Goal: Task Accomplishment & Management: Manage account settings

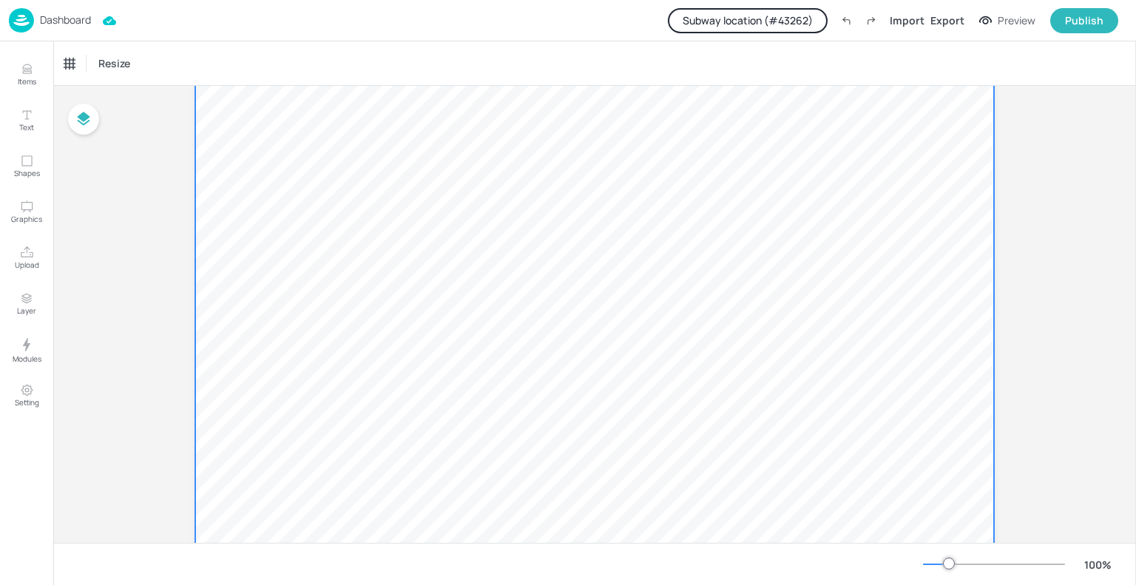
scroll to position [204, 0]
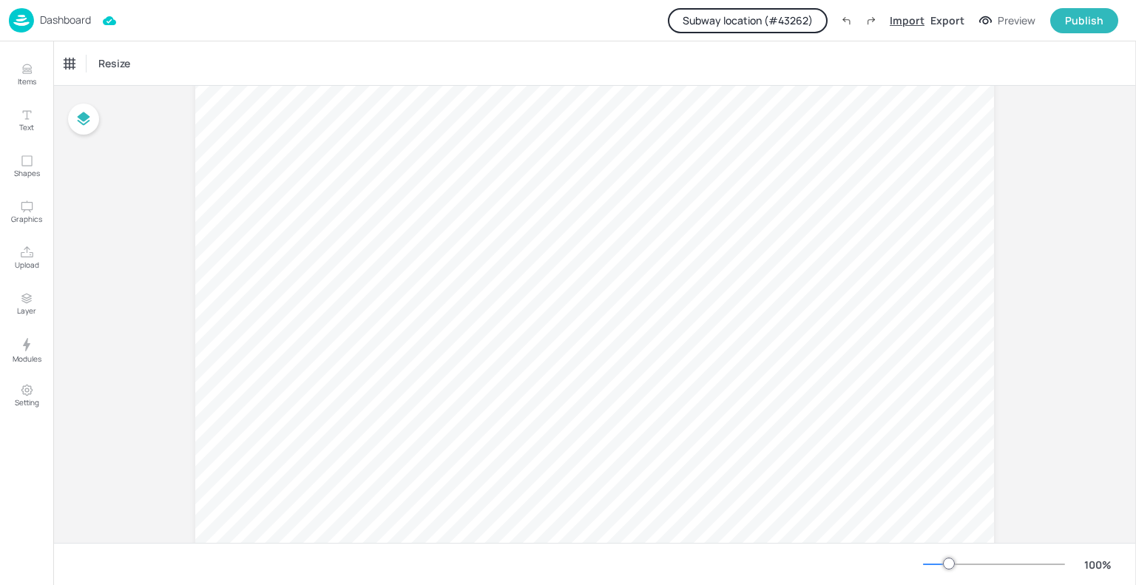
click at [898, 16] on div "Import" at bounding box center [907, 21] width 35 height 16
click at [22, 250] on icon "Upload" at bounding box center [27, 253] width 14 height 14
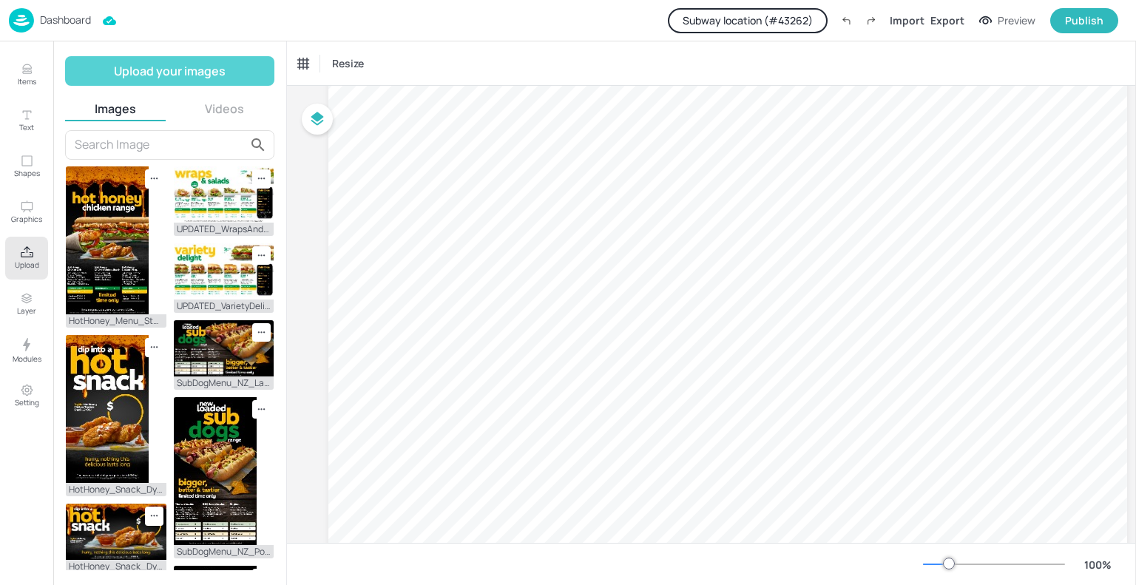
click at [145, 70] on button "Upload your images" at bounding box center [169, 71] width 209 height 30
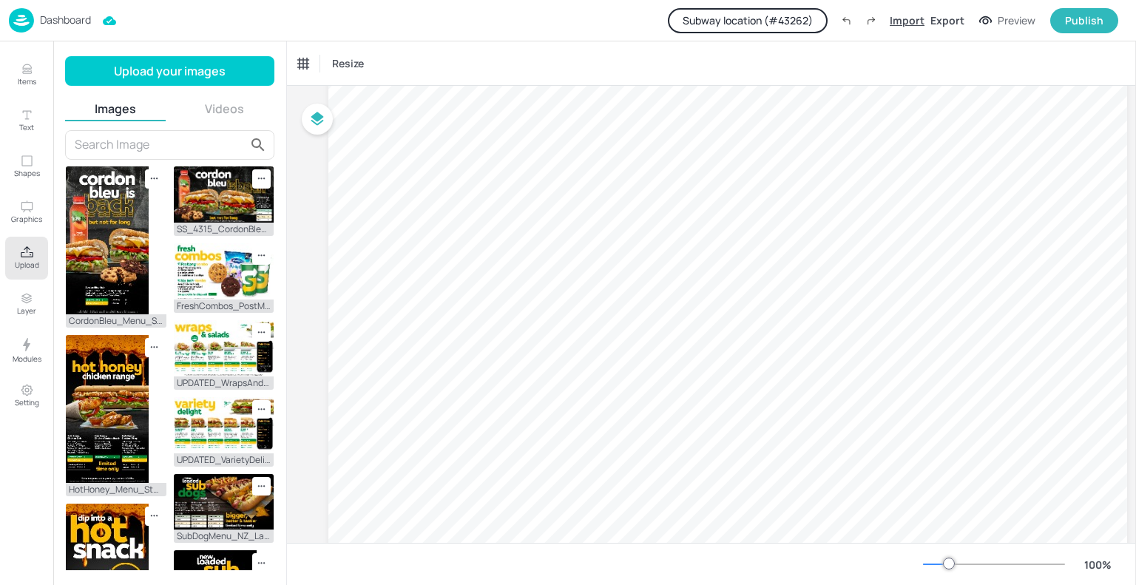
click at [906, 18] on div "Import" at bounding box center [907, 21] width 35 height 16
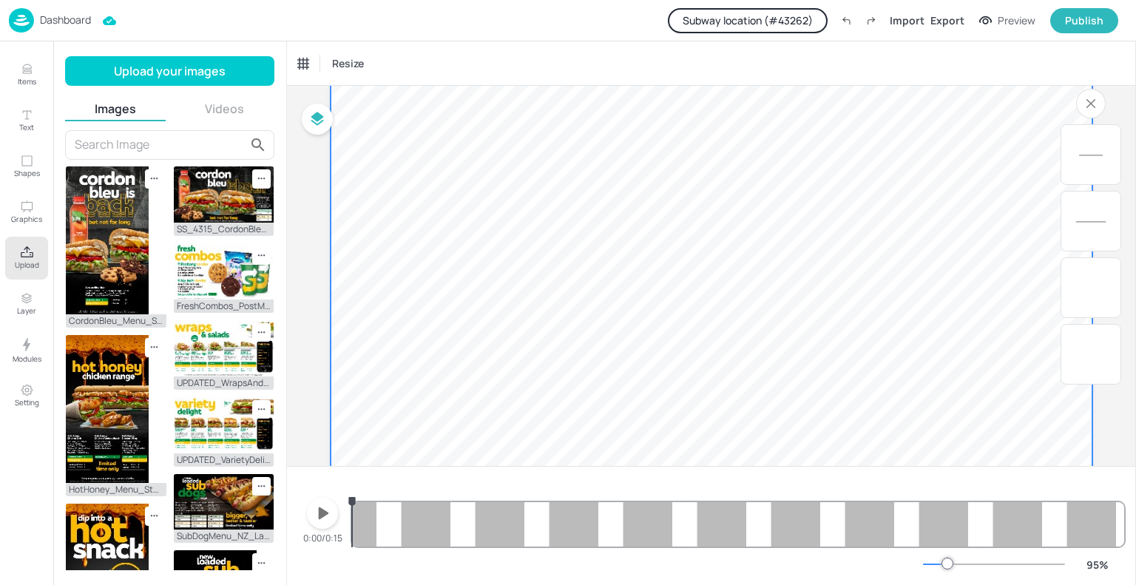
scroll to position [1058, 0]
click at [328, 503] on icon "button" at bounding box center [323, 514] width 24 height 24
click at [801, 23] on button "Subway location (# 43262 )" at bounding box center [748, 20] width 160 height 25
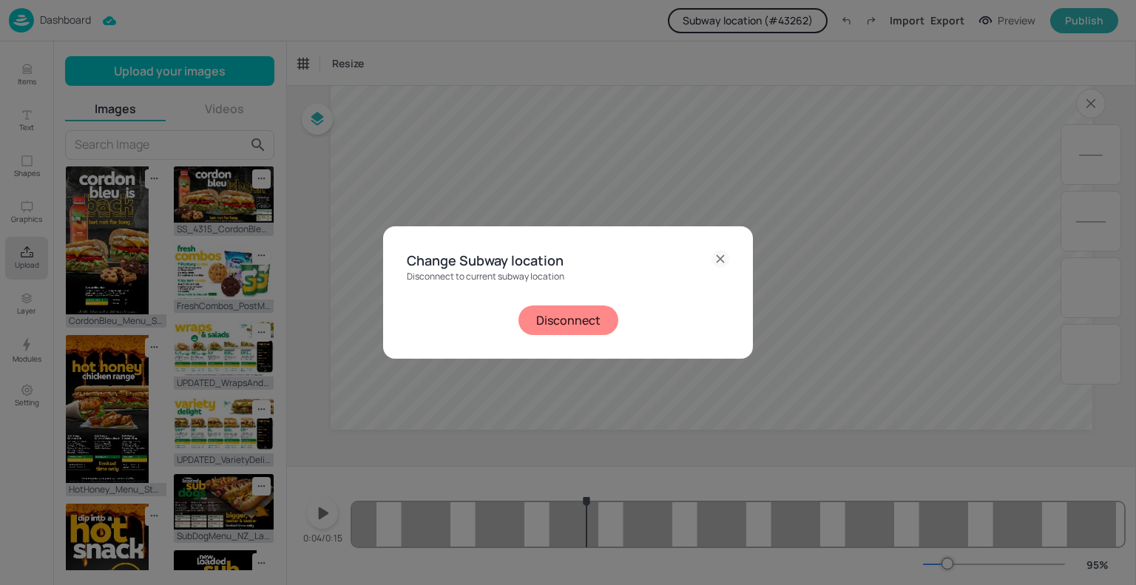
click at [580, 331] on button "Disconnect" at bounding box center [569, 321] width 100 height 30
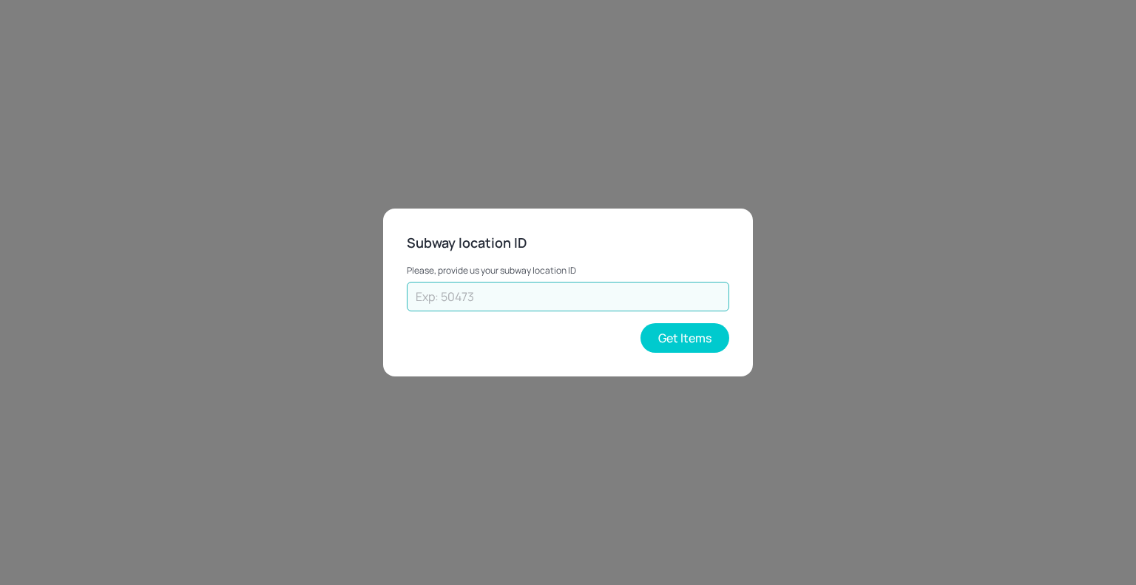
click at [604, 303] on input "text" at bounding box center [568, 297] width 323 height 30
type input "70308"
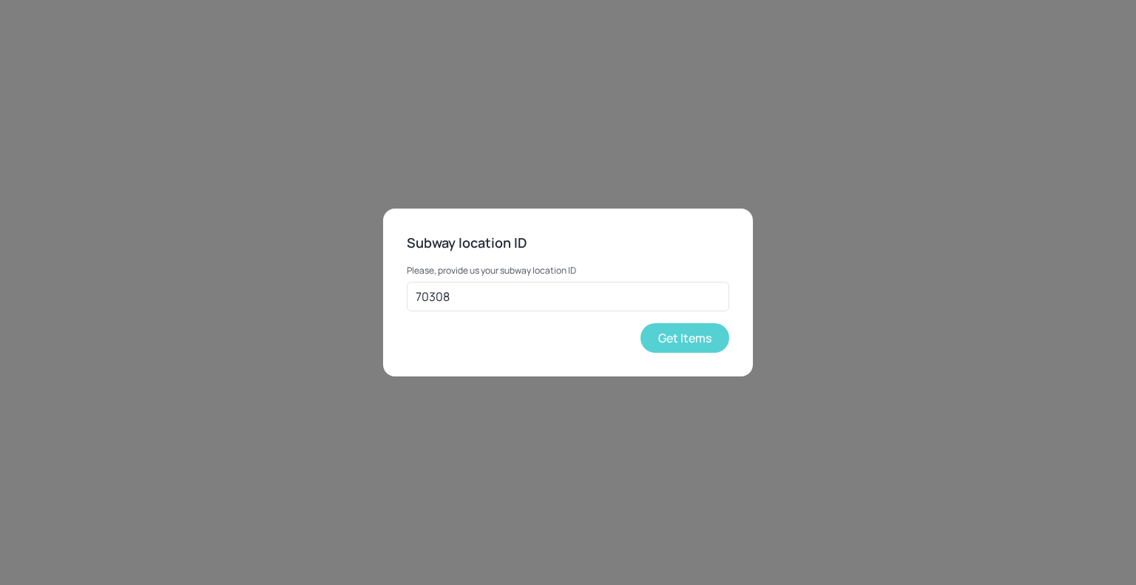
click at [671, 337] on button "Get Items" at bounding box center [685, 338] width 89 height 30
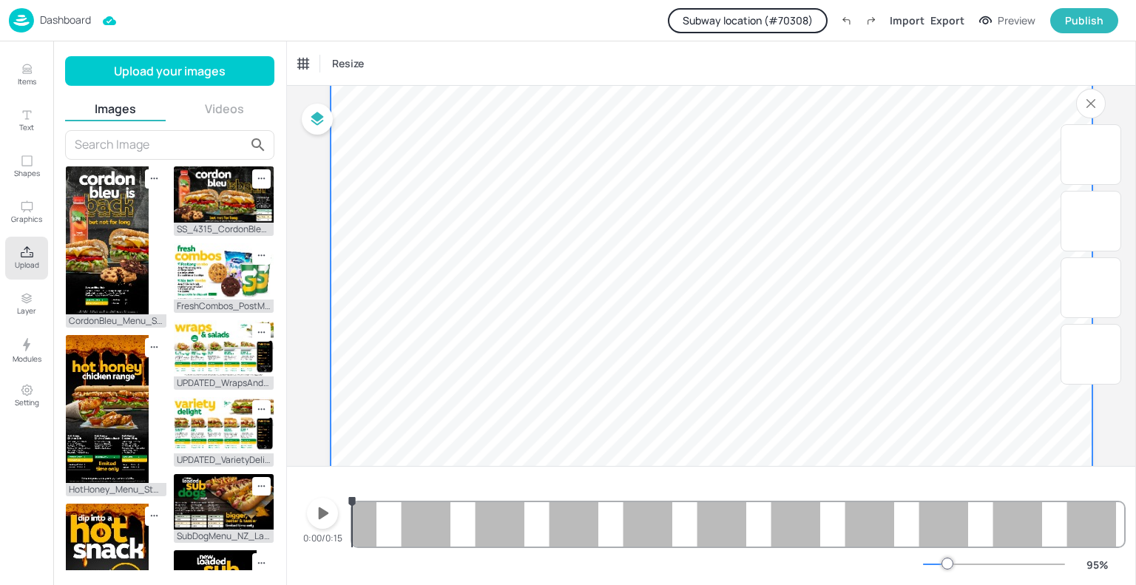
scroll to position [897, 0]
click at [326, 508] on icon "button" at bounding box center [323, 514] width 24 height 24
click at [326, 508] on icon "button" at bounding box center [323, 514] width 12 height 14
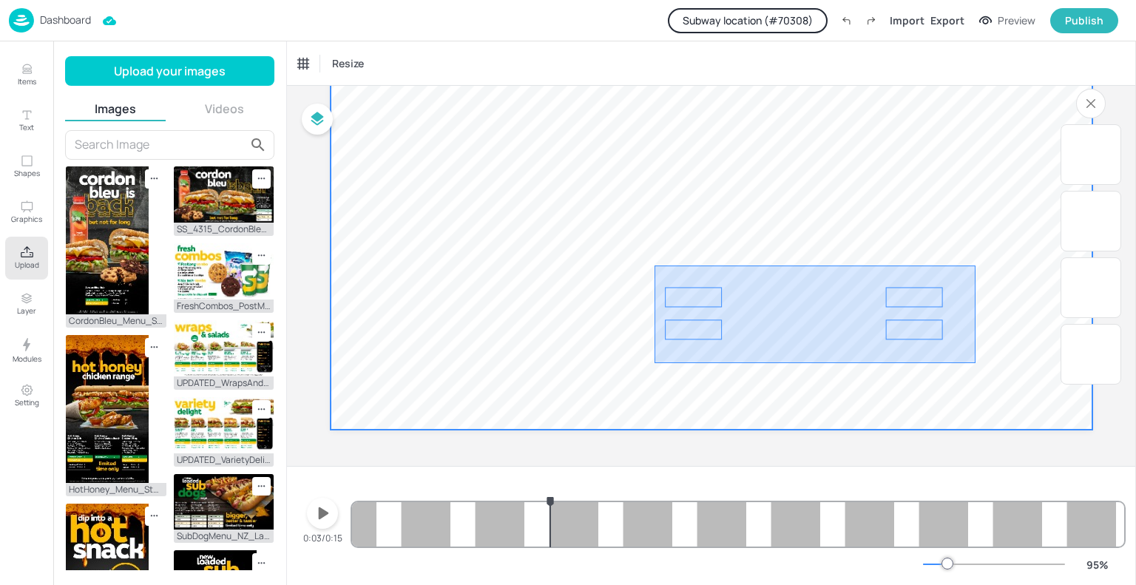
drag, startPoint x: 976, startPoint y: 266, endPoint x: 655, endPoint y: 363, distance: 335.6
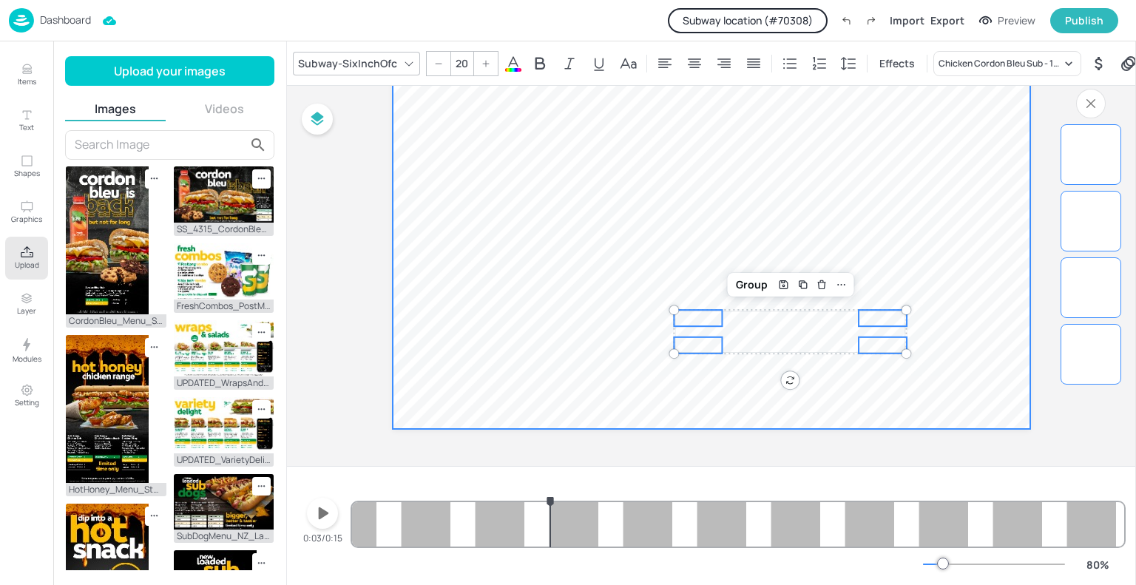
scroll to position [837, 0]
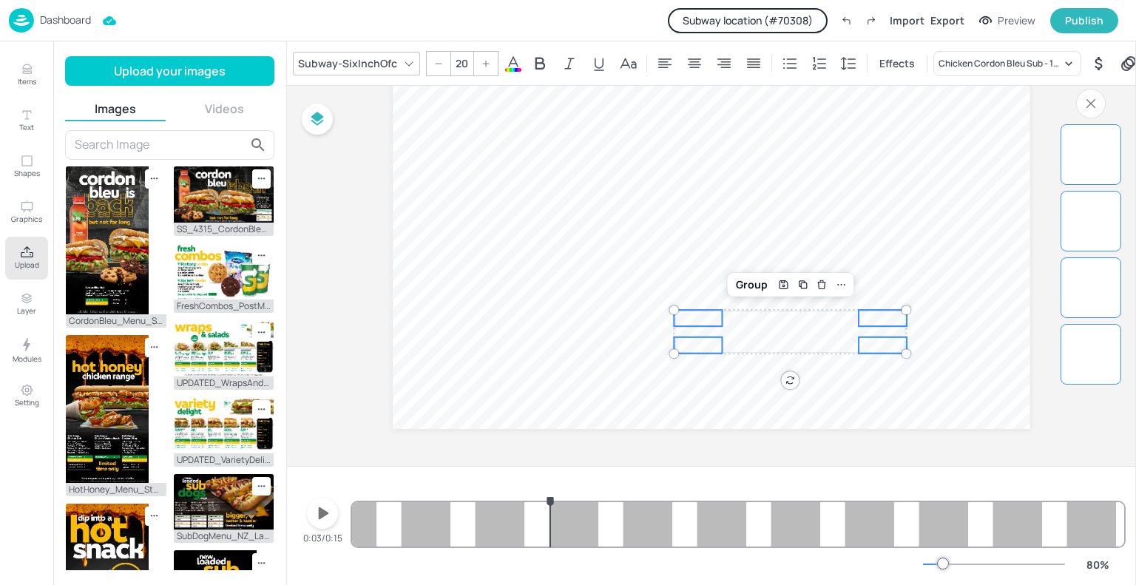
click at [1067, 452] on div "16.6 22.7 16.6 11.4" at bounding box center [1091, 297] width 61 height 346
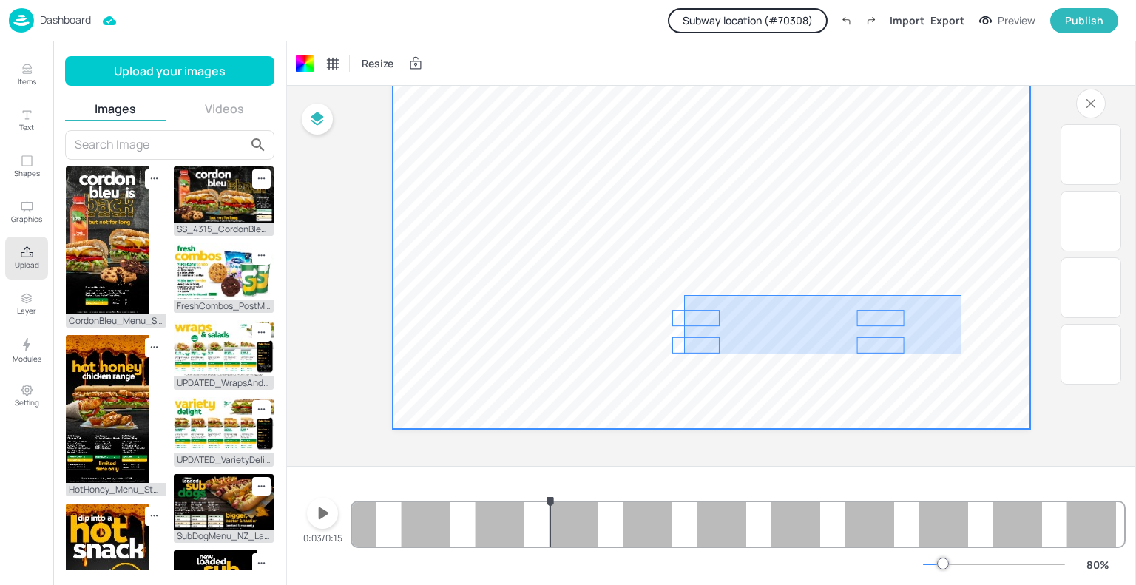
drag, startPoint x: 962, startPoint y: 295, endPoint x: 684, endPoint y: 354, distance: 283.7
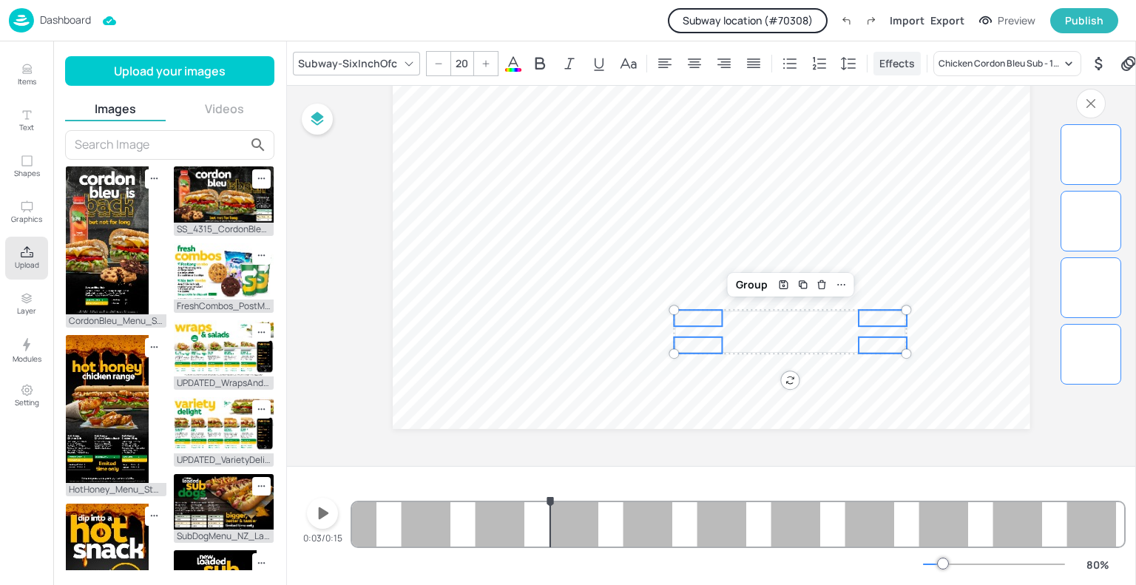
click at [892, 58] on span "Effects" at bounding box center [897, 63] width 41 height 16
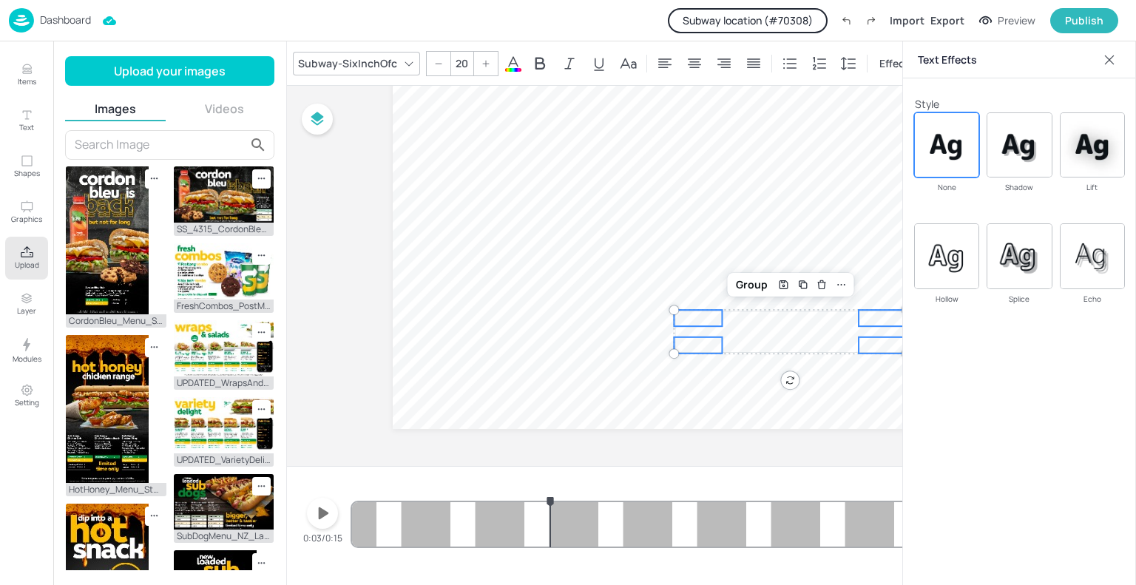
click at [1116, 61] on icon at bounding box center [1109, 60] width 15 height 15
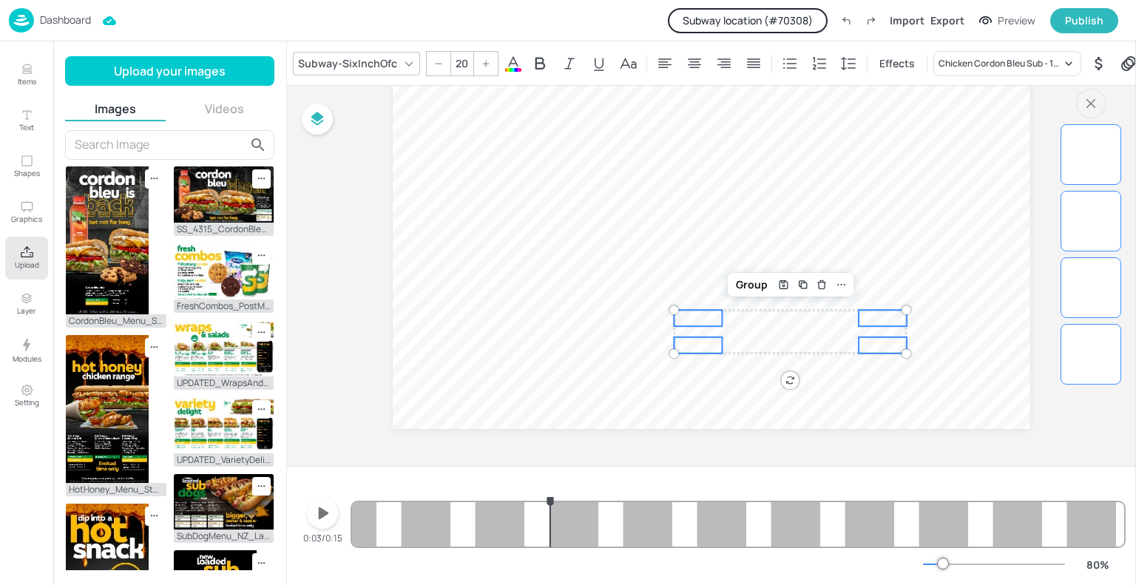
click at [1091, 100] on icon "button" at bounding box center [1091, 104] width 24 height 24
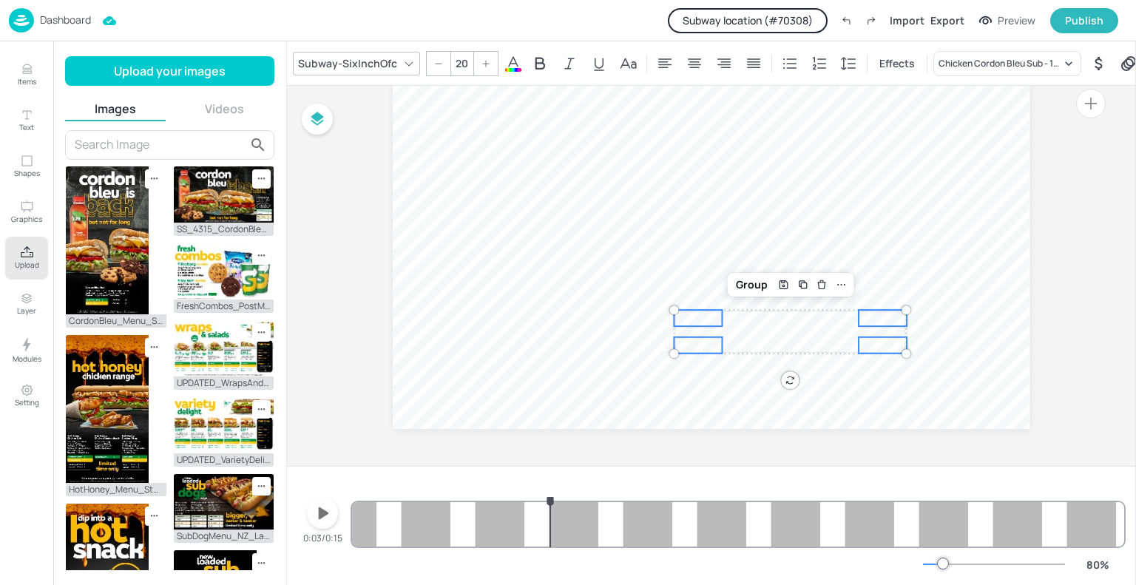
click at [1065, 215] on div "16.6 22.7 16.6 11.4" at bounding box center [1091, 297] width 61 height 346
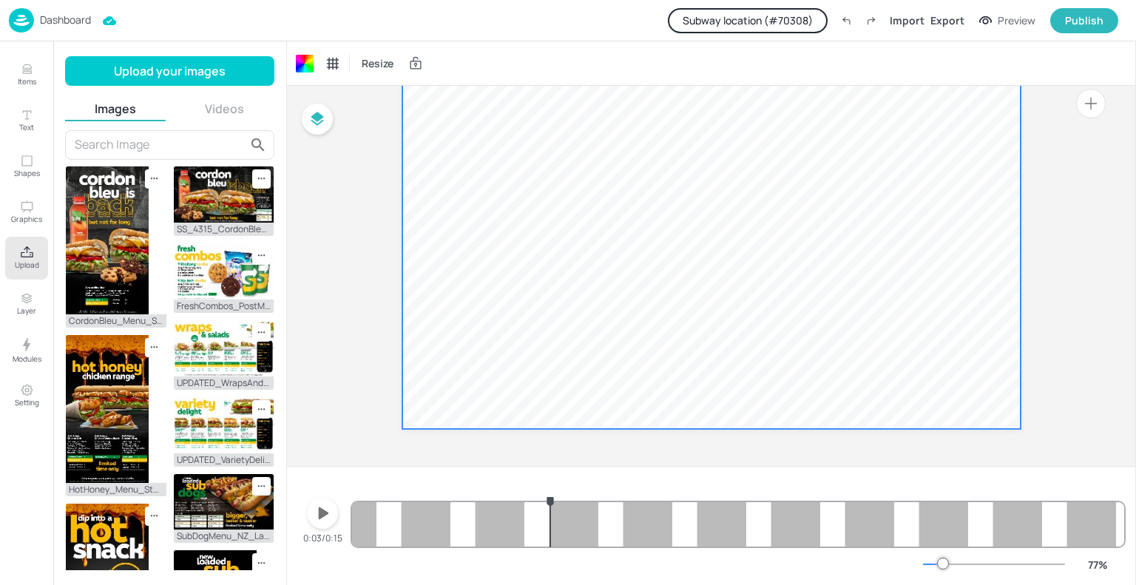
scroll to position [803, 0]
click at [494, 15] on div "Dashboard Subway location (# 70308 ) Import Export Preview Publish" at bounding box center [564, 20] width 1110 height 41
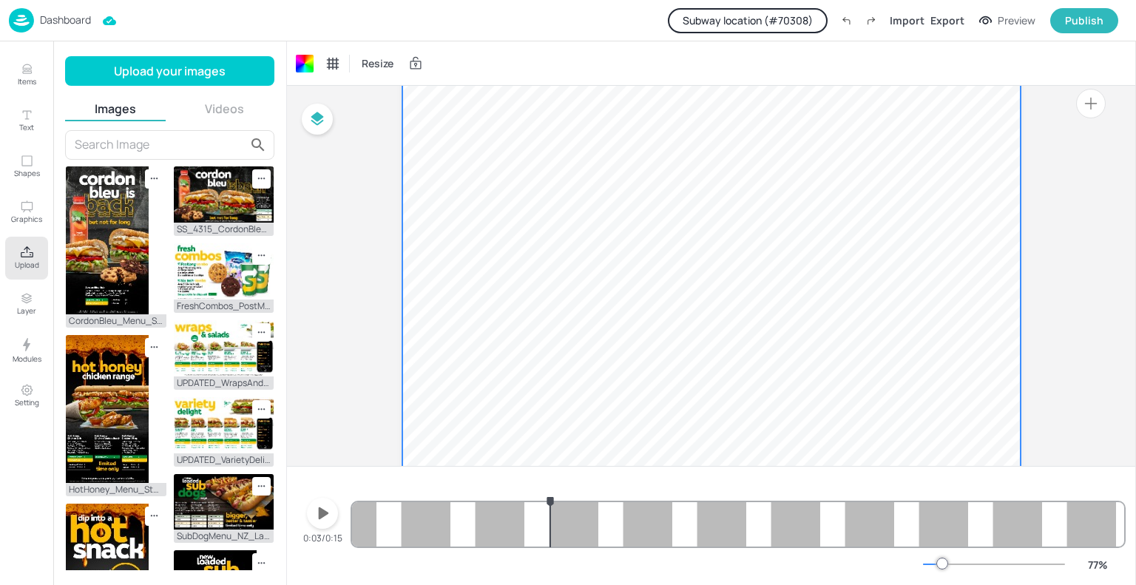
scroll to position [761, 0]
click at [692, 365] on p "22.7" at bounding box center [698, 365] width 46 height 16
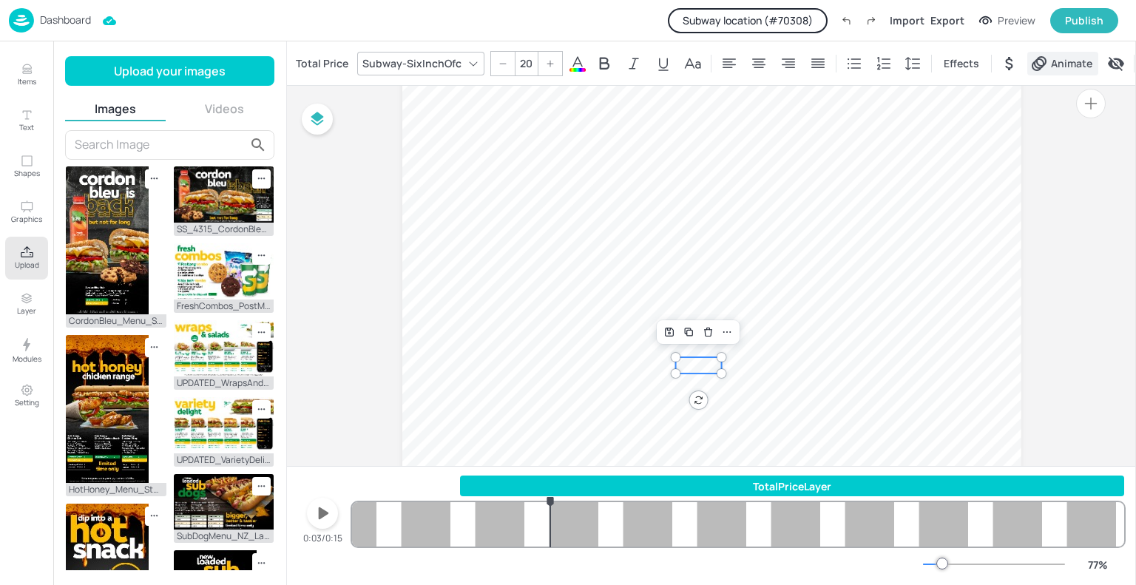
click at [1061, 60] on span "Animate" at bounding box center [1071, 63] width 47 height 16
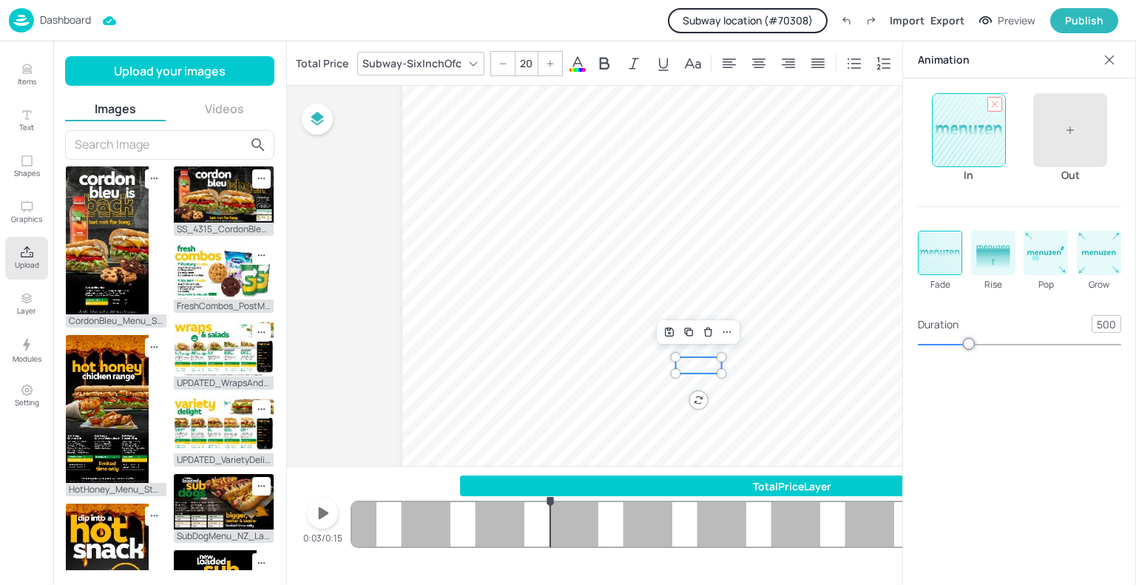
click at [994, 103] on icon at bounding box center [995, 104] width 10 height 10
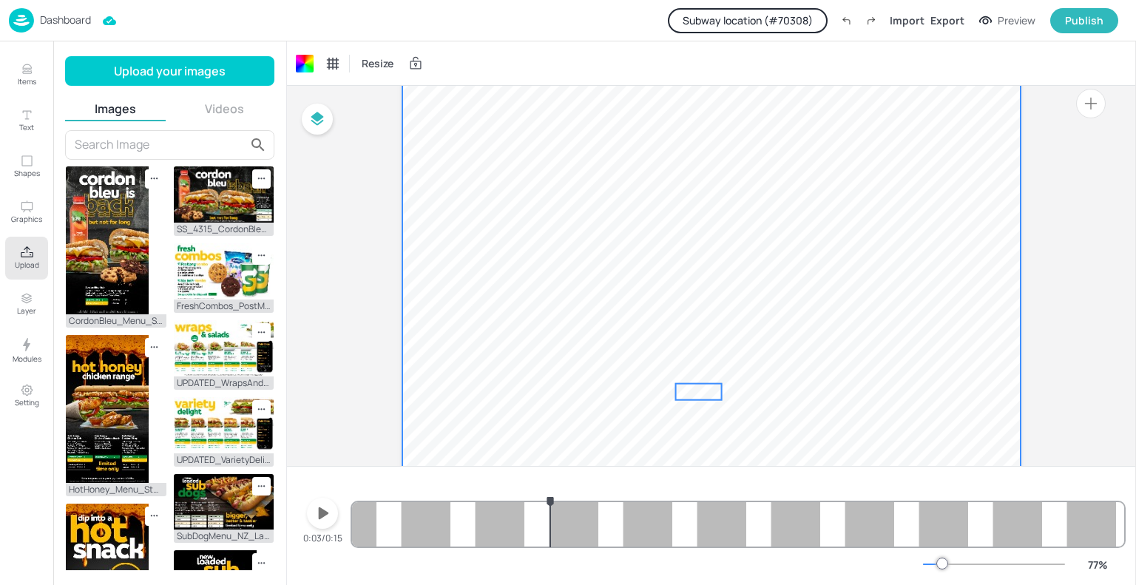
click at [701, 387] on p "16.6" at bounding box center [698, 392] width 46 height 16
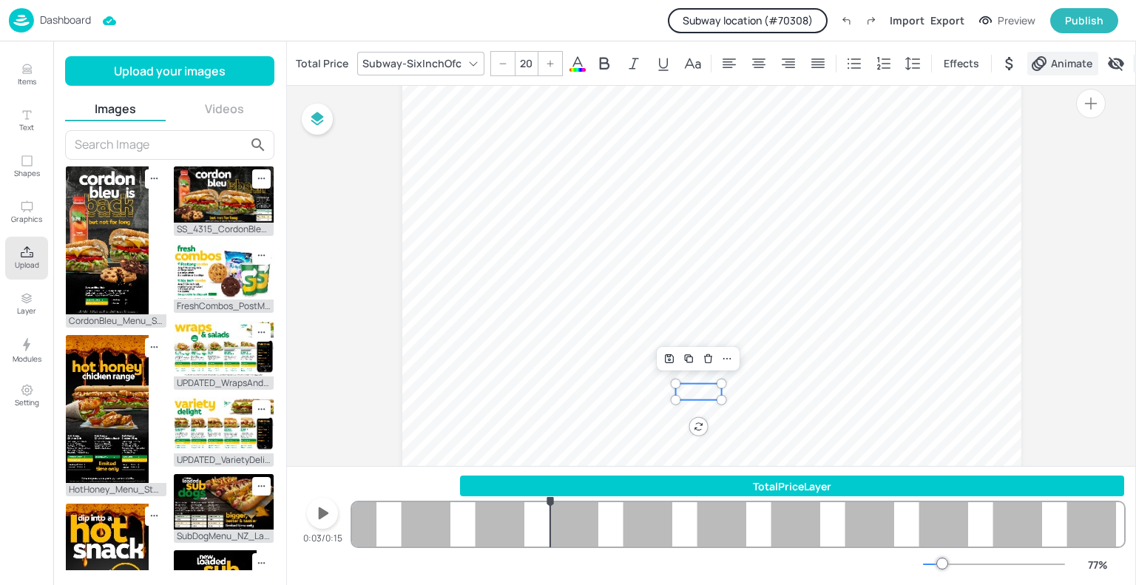
click at [1052, 61] on span "Animate" at bounding box center [1071, 63] width 47 height 16
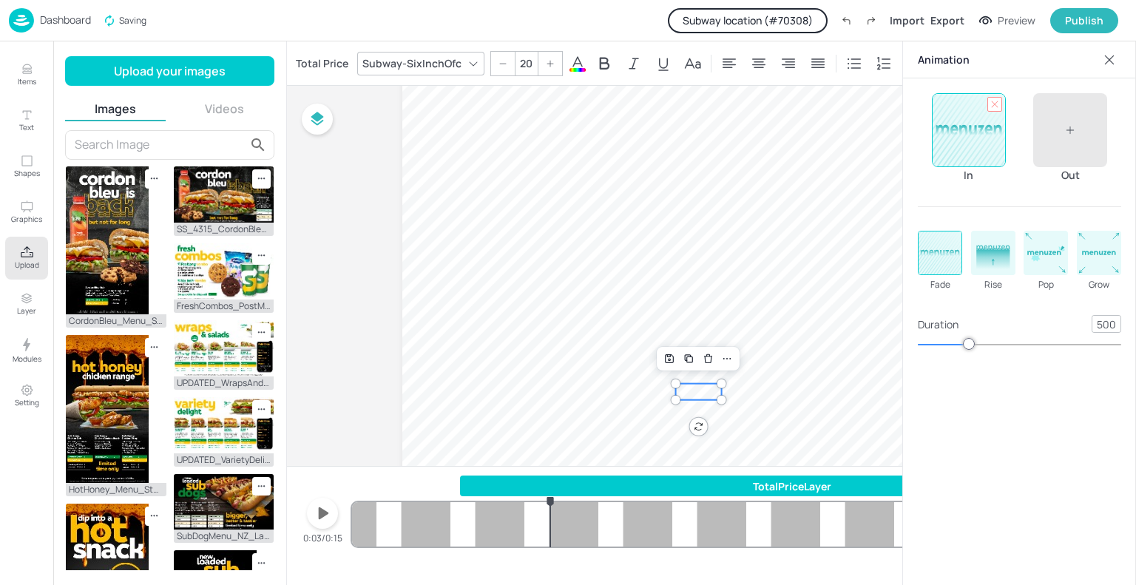
click at [996, 100] on icon at bounding box center [995, 104] width 10 height 10
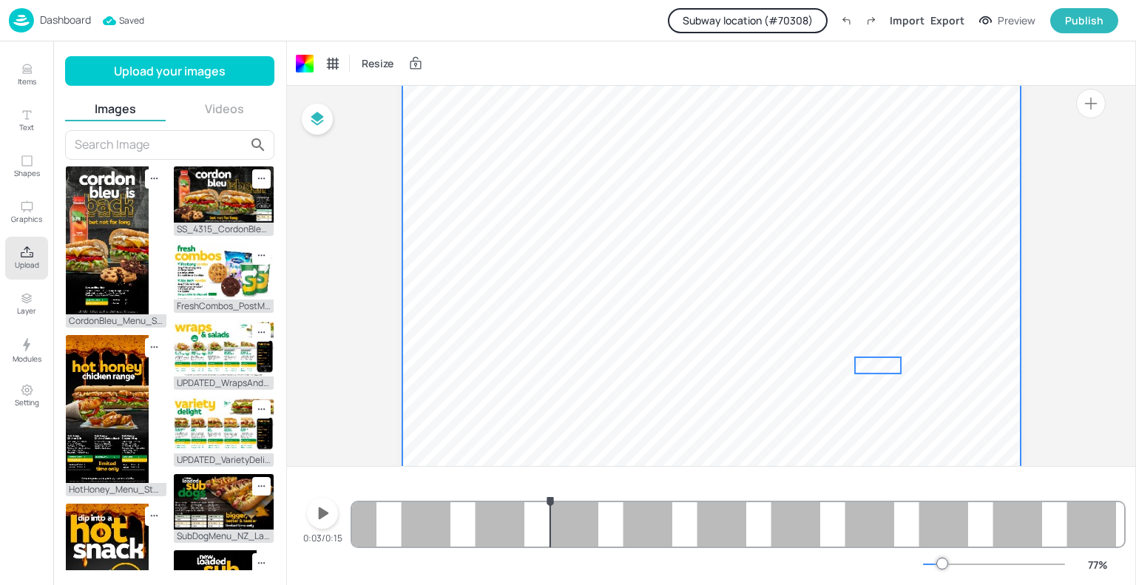
click at [880, 368] on span "16.6" at bounding box center [877, 366] width 23 height 14
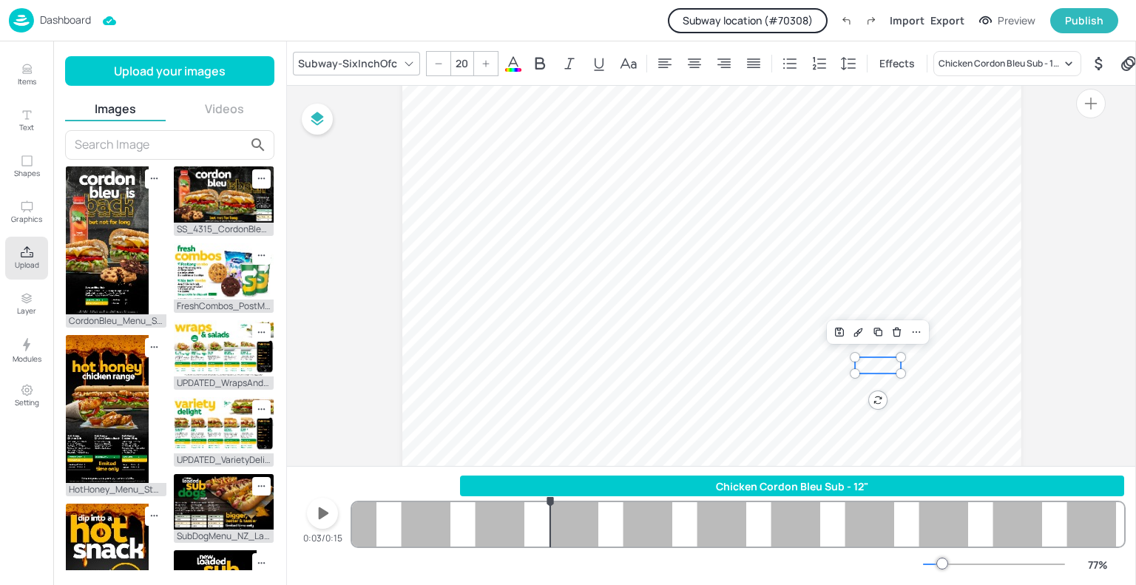
click at [1085, 75] on div "Subway-SixInchOfc 20 Effects Chicken Cordon Bleu Sub - 12" Animate Resize" at bounding box center [711, 63] width 849 height 44
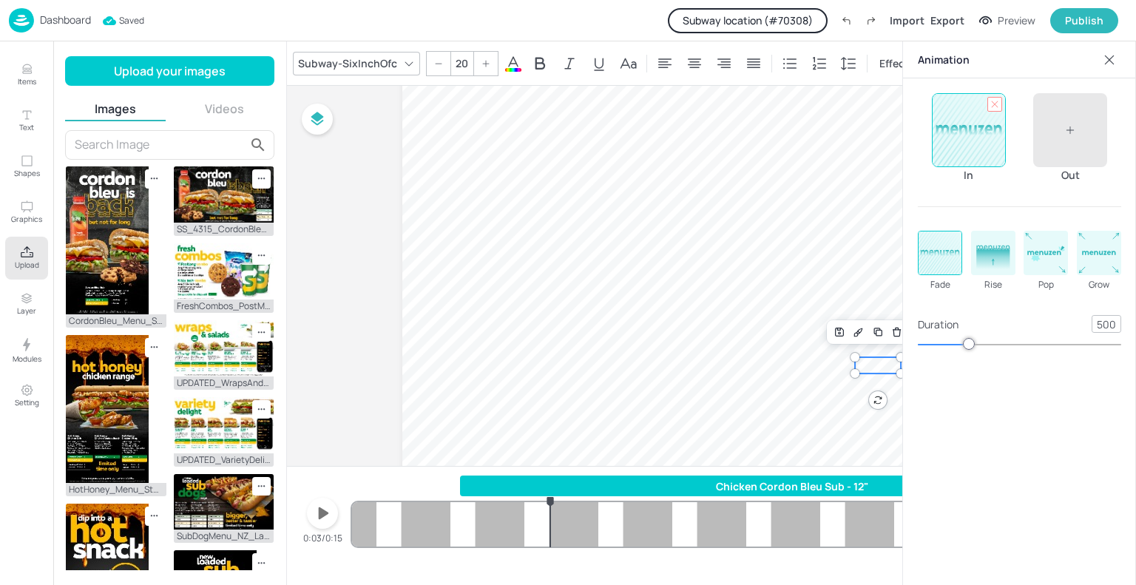
click at [994, 107] on icon at bounding box center [995, 104] width 10 height 10
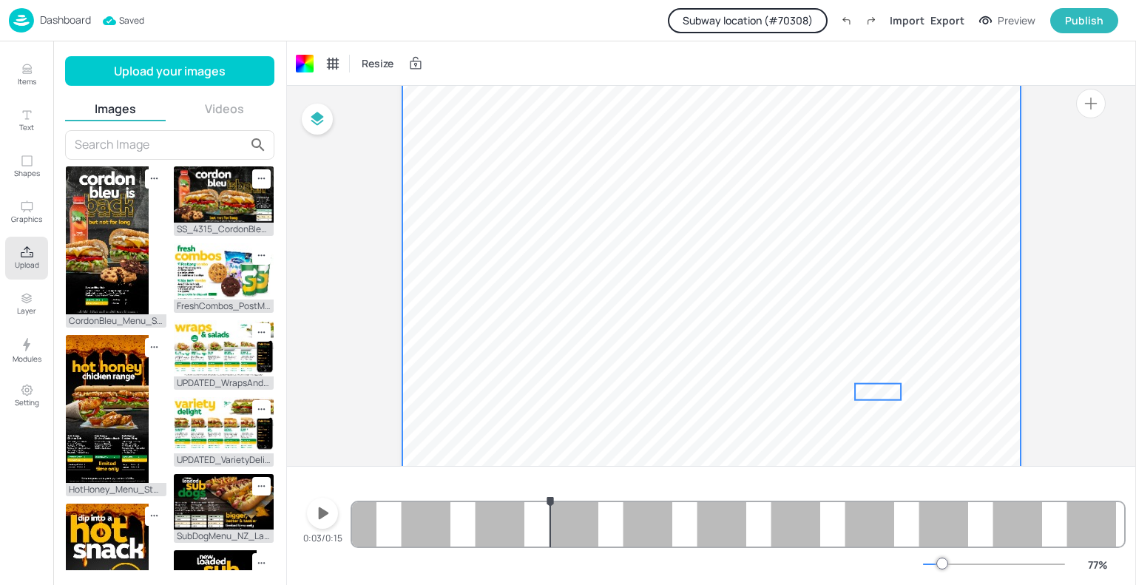
click at [869, 388] on span "11.4" at bounding box center [877, 392] width 23 height 14
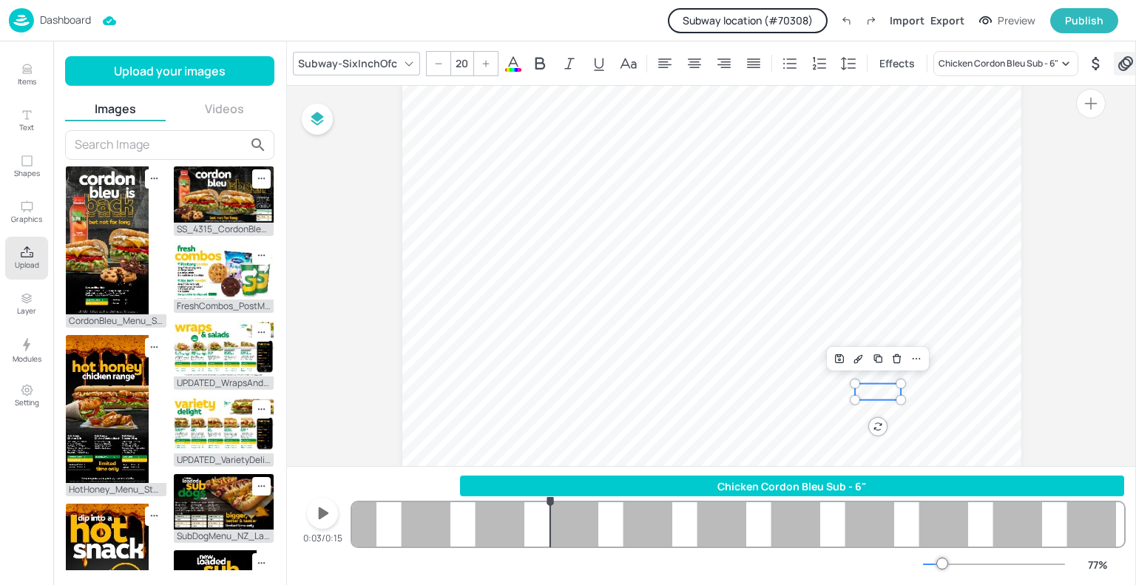
click at [1123, 68] on icon at bounding box center [1126, 63] width 15 height 15
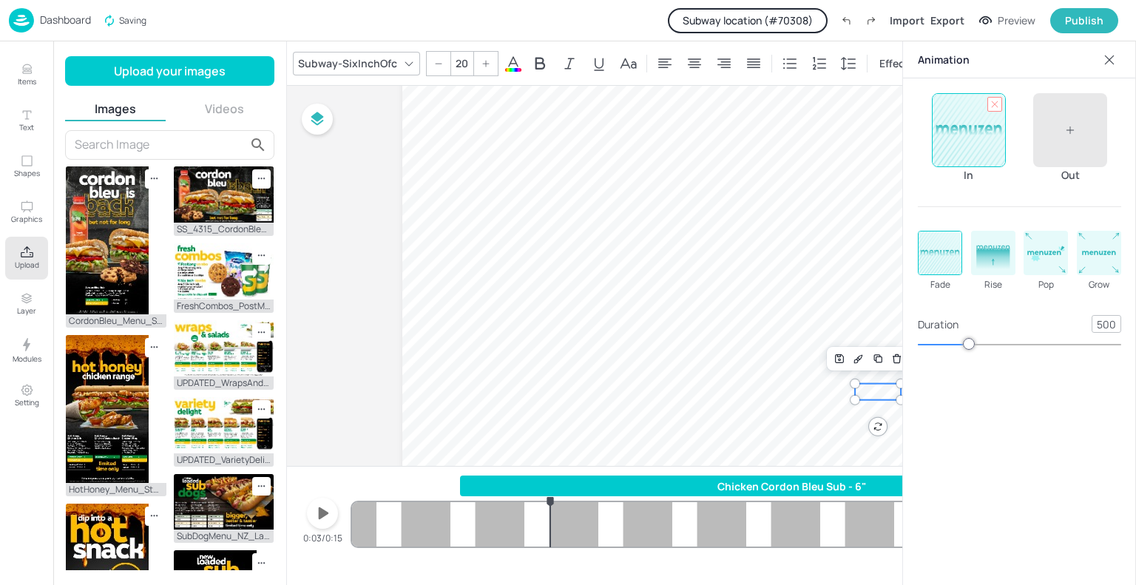
click at [1000, 109] on icon at bounding box center [995, 104] width 10 height 10
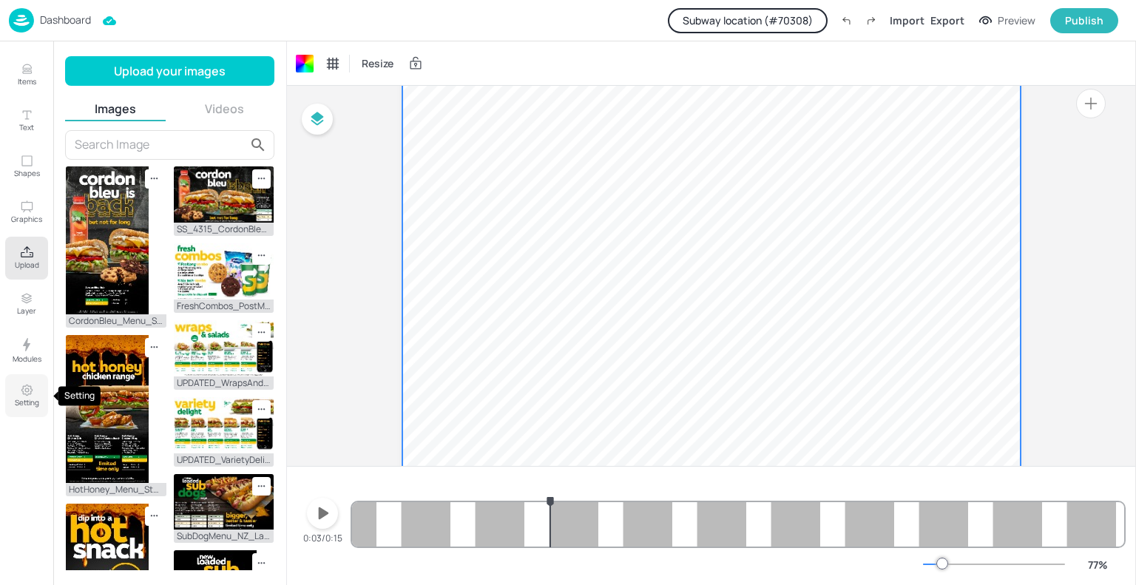
click at [36, 384] on button "Setting" at bounding box center [26, 395] width 43 height 43
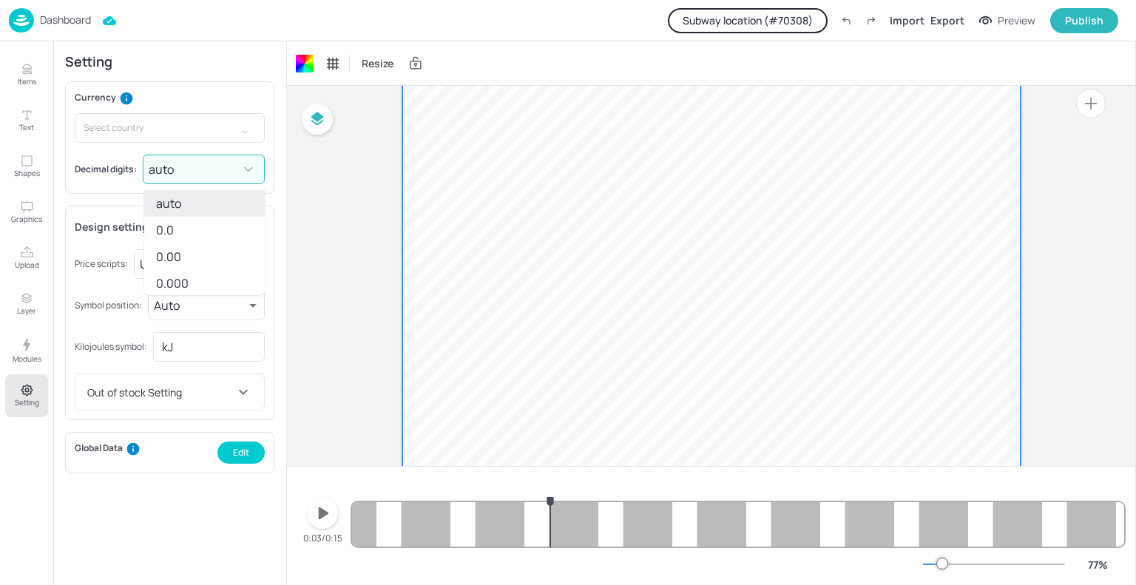
click at [195, 173] on body "Dashboard Subway location (# 70308 ) Import Export Preview Publish Items Text S…" at bounding box center [568, 292] width 1136 height 585
click at [192, 245] on li "0.00" at bounding box center [204, 256] width 121 height 27
type input "2"
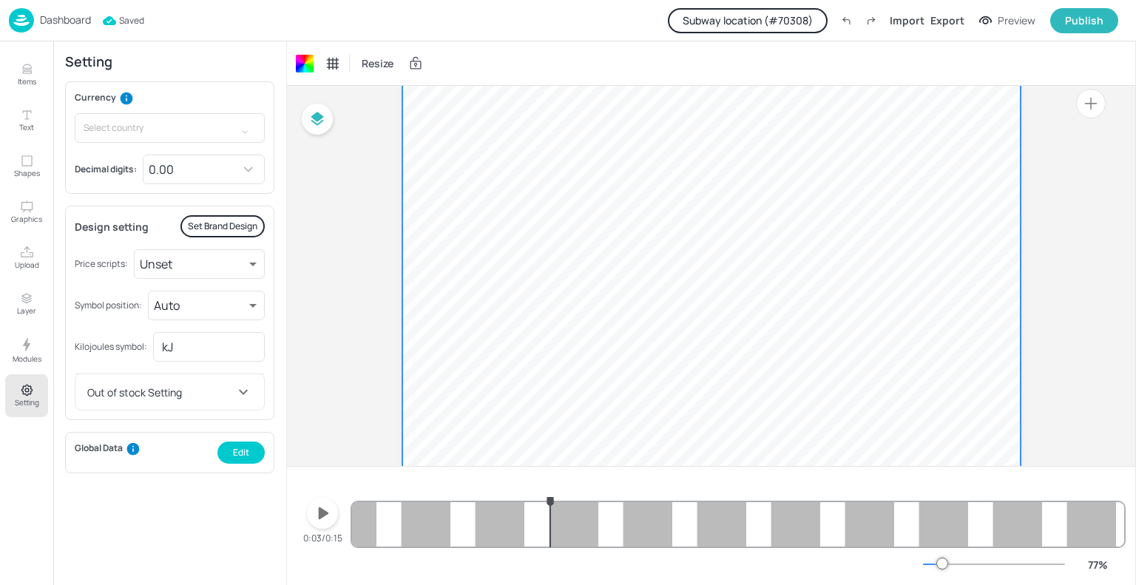
click at [703, 368] on p "22.70" at bounding box center [698, 365] width 46 height 16
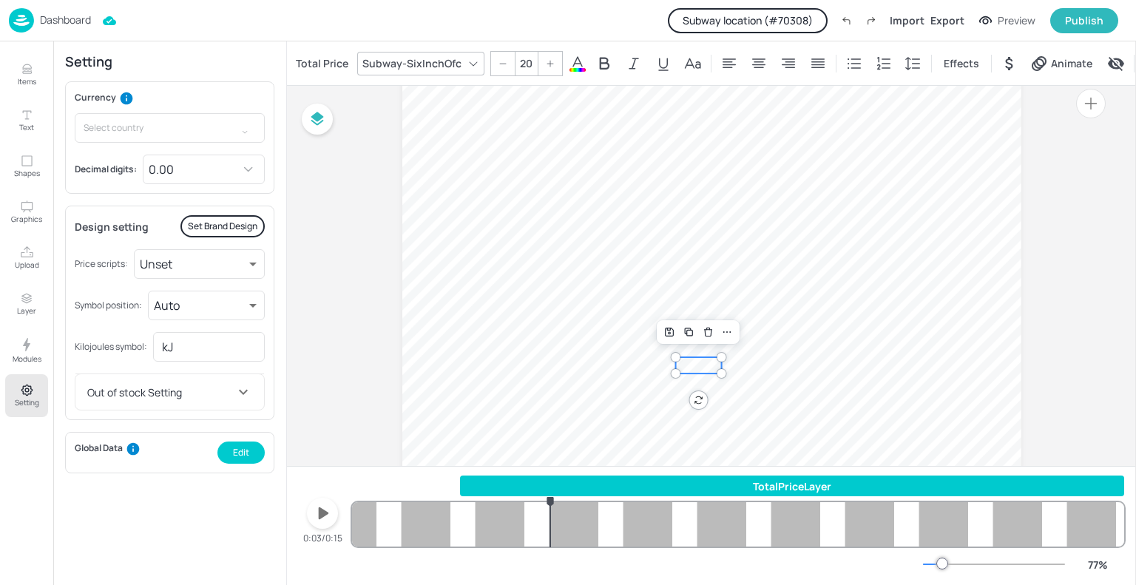
click at [608, 484] on div "TotalPriceLayer" at bounding box center [792, 487] width 664 height 16
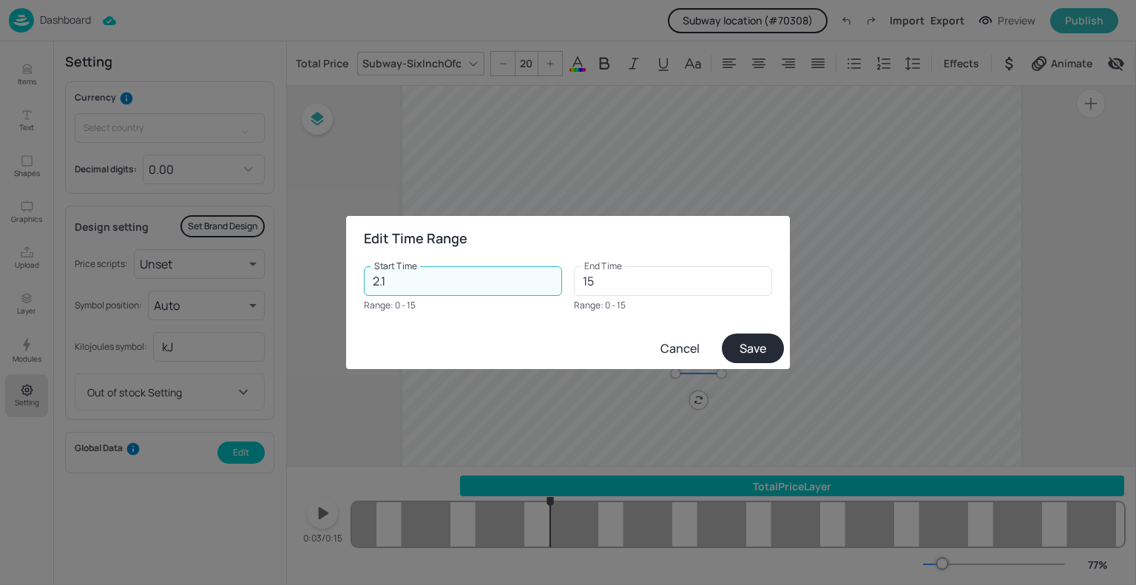
click at [438, 293] on input "2.1" at bounding box center [463, 281] width 198 height 30
click at [440, 278] on input "2.1" at bounding box center [463, 281] width 198 height 30
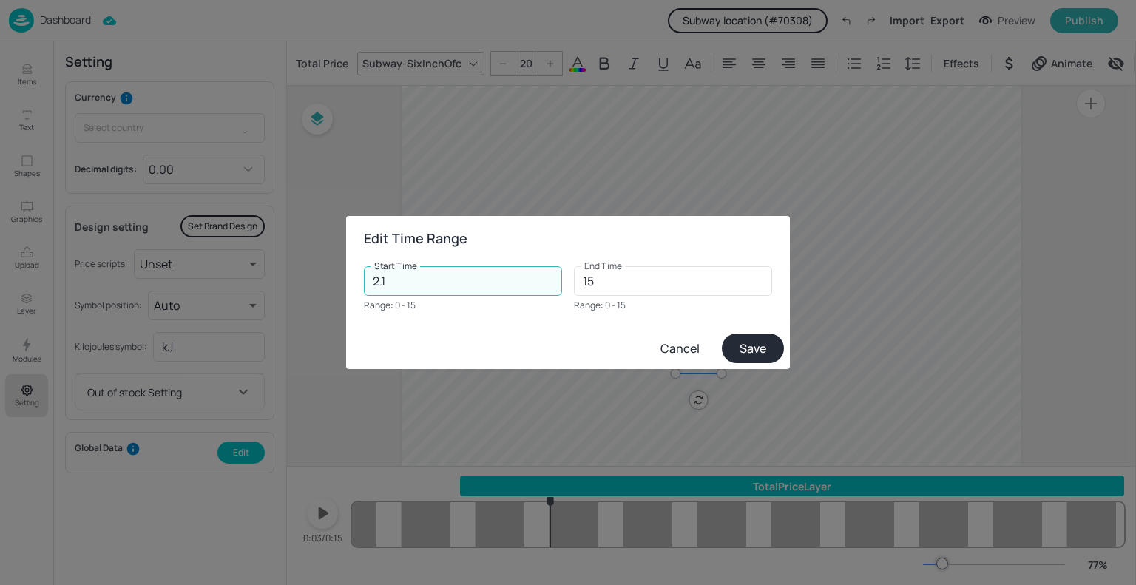
click at [440, 278] on input "2.1" at bounding box center [463, 281] width 198 height 30
type input "0"
click at [747, 343] on button "Save" at bounding box center [753, 349] width 62 height 30
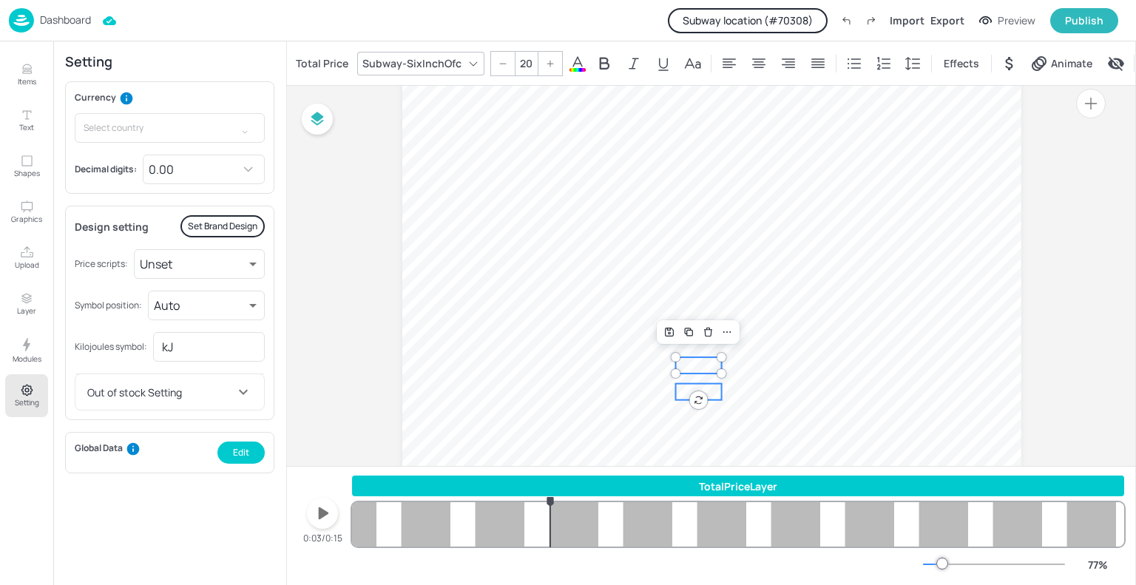
click at [699, 385] on p "16.60" at bounding box center [698, 392] width 46 height 16
type input "20"
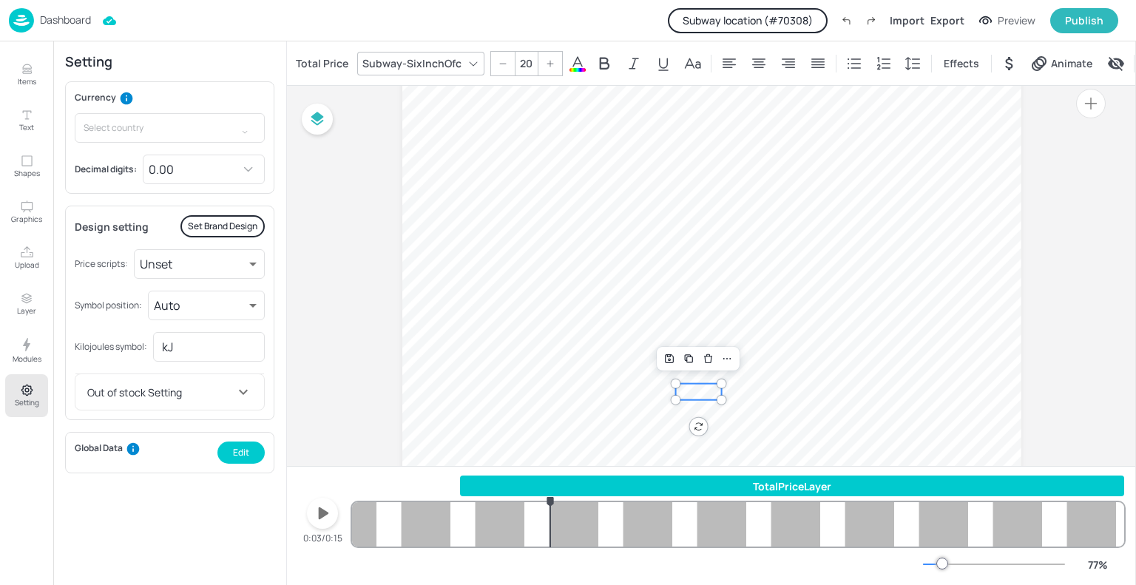
click at [566, 482] on div "TotalPriceLayer" at bounding box center [792, 487] width 664 height 16
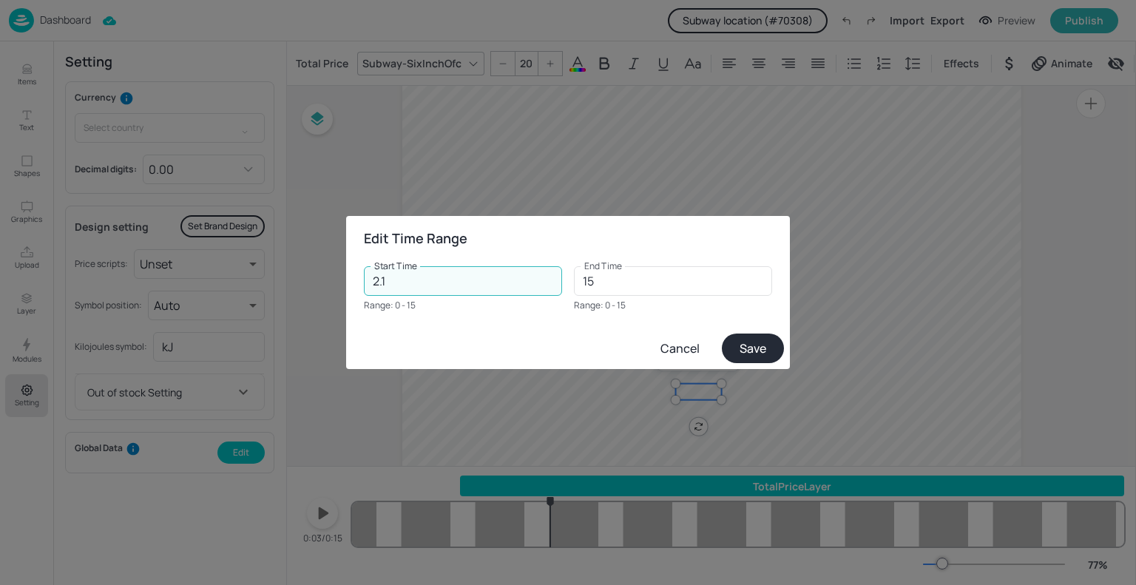
click at [435, 277] on input "2.1" at bounding box center [463, 281] width 198 height 30
type input "0"
click at [758, 326] on div "Start Time 0 Start Time Range: 0 - 15 End Time 15 End Time Range: 0 - 15" at bounding box center [568, 293] width 444 height 67
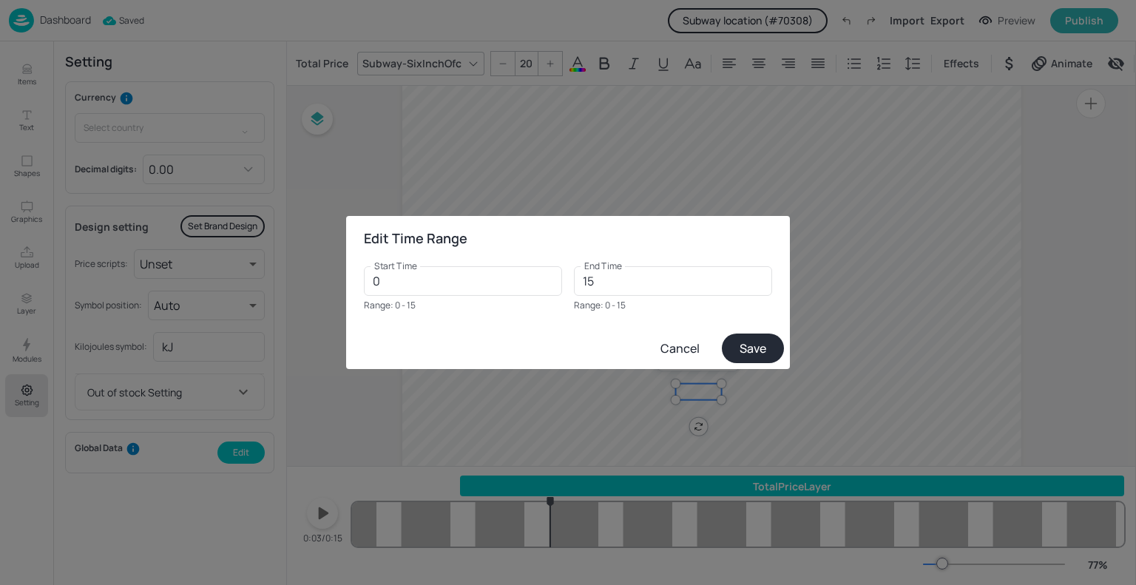
click at [759, 345] on button "Save" at bounding box center [753, 349] width 62 height 30
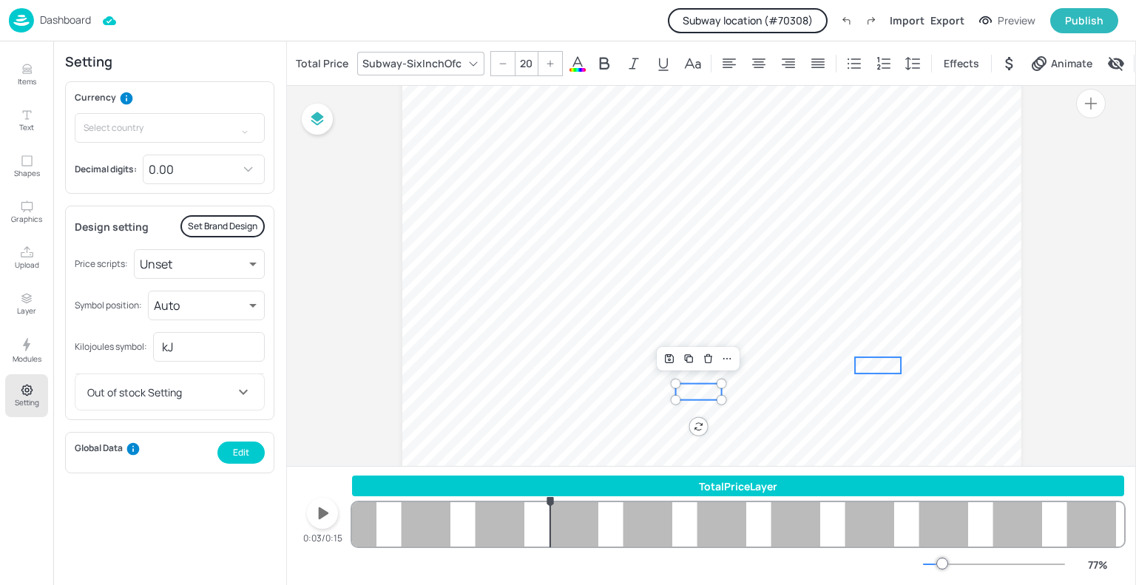
click at [872, 373] on p "16.60" at bounding box center [878, 365] width 46 height 16
type input "20"
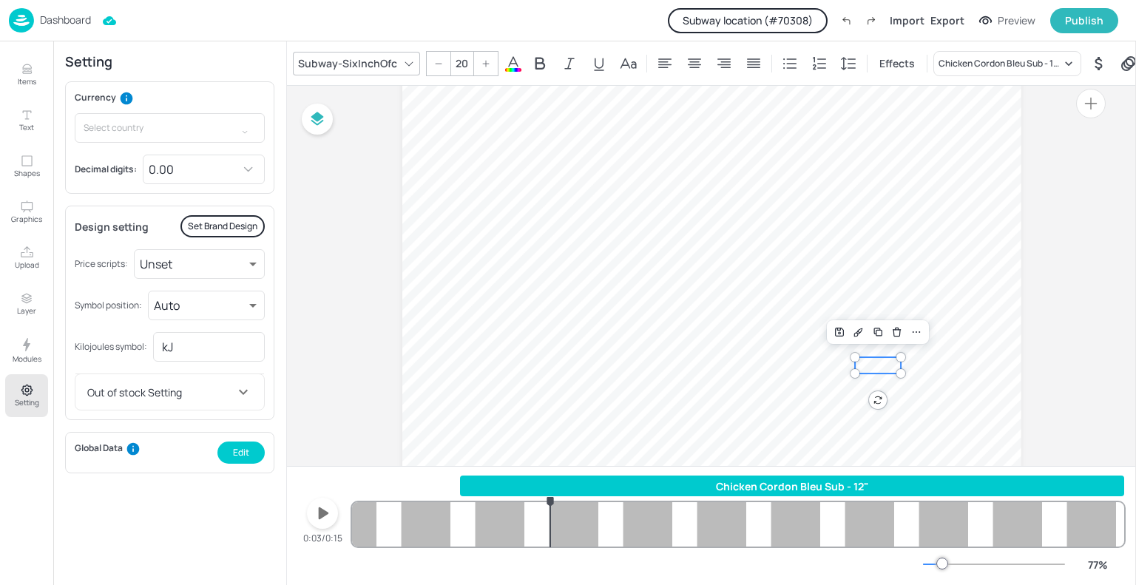
click at [726, 480] on div "Chicken Cordon Bleu Sub - 12"" at bounding box center [792, 487] width 664 height 16
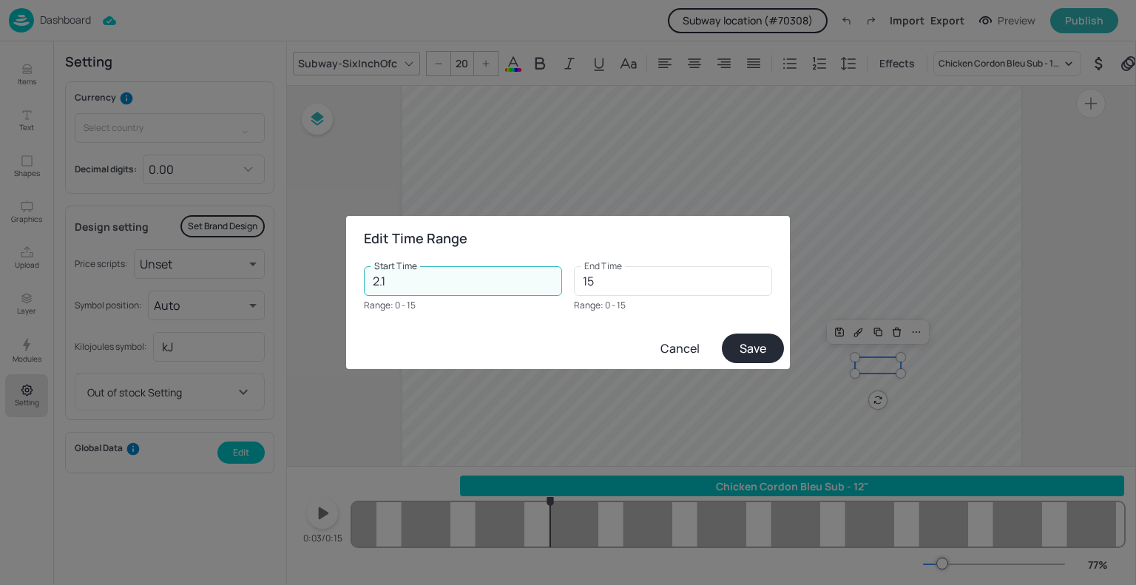
click at [457, 283] on input "2.1" at bounding box center [463, 281] width 198 height 30
type input "0"
click at [771, 343] on button "Save" at bounding box center [753, 349] width 62 height 30
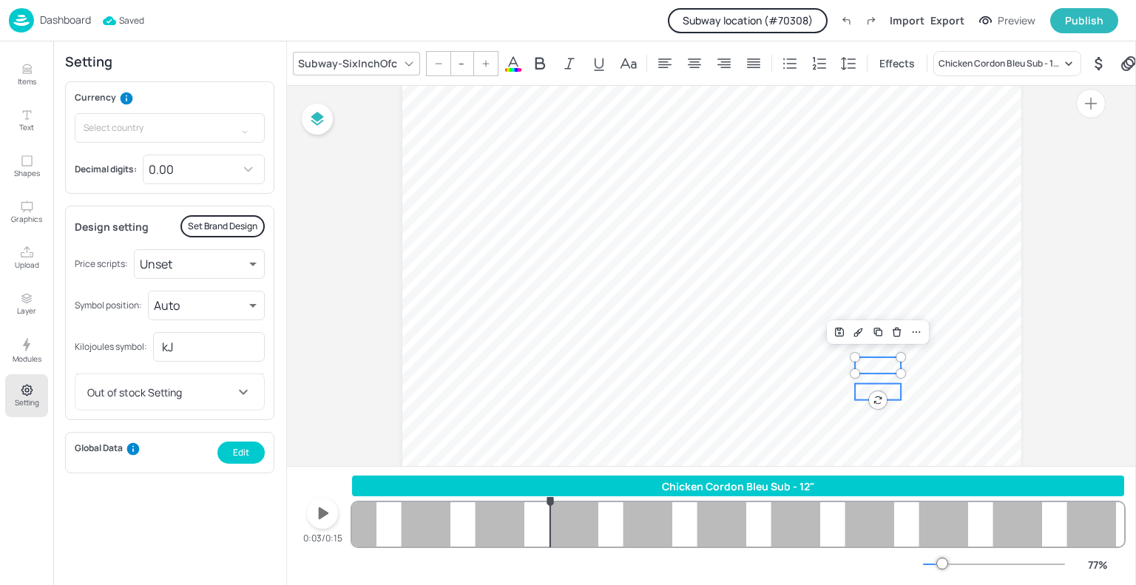
click at [863, 395] on span "11.40" at bounding box center [878, 392] width 30 height 14
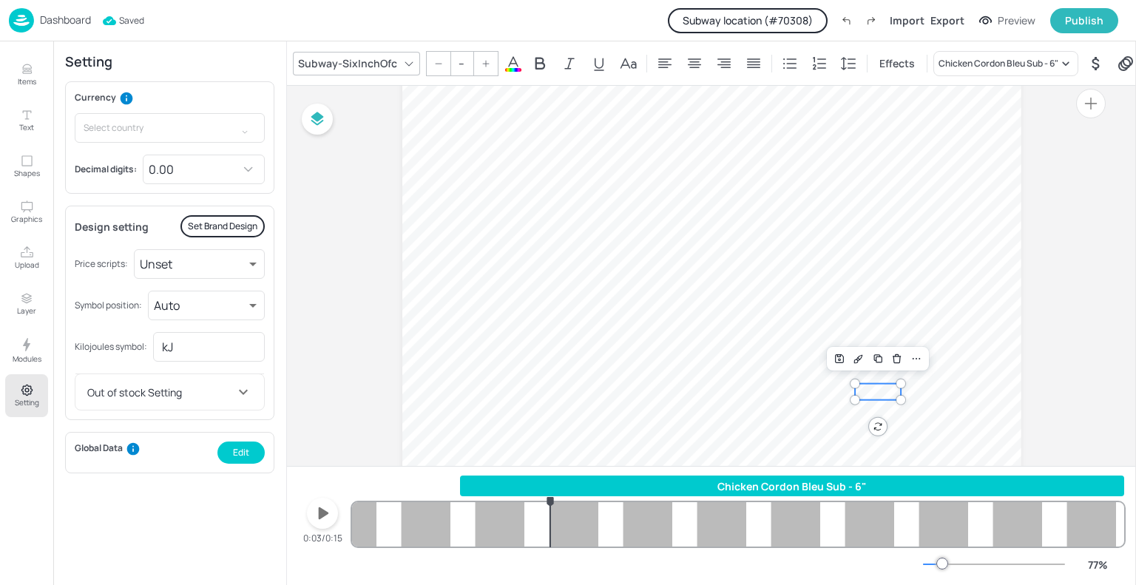
type input "20"
click at [746, 484] on div "Chicken Cordon Bleu Sub - 6"" at bounding box center [792, 487] width 664 height 16
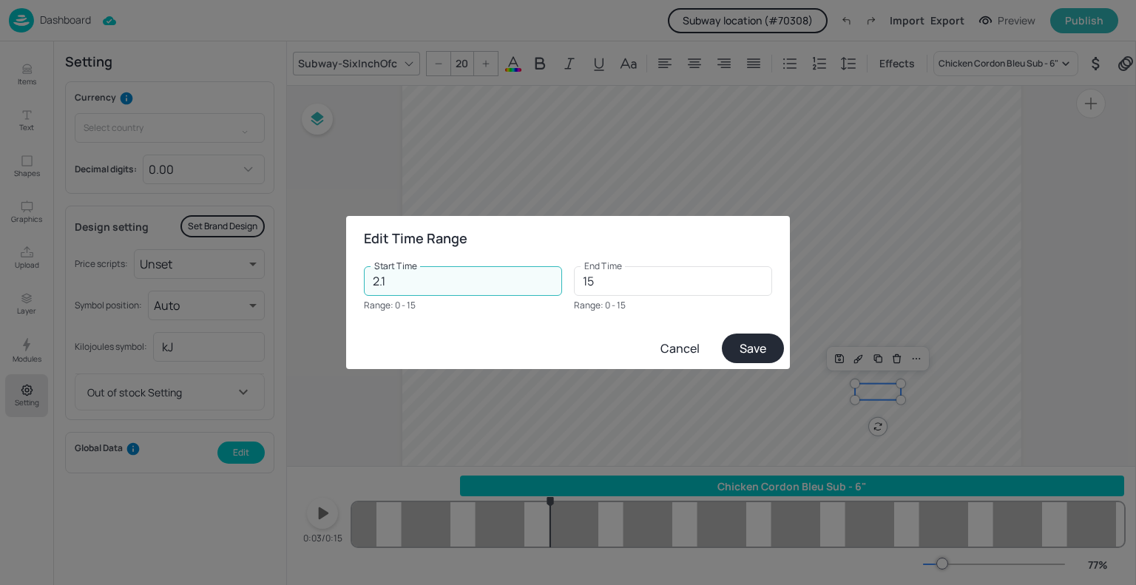
click at [429, 289] on input "2.1" at bounding box center [463, 281] width 198 height 30
type input "0"
click at [743, 348] on button "Save" at bounding box center [753, 349] width 62 height 30
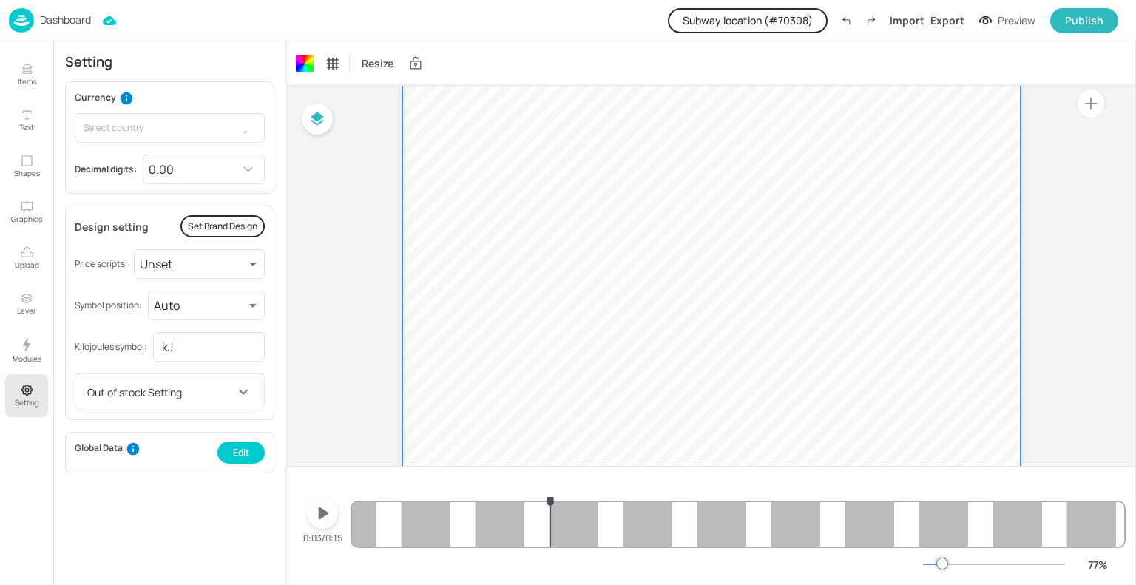
click at [806, 325] on icon at bounding box center [807, 318] width 13 height 13
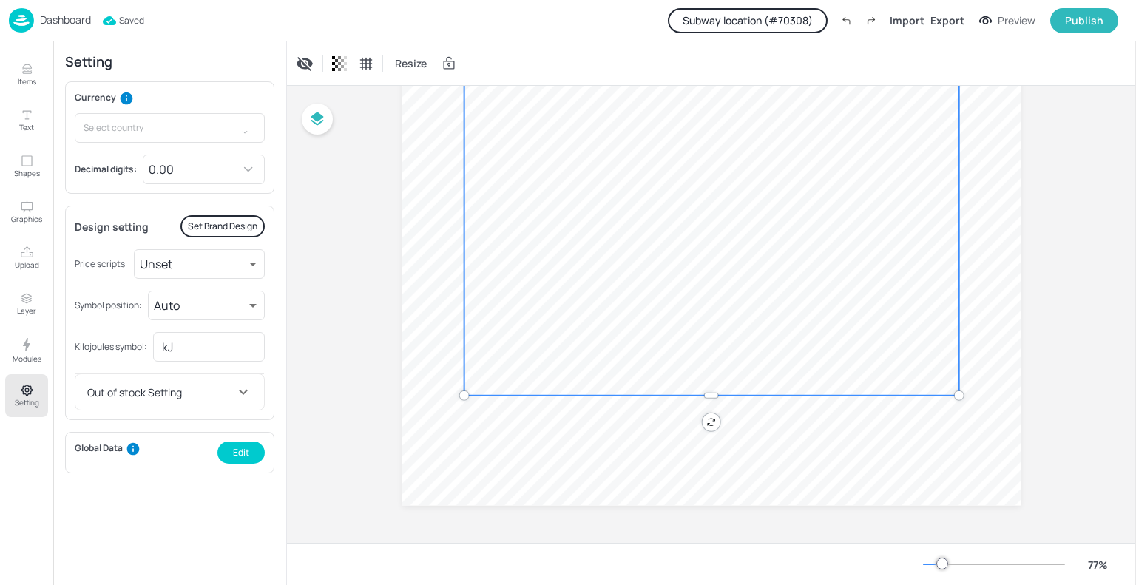
scroll to position [727, 0]
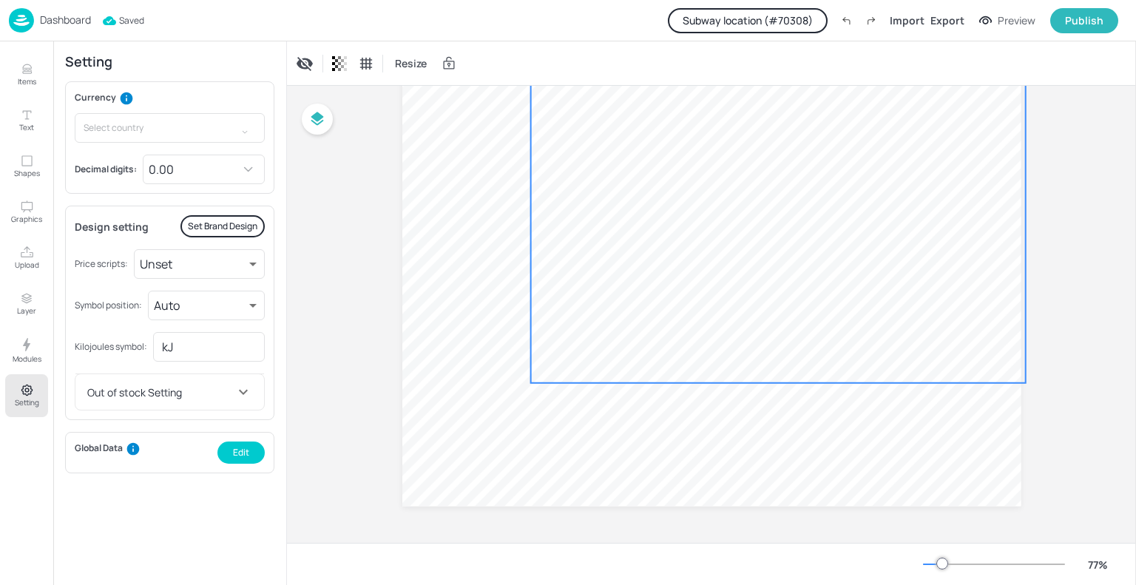
drag, startPoint x: 806, startPoint y: 325, endPoint x: 934, endPoint y: 300, distance: 130.3
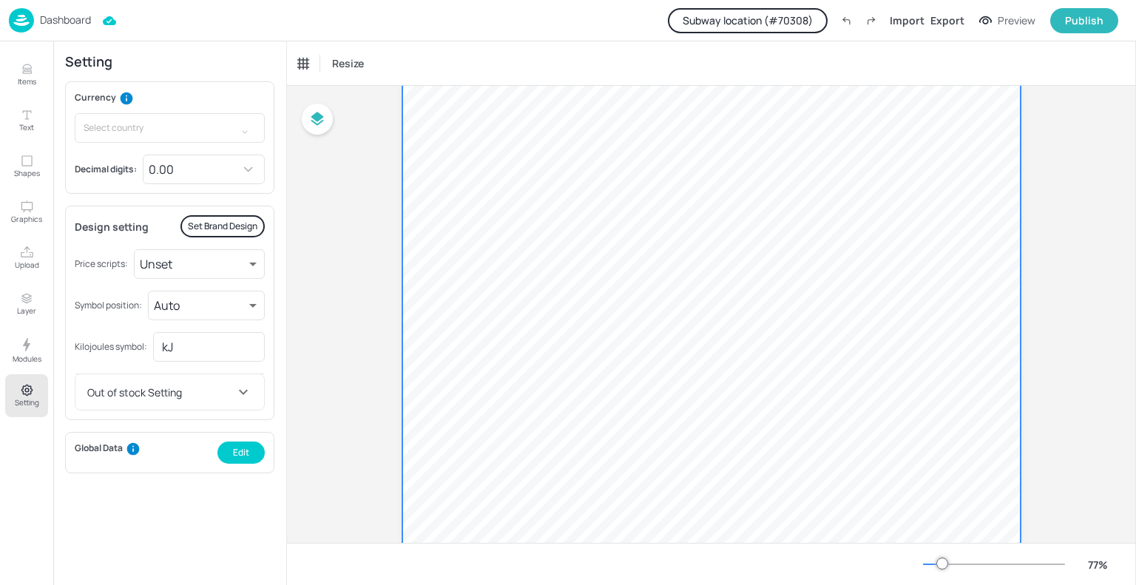
scroll to position [514, 0]
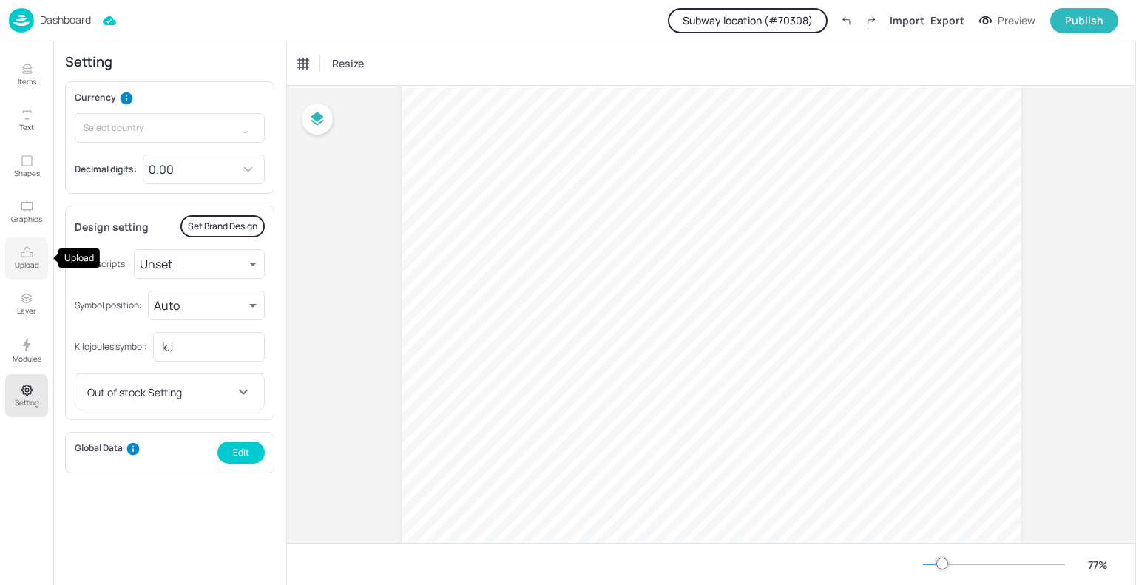
click at [13, 267] on button "Upload" at bounding box center [26, 258] width 43 height 43
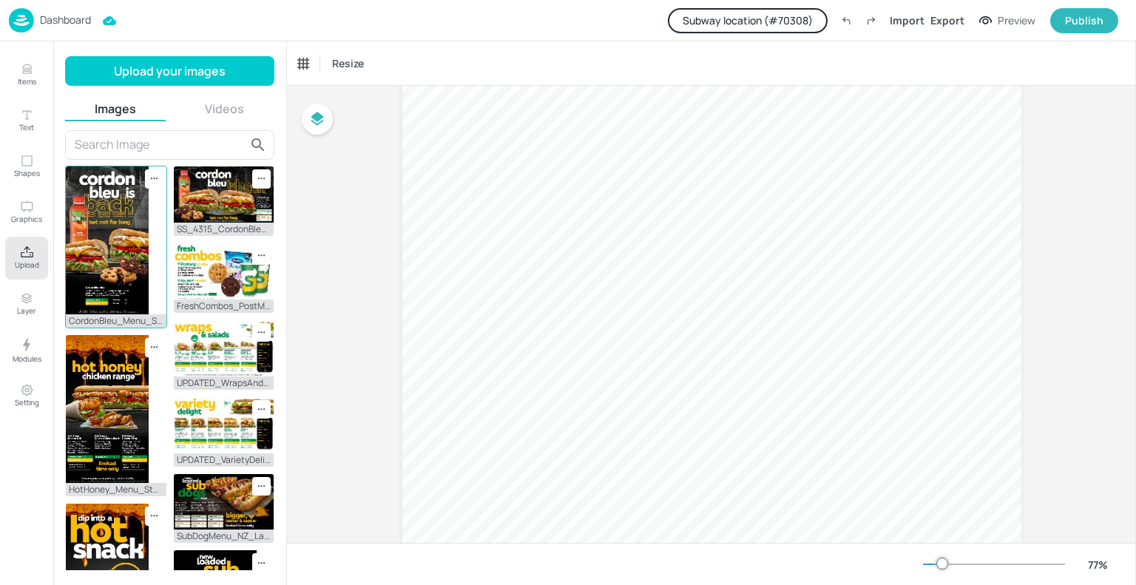
click at [98, 196] on img at bounding box center [107, 240] width 83 height 148
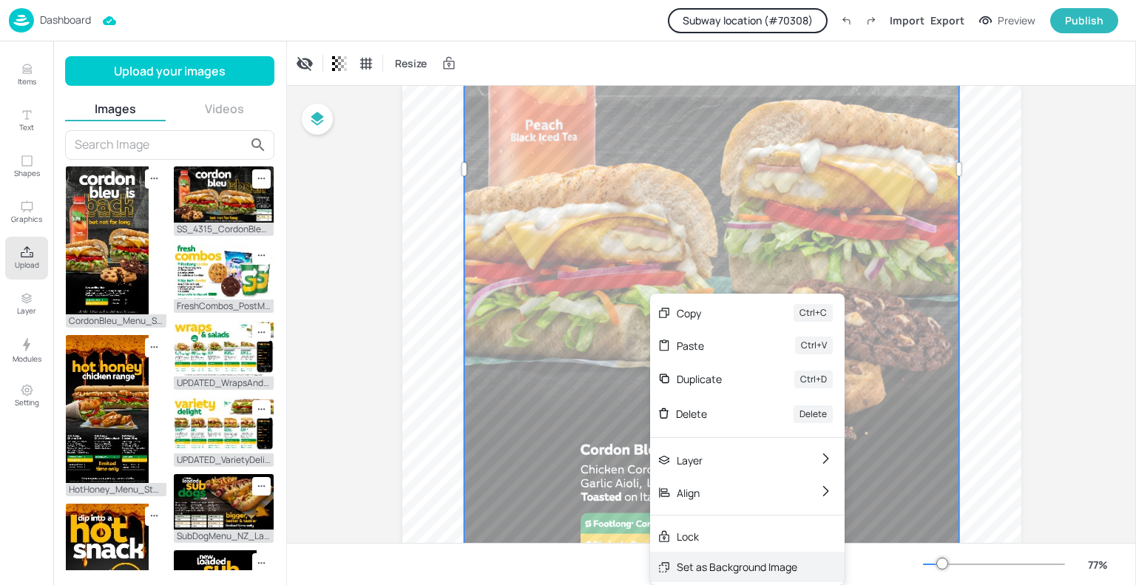
click at [702, 557] on div "Set as Background Image" at bounding box center [747, 567] width 195 height 30
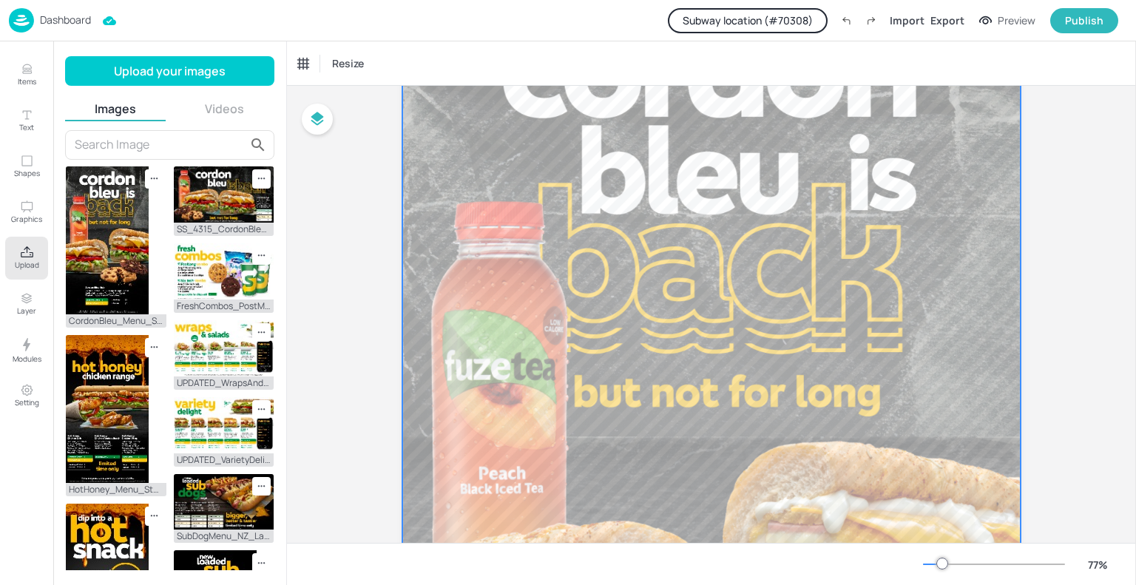
scroll to position [133, 0]
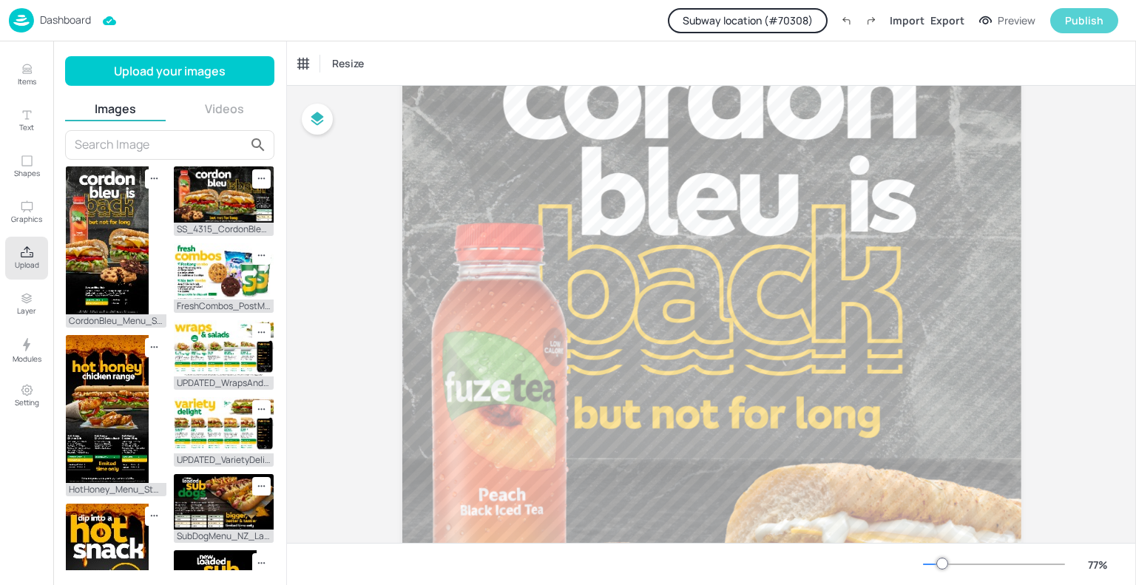
click at [1088, 14] on div "Publish" at bounding box center [1084, 21] width 38 height 16
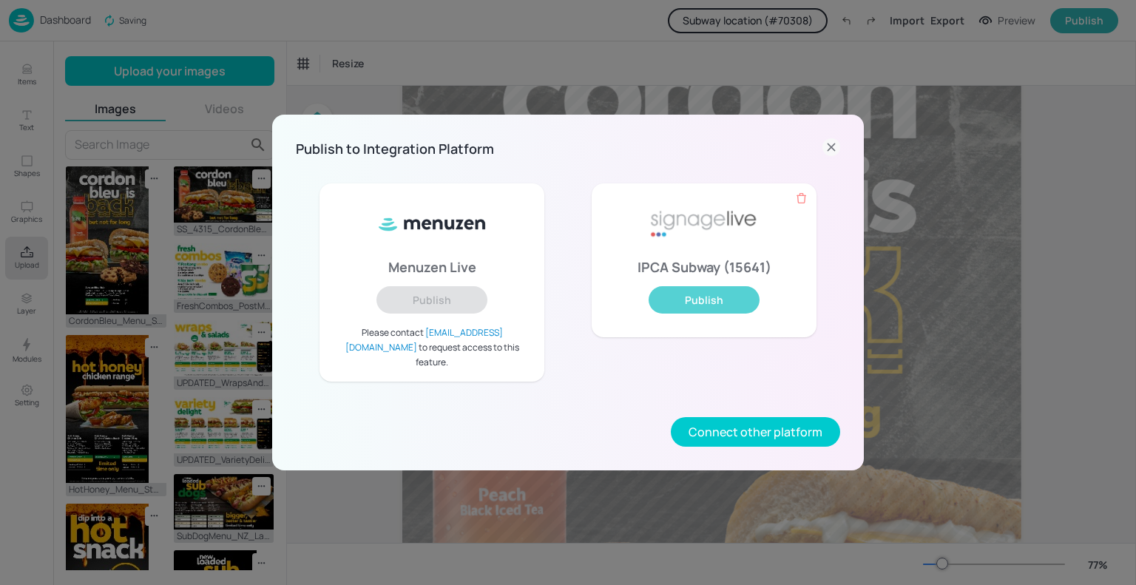
click at [721, 309] on button "Publish" at bounding box center [704, 299] width 111 height 27
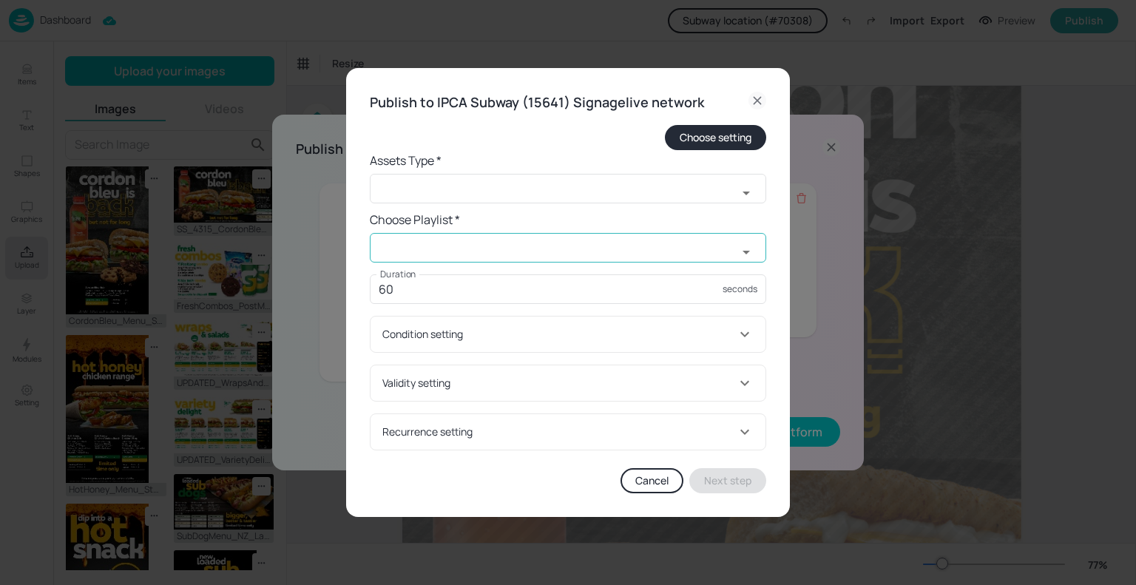
click at [429, 238] on input "text" at bounding box center [554, 248] width 368 height 30
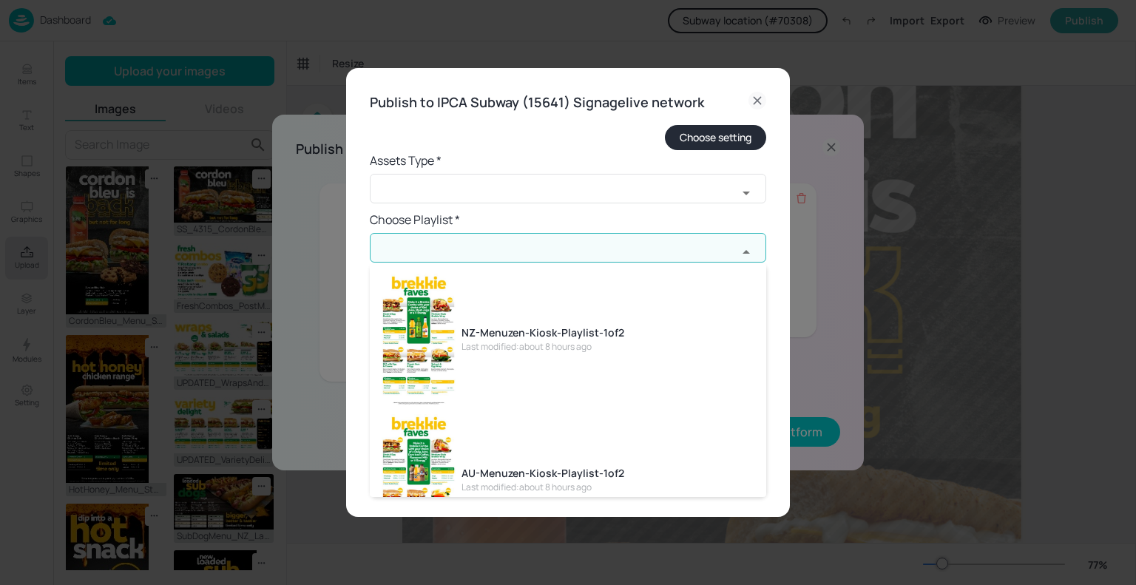
paste input "NZ-Menuzen-Kiosk-Playlist-1of2"
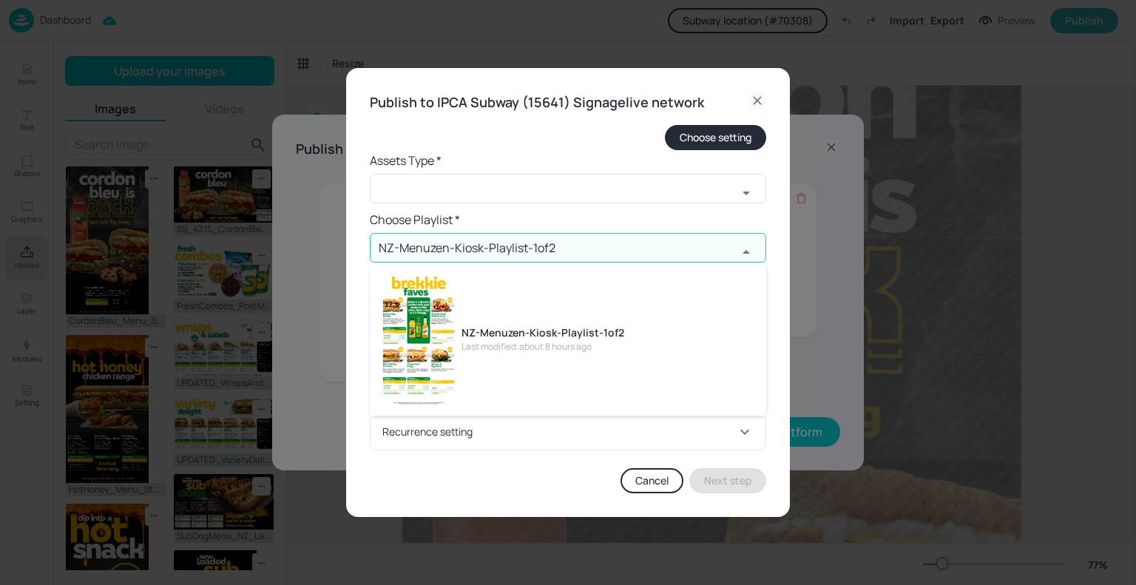
click at [484, 353] on div "Last modified: about 8 hours ago" at bounding box center [543, 346] width 163 height 13
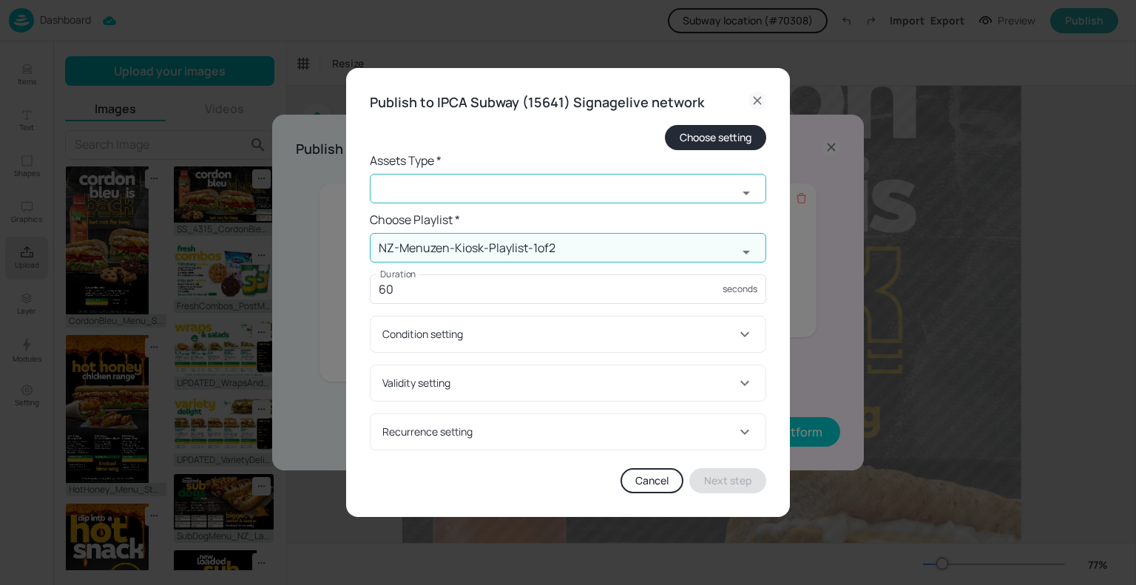
type input "NZ-Menuzen-Kiosk-Playlist-1of2"
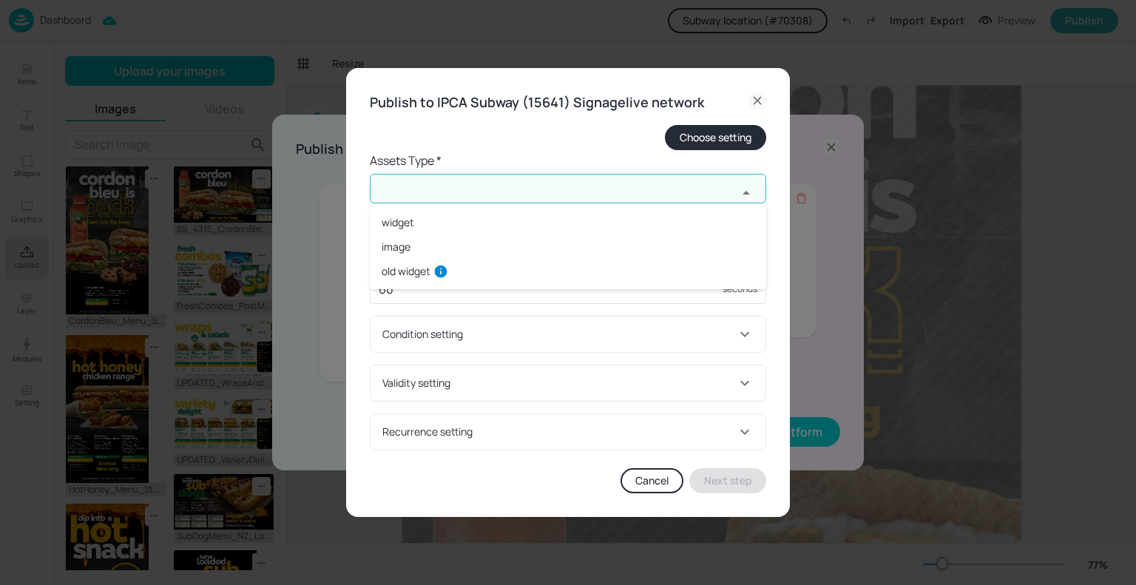
click at [499, 183] on input "text" at bounding box center [554, 189] width 368 height 30
click at [423, 226] on li "widget" at bounding box center [568, 222] width 397 height 24
type input "widget"
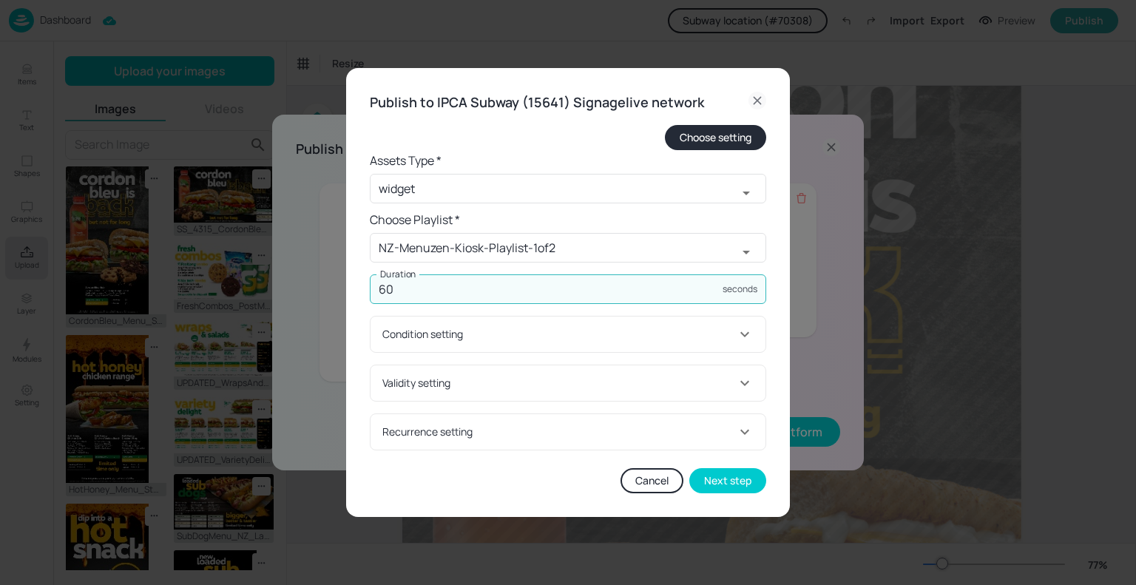
click at [410, 286] on input "60" at bounding box center [546, 289] width 353 height 30
type input "15"
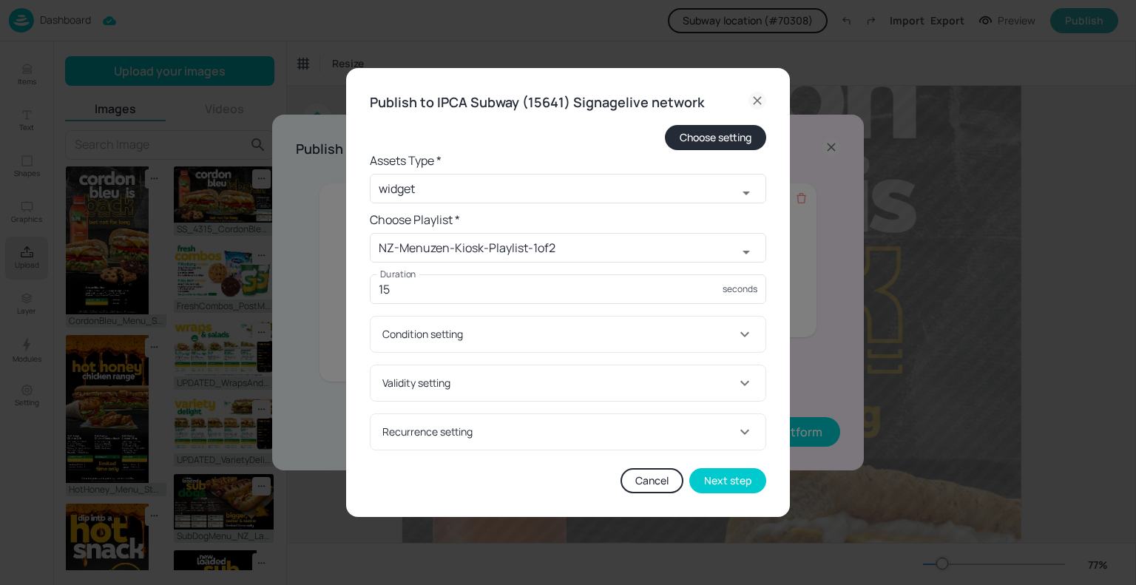
click at [449, 378] on div "Validity setting" at bounding box center [559, 383] width 354 height 16
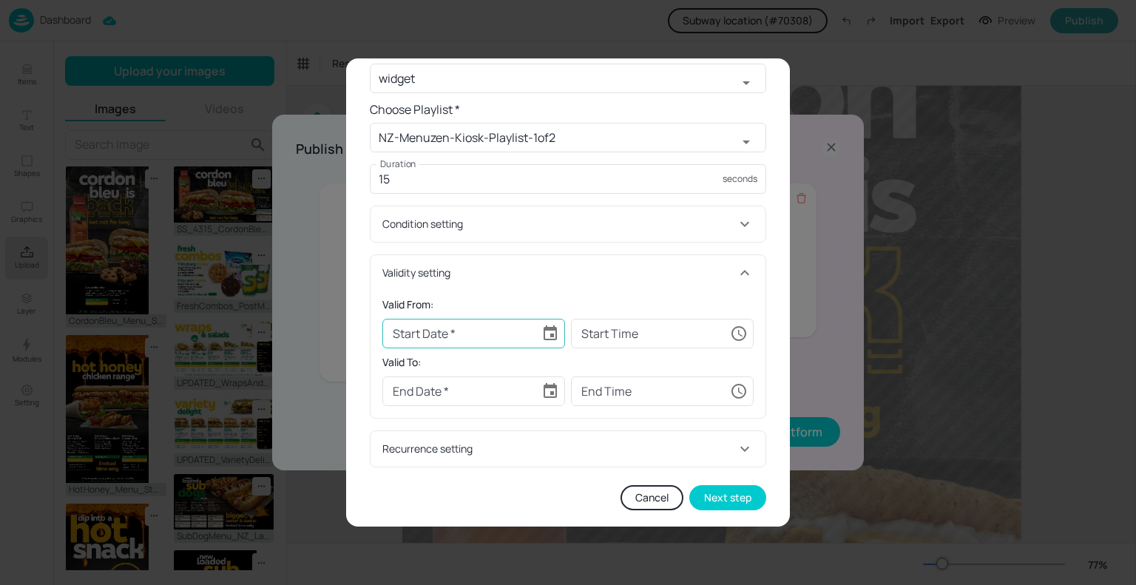
scroll to position [107, 0]
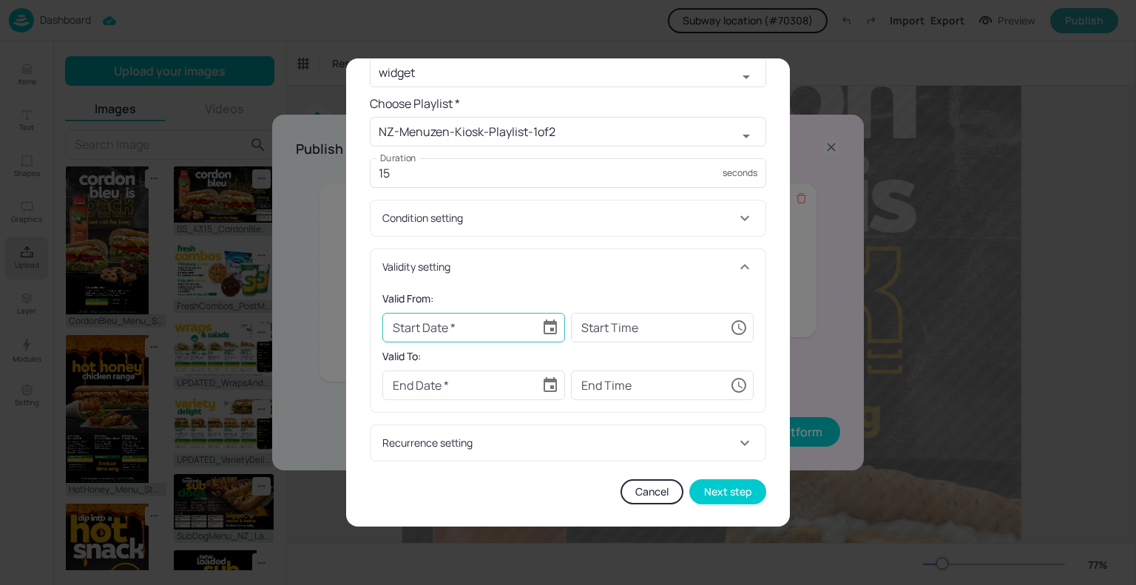
click at [547, 322] on icon "Choose date" at bounding box center [550, 327] width 13 height 15
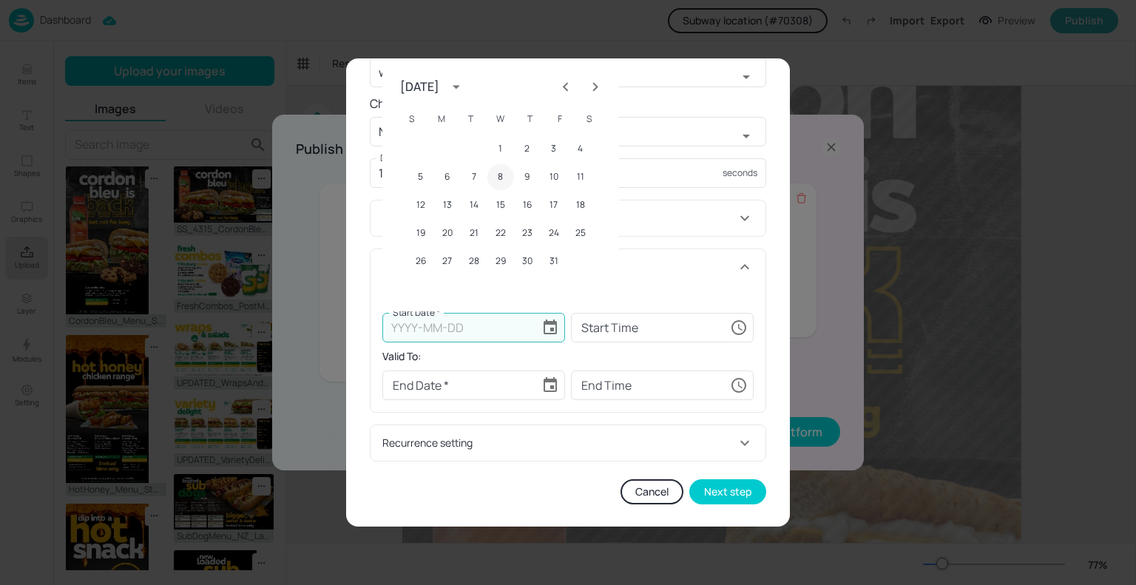
click at [505, 184] on button "8" at bounding box center [501, 177] width 27 height 27
type input "2025-10-08"
type input "00:00:00"
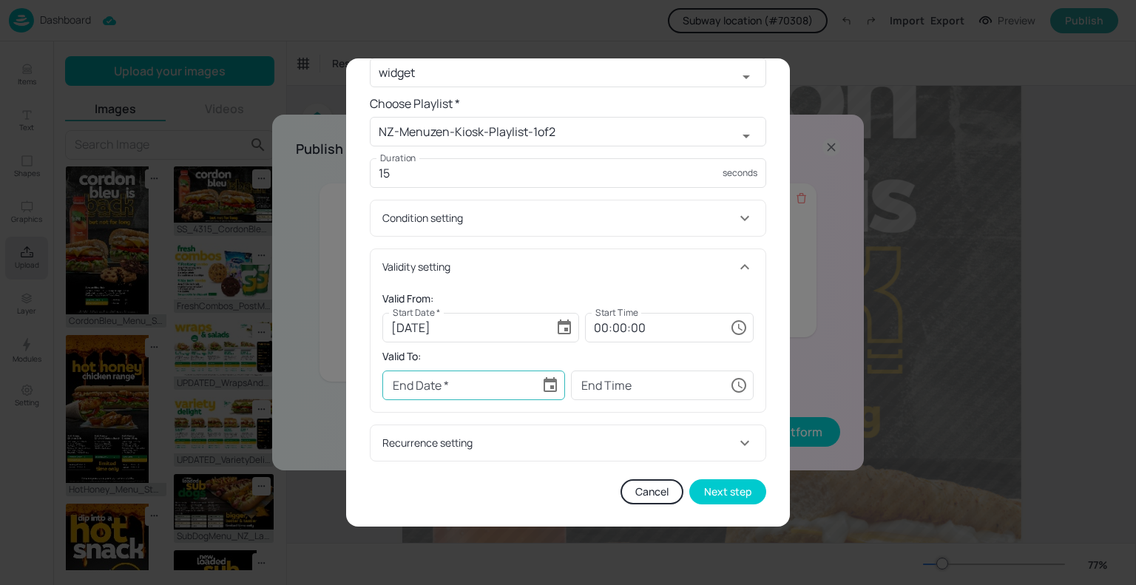
click at [544, 388] on icon "Choose date" at bounding box center [550, 384] width 13 height 15
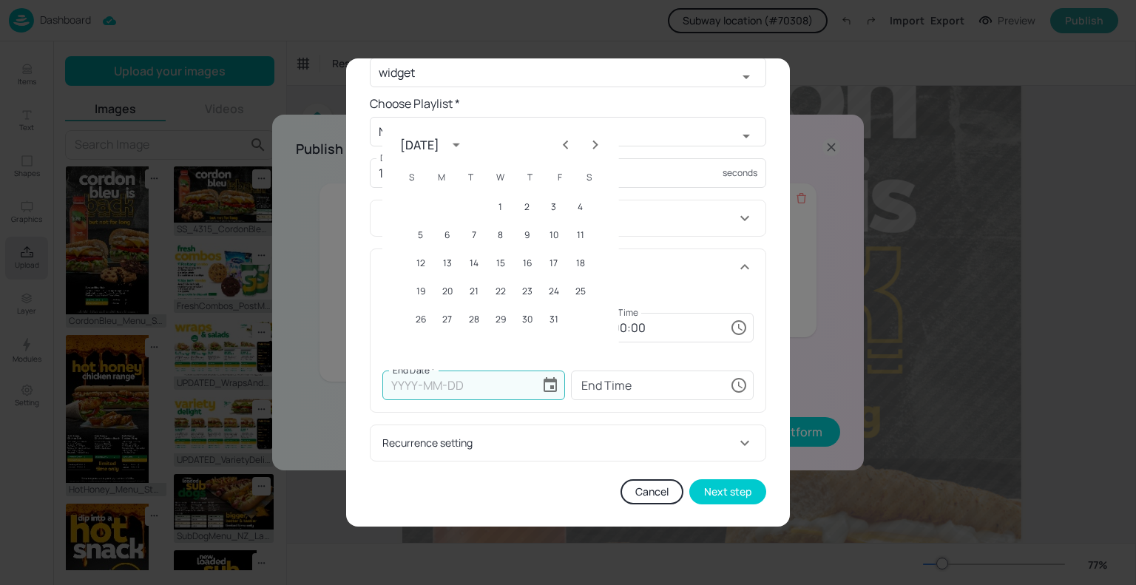
click at [592, 155] on button "Next month" at bounding box center [596, 145] width 30 height 30
click at [417, 291] on button "16" at bounding box center [421, 291] width 27 height 27
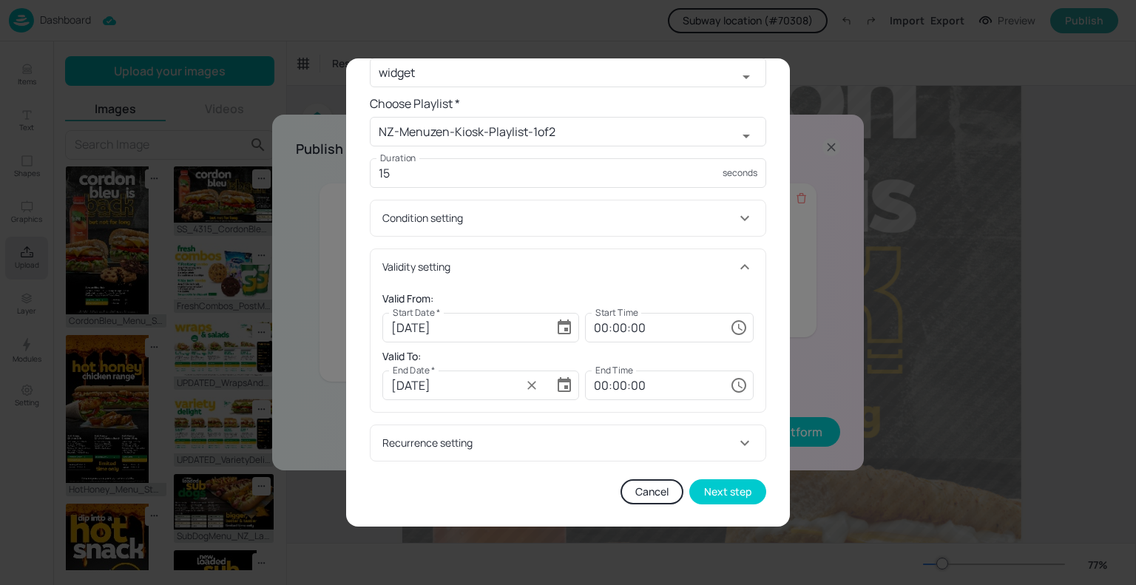
type input "2025-11-16"
click at [595, 379] on input "00:00:00" at bounding box center [654, 386] width 139 height 30
type input "23:59:59"
click at [755, 371] on div "Valid From: Start Date * 2025-10-08 Start Date * Start Time 00:00:00 Start Time…" at bounding box center [568, 348] width 395 height 127
click at [722, 485] on button "Next step" at bounding box center [728, 491] width 77 height 25
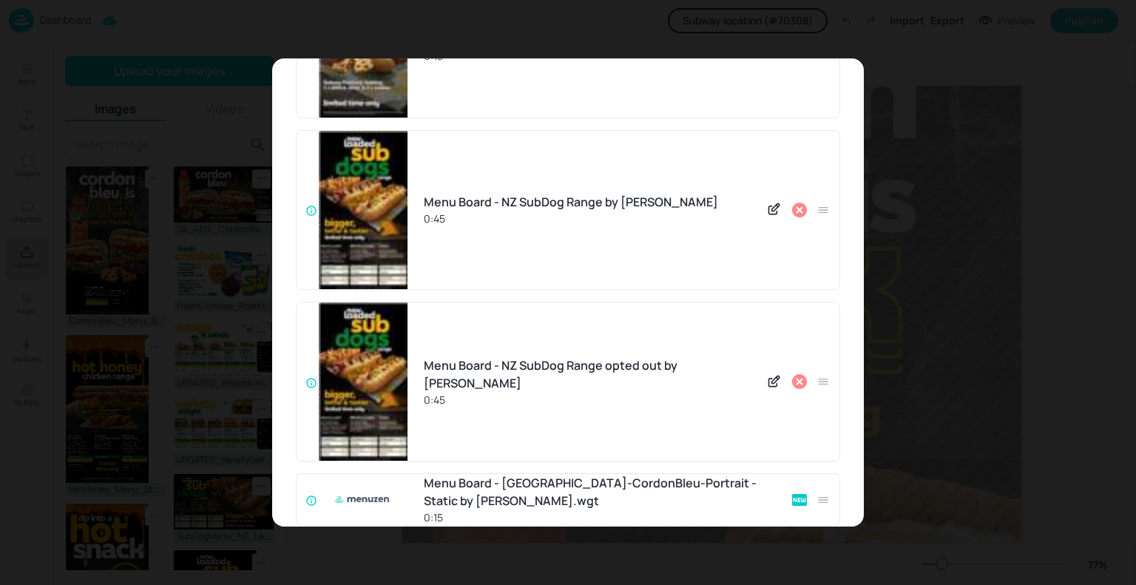
scroll to position [1087, 0]
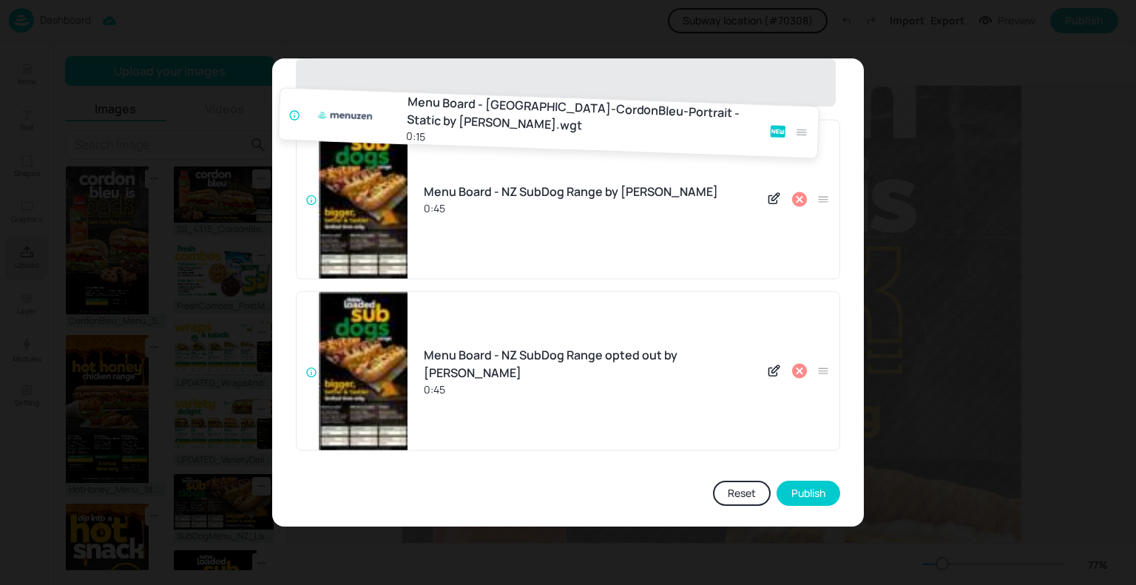
drag, startPoint x: 818, startPoint y: 424, endPoint x: 799, endPoint y: 108, distance: 316.5
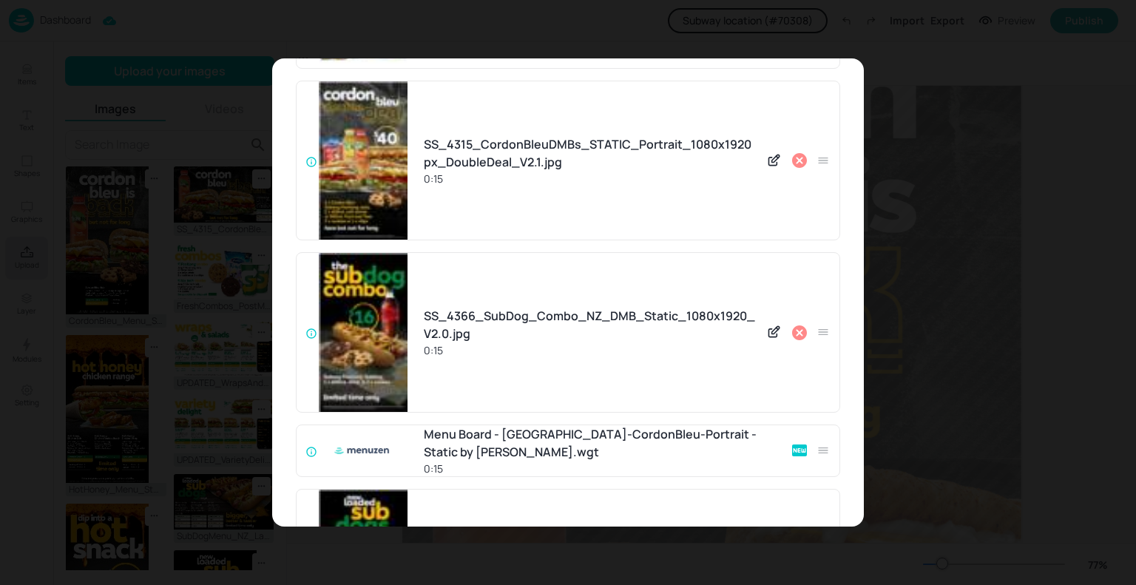
scroll to position [715, 0]
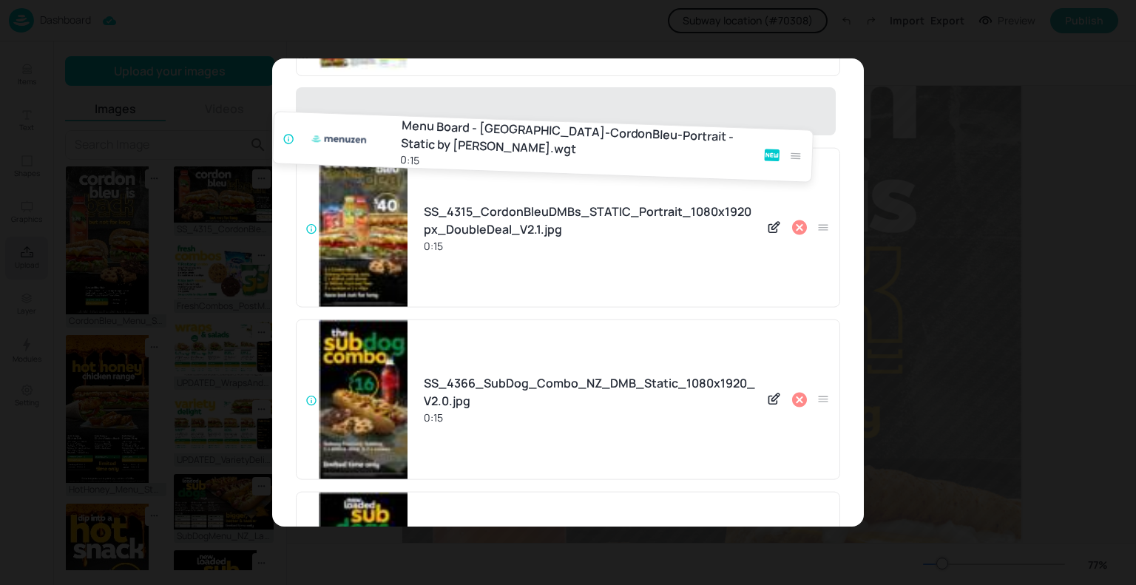
drag, startPoint x: 823, startPoint y: 454, endPoint x: 801, endPoint y: 141, distance: 314.5
click at [801, 141] on div "Menu Board - NZ_BrekkieFaves_Portrait_Image by Menuzen 0:45 Menu Board - NZ_Chi…" at bounding box center [568, 118] width 545 height 1435
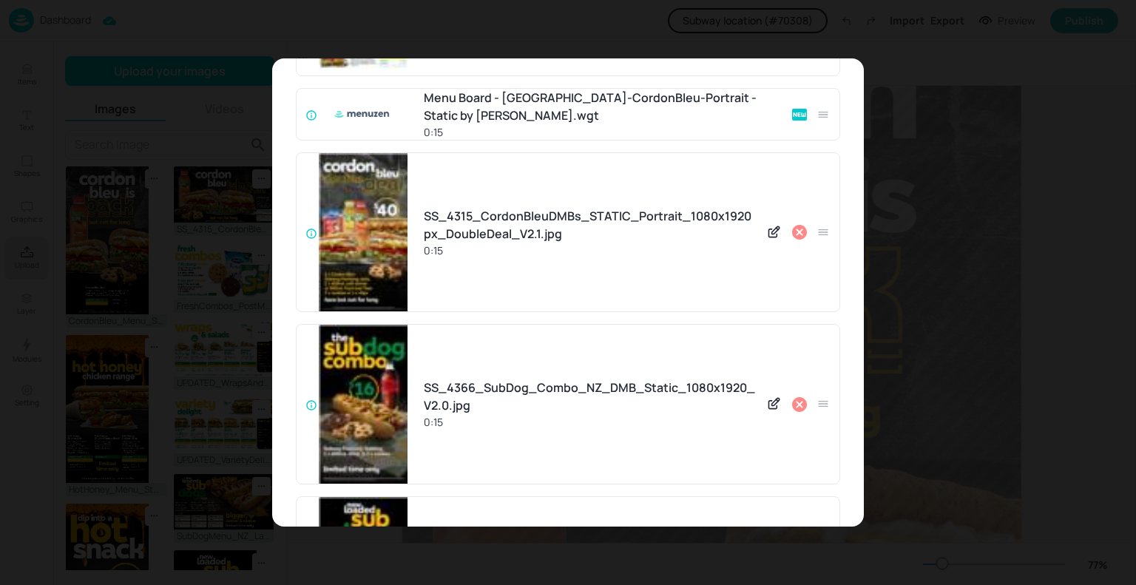
scroll to position [1087, 0]
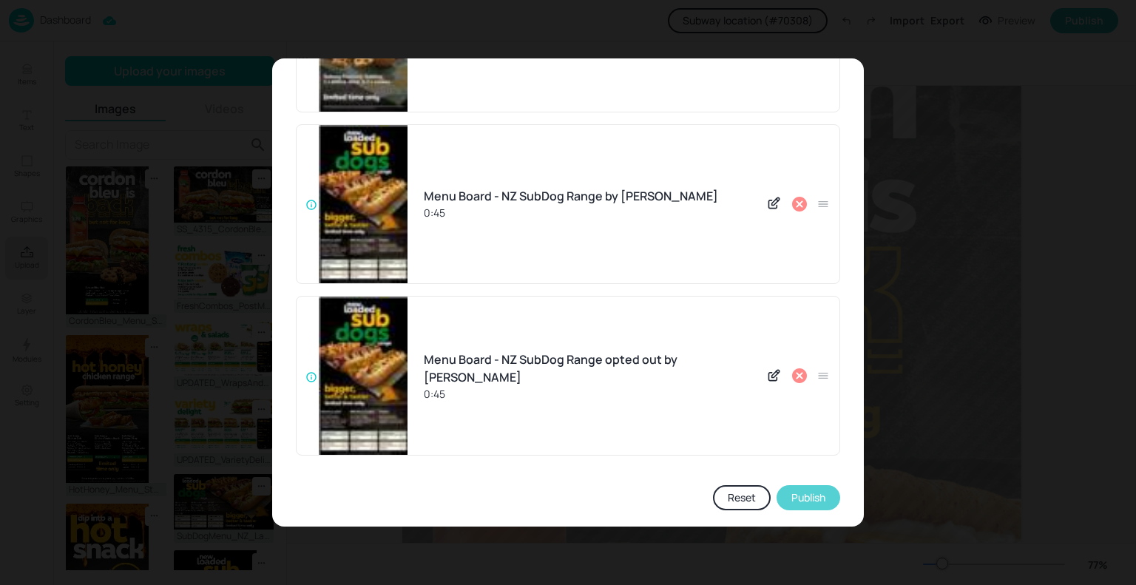
click at [805, 487] on button "Publish" at bounding box center [809, 497] width 64 height 25
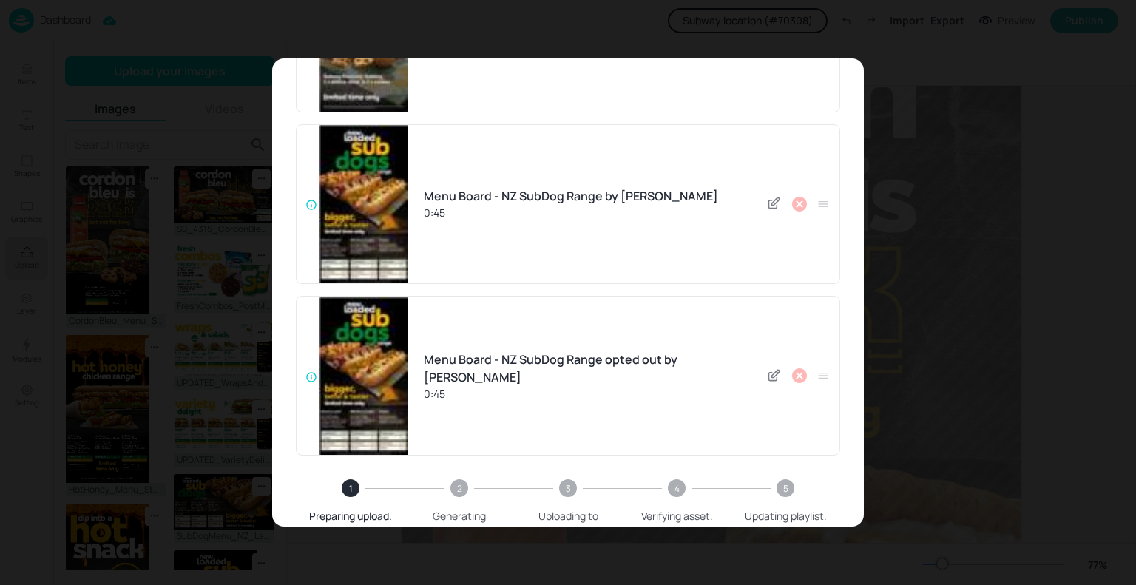
scroll to position [1158, 0]
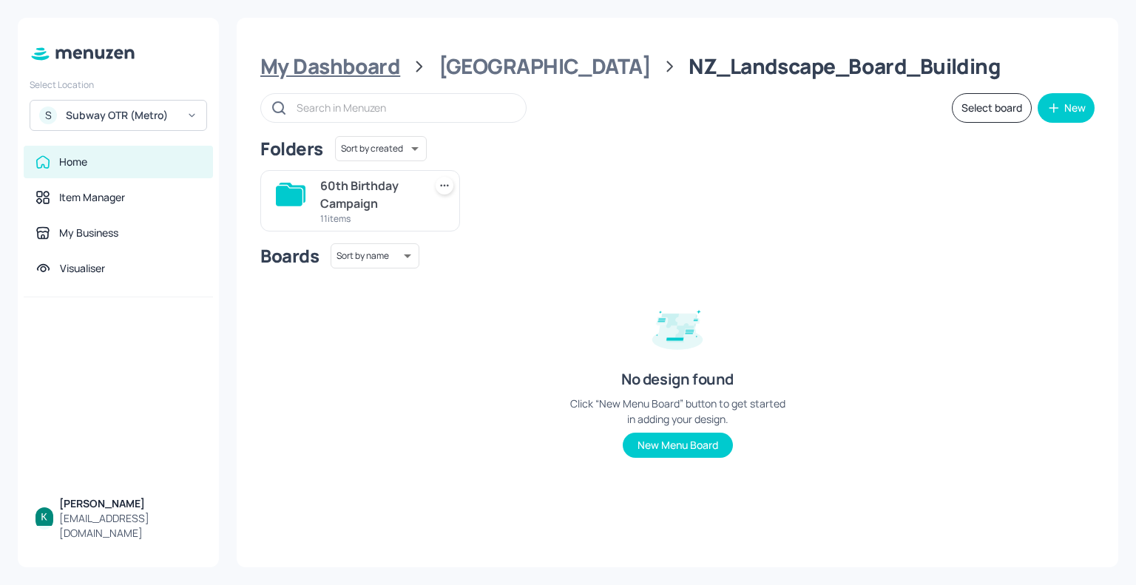
click at [388, 73] on div "My Dashboard" at bounding box center [330, 66] width 140 height 27
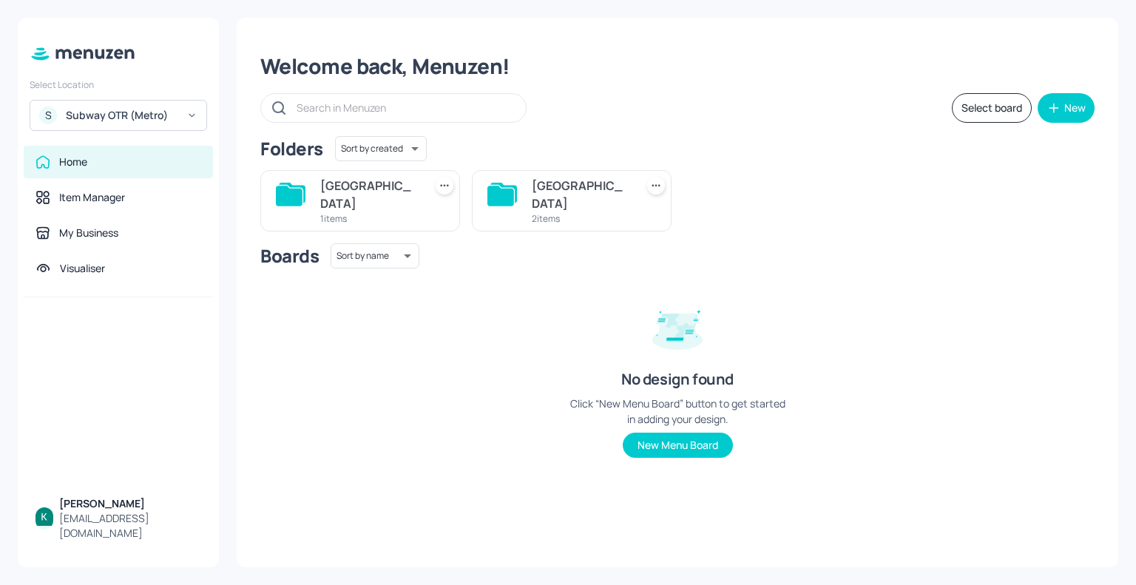
click at [151, 119] on div "Subway OTR (Metro)" at bounding box center [122, 115] width 112 height 15
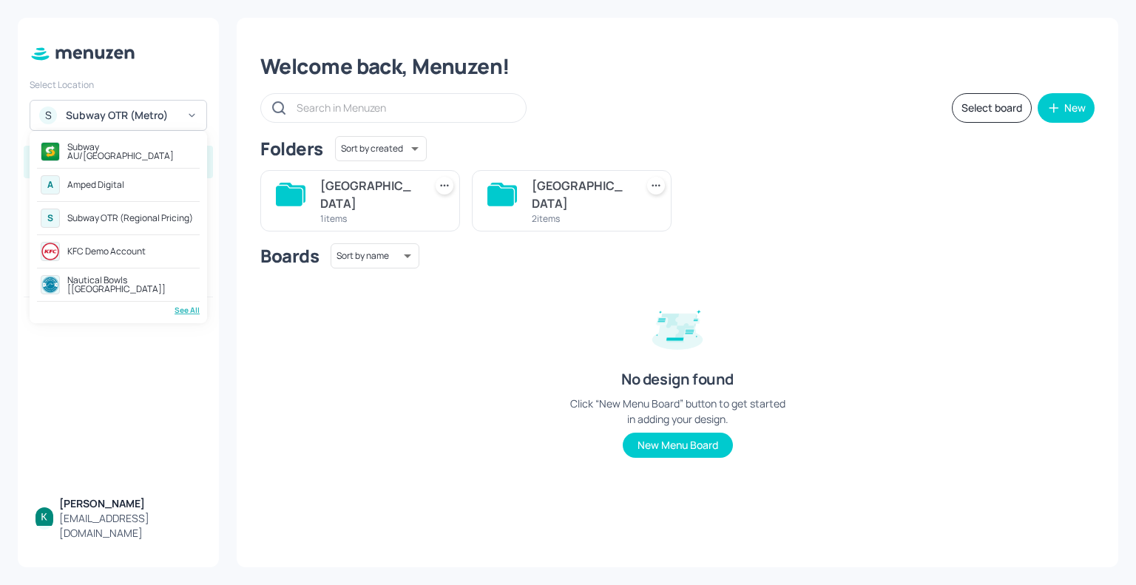
click at [144, 117] on div at bounding box center [568, 292] width 1136 height 585
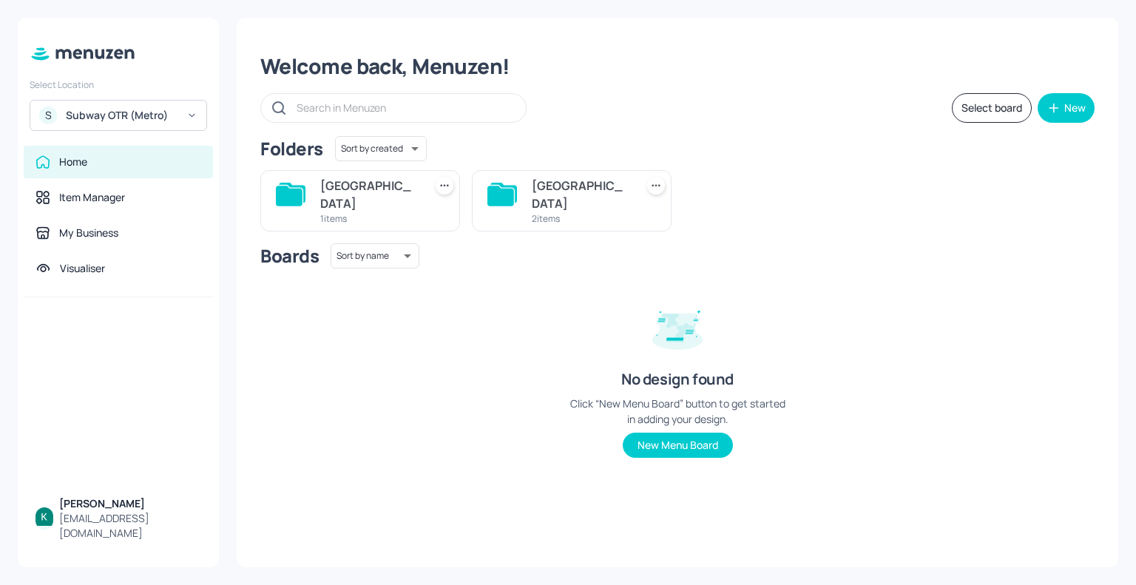
click at [107, 127] on div "S Subway OTR (Metro)" at bounding box center [119, 115] width 178 height 31
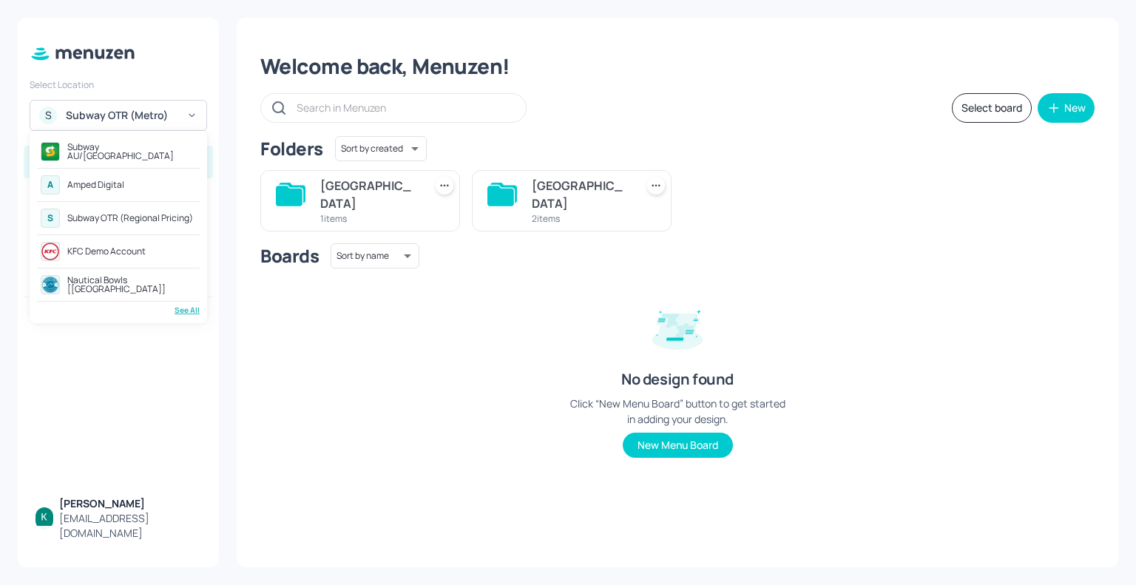
click at [104, 225] on div "S Subway OTR (Regional Pricing)" at bounding box center [118, 218] width 163 height 27
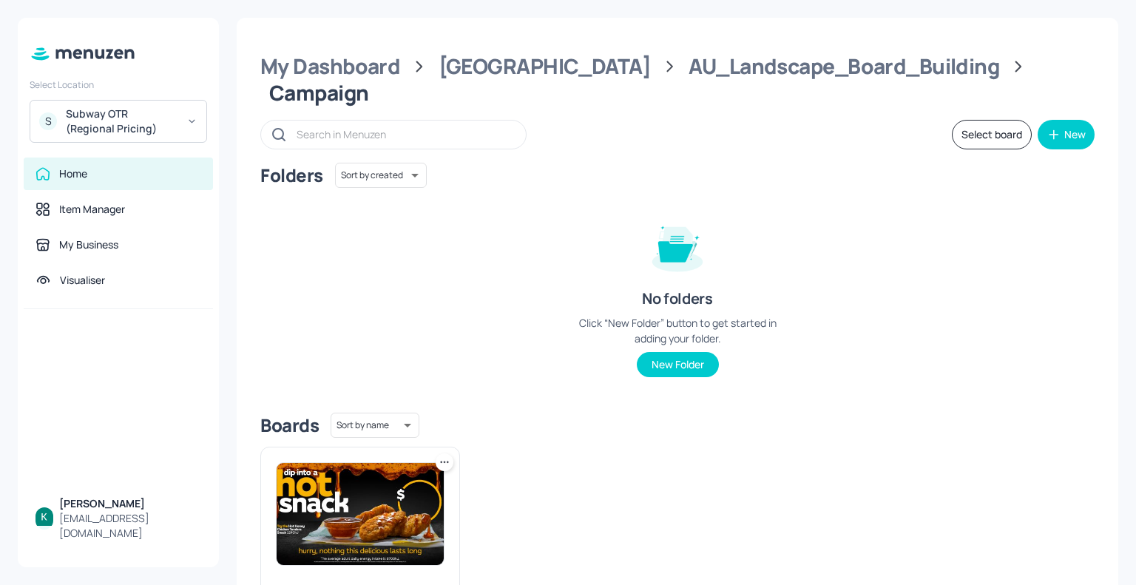
click at [148, 109] on div "Subway OTR (Regional Pricing)" at bounding box center [122, 122] width 112 height 30
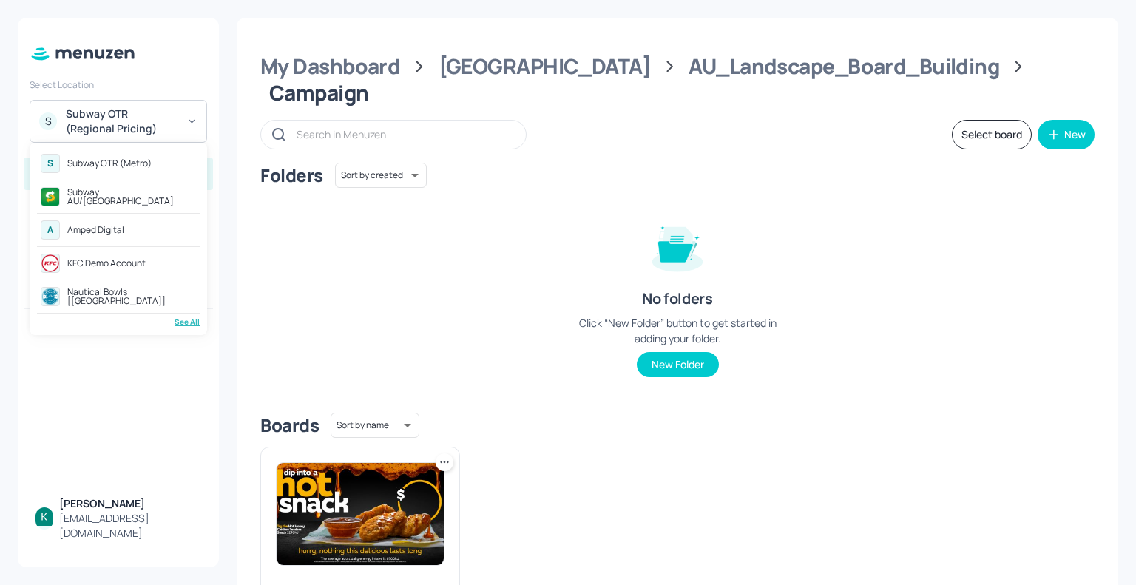
click at [142, 163] on div "Subway OTR (Metro)" at bounding box center [109, 163] width 84 height 9
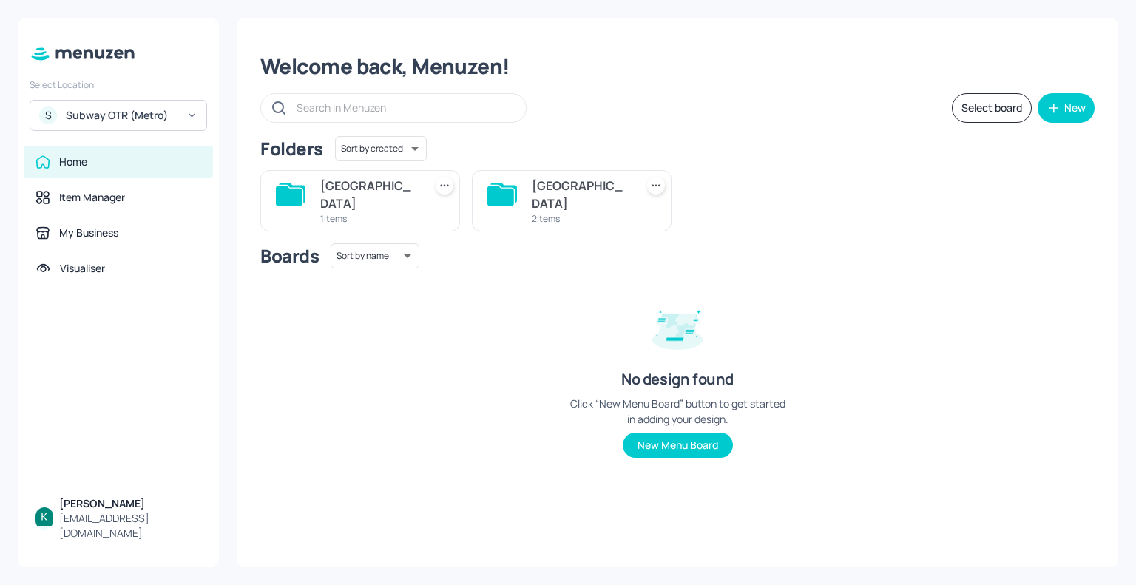
click at [553, 213] on div "Australia 2 items" at bounding box center [572, 200] width 200 height 61
click at [547, 212] on div "2 items" at bounding box center [581, 218] width 98 height 13
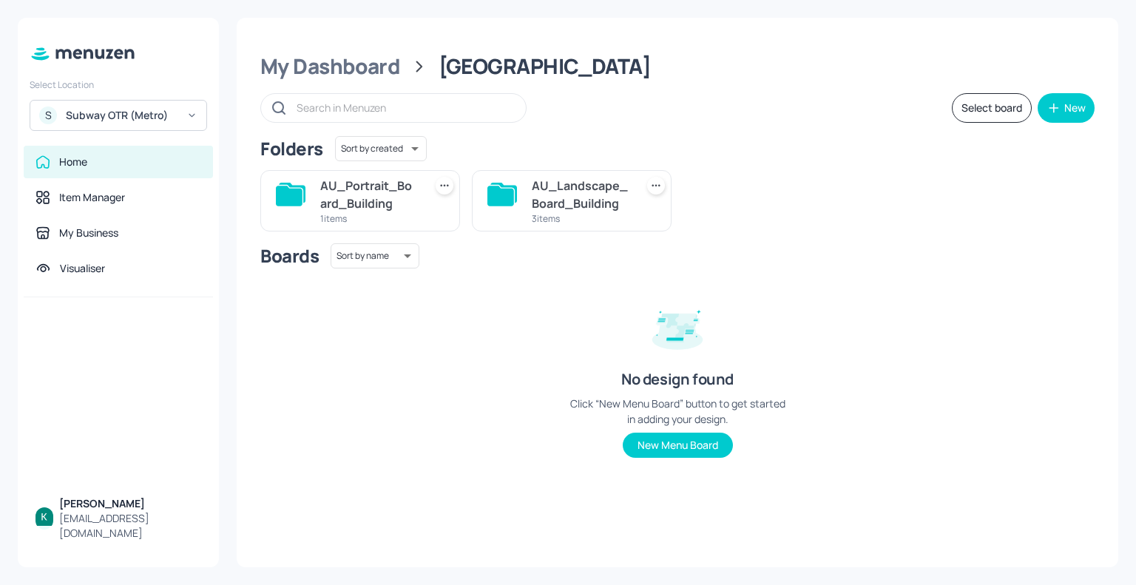
click at [547, 205] on div "AU_Landscape_Board_Building" at bounding box center [581, 195] width 98 height 36
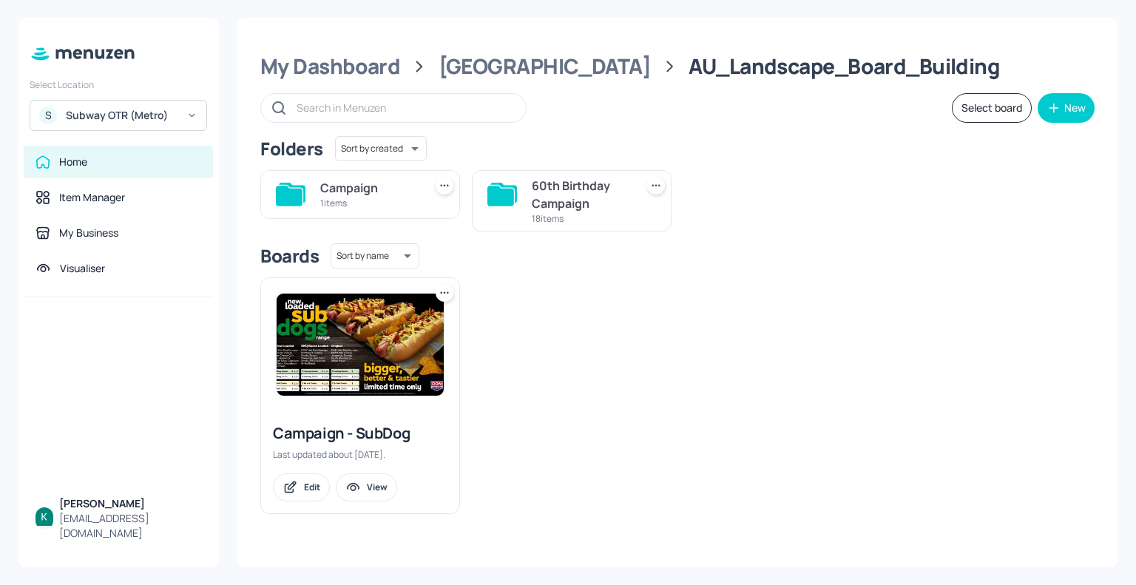
click at [376, 200] on div "1 items" at bounding box center [369, 203] width 98 height 13
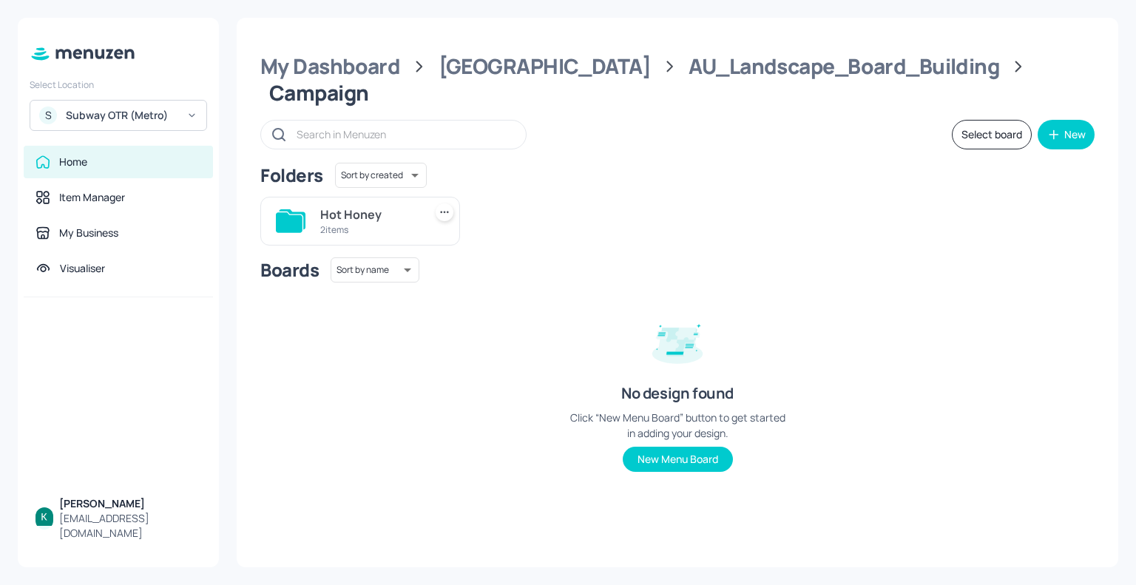
click at [376, 223] on div "2 items" at bounding box center [369, 229] width 98 height 13
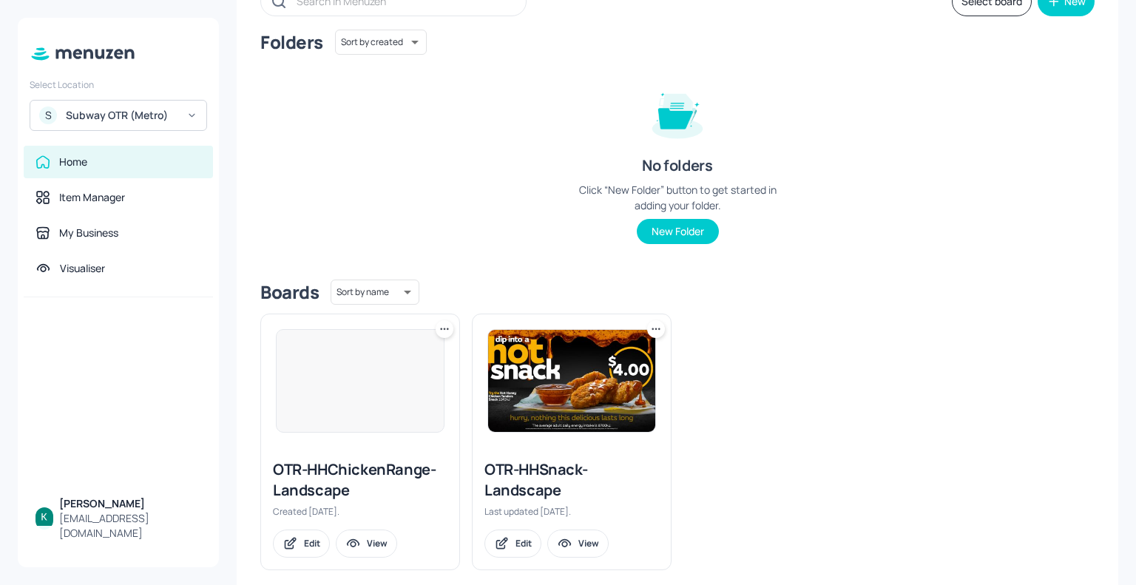
scroll to position [135, 0]
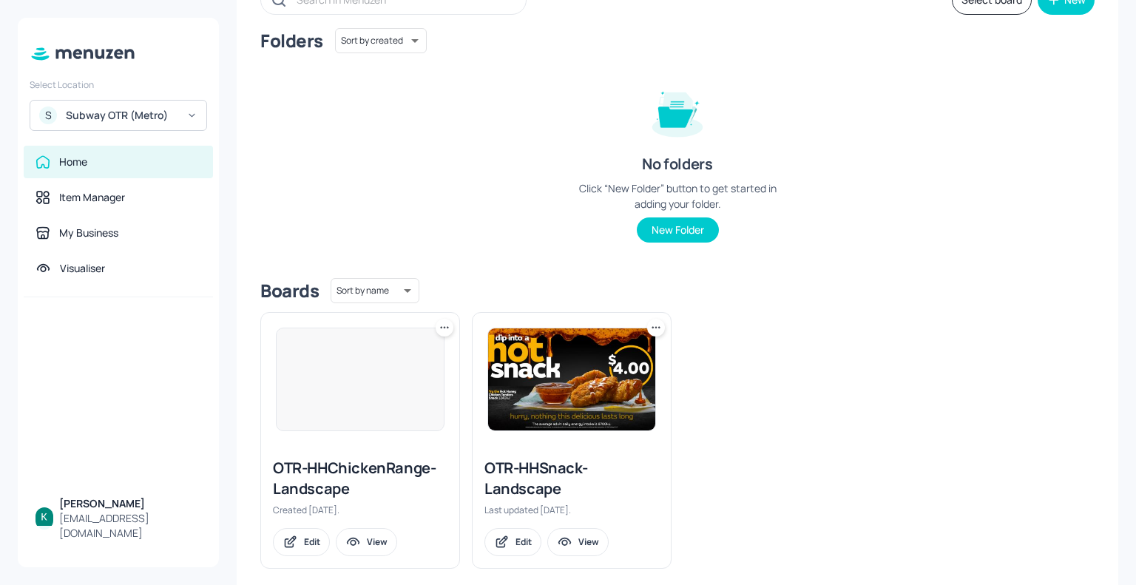
click at [378, 468] on div "OTR-HHChickenRange-Landscape" at bounding box center [360, 478] width 175 height 41
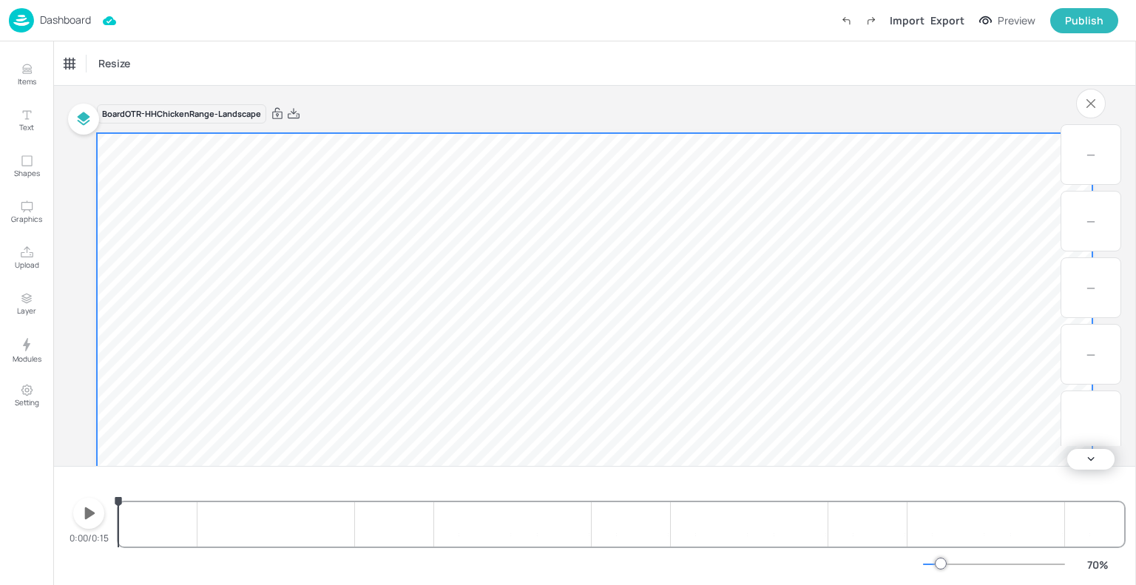
scroll to position [263, 0]
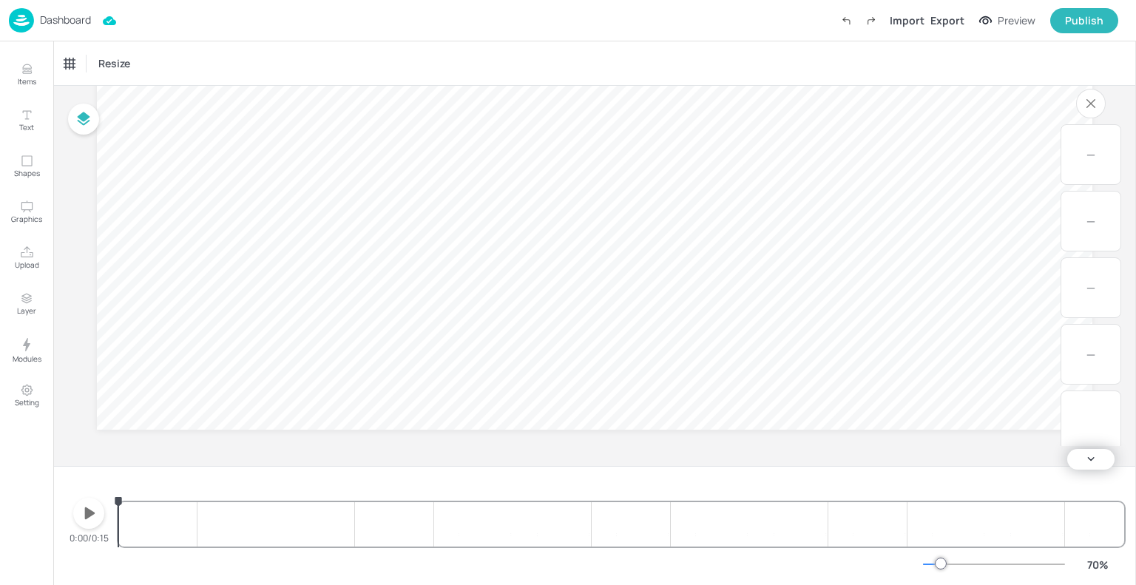
click at [80, 503] on icon "button" at bounding box center [89, 514] width 24 height 24
click at [89, 520] on icon "button" at bounding box center [89, 514] width 24 height 24
click at [1091, 92] on icon "button" at bounding box center [1091, 104] width 24 height 24
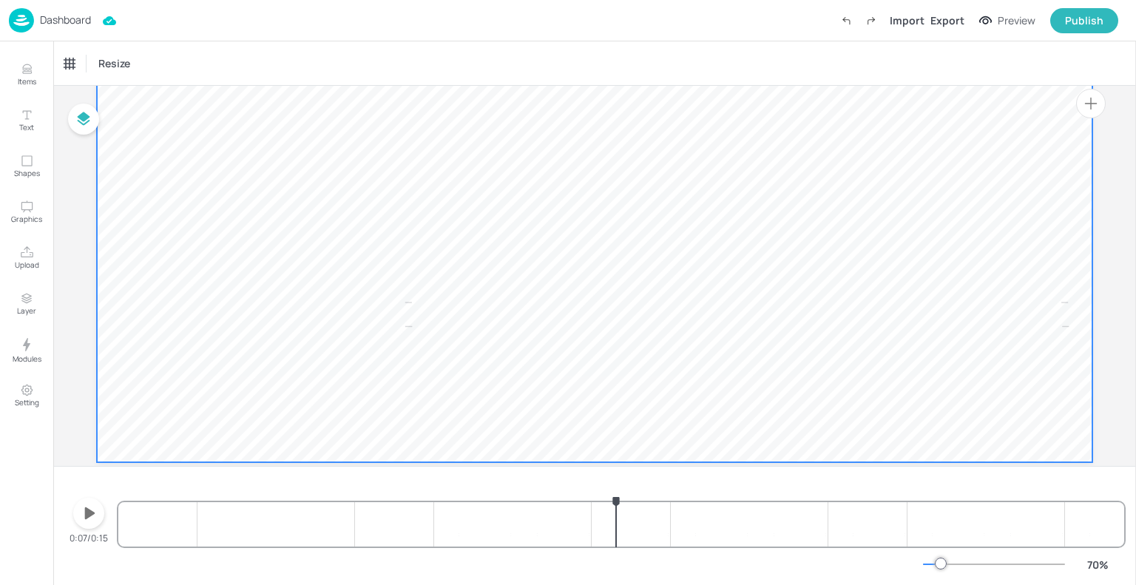
scroll to position [230, 0]
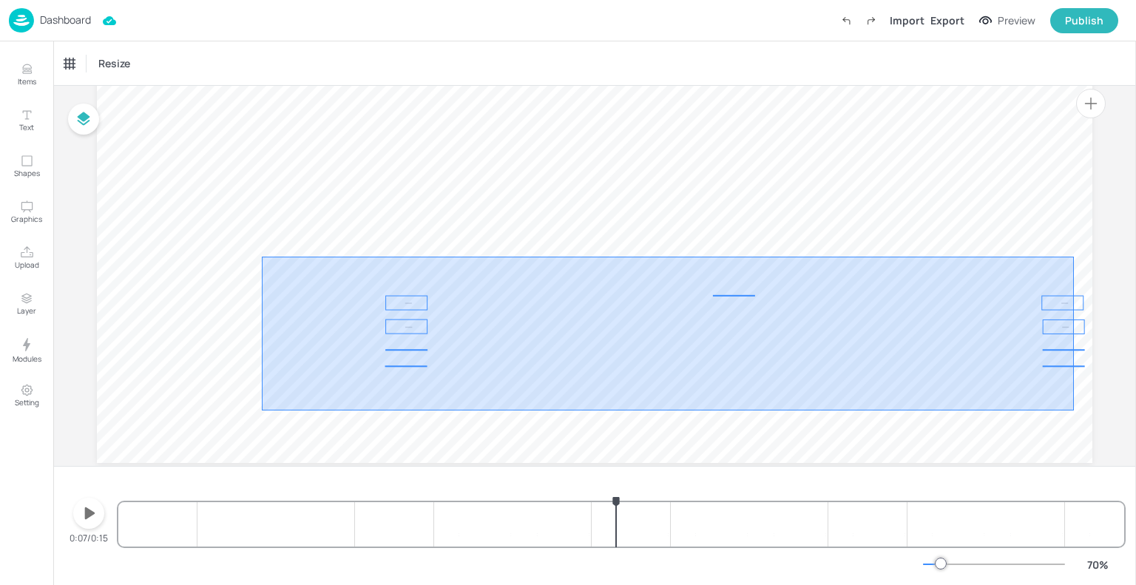
drag, startPoint x: 262, startPoint y: 257, endPoint x: 1074, endPoint y: 411, distance: 826.9
click at [1074, 411] on div "Resize Board OTR-HHChickenRange-Landscape 0 0 0 0 0 0 0 0 0:07/0:15 0 0 0 0 0 0…" at bounding box center [594, 313] width 1083 height 544
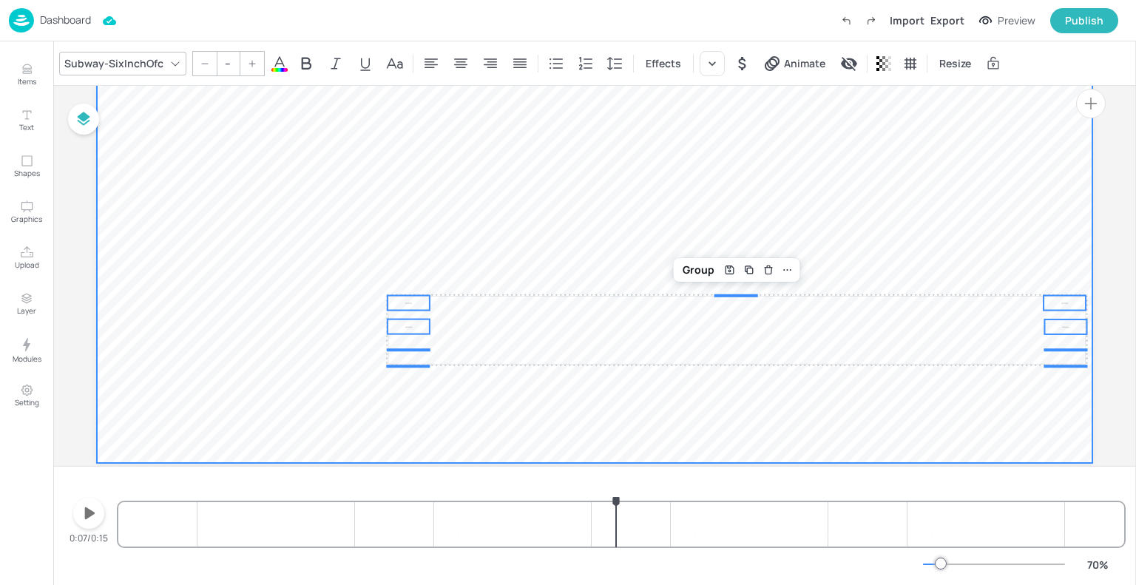
click at [434, 252] on video at bounding box center [595, 183] width 996 height 560
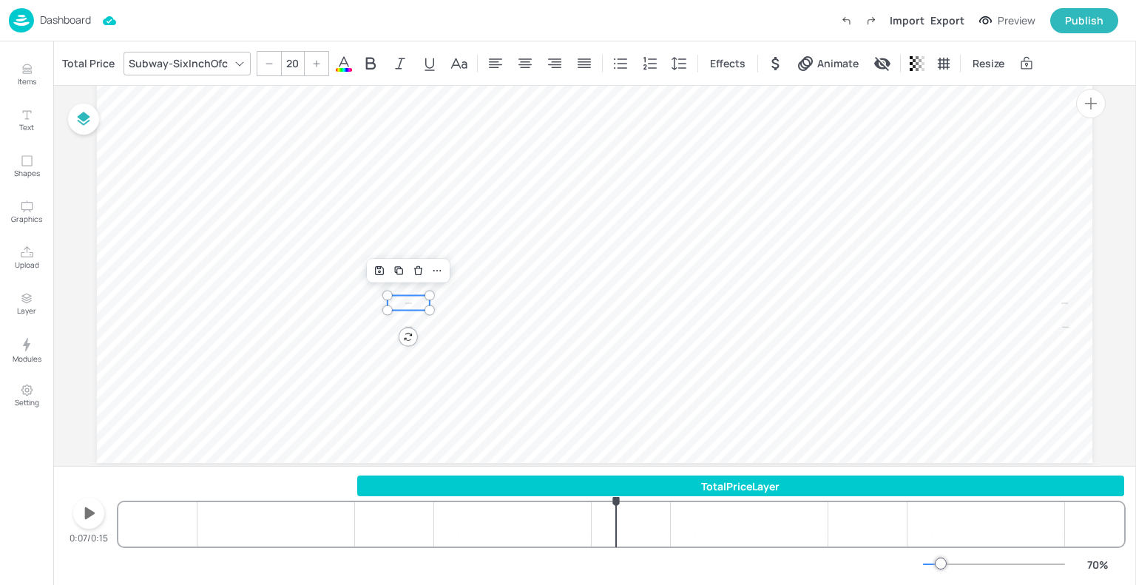
click at [410, 300] on p "0" at bounding box center [409, 303] width 42 height 15
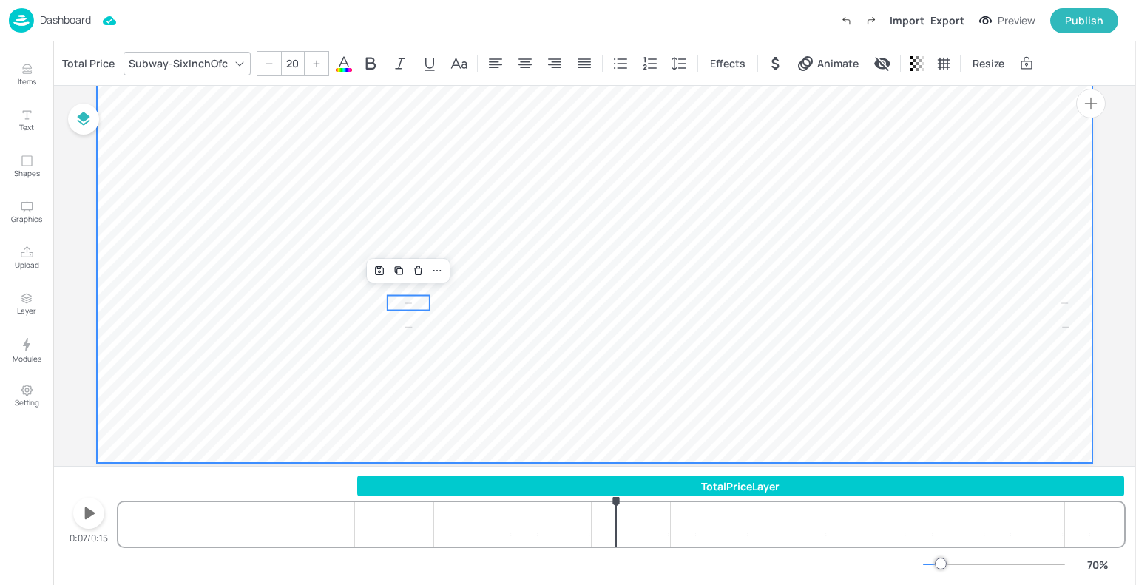
click at [396, 357] on video at bounding box center [595, 183] width 996 height 560
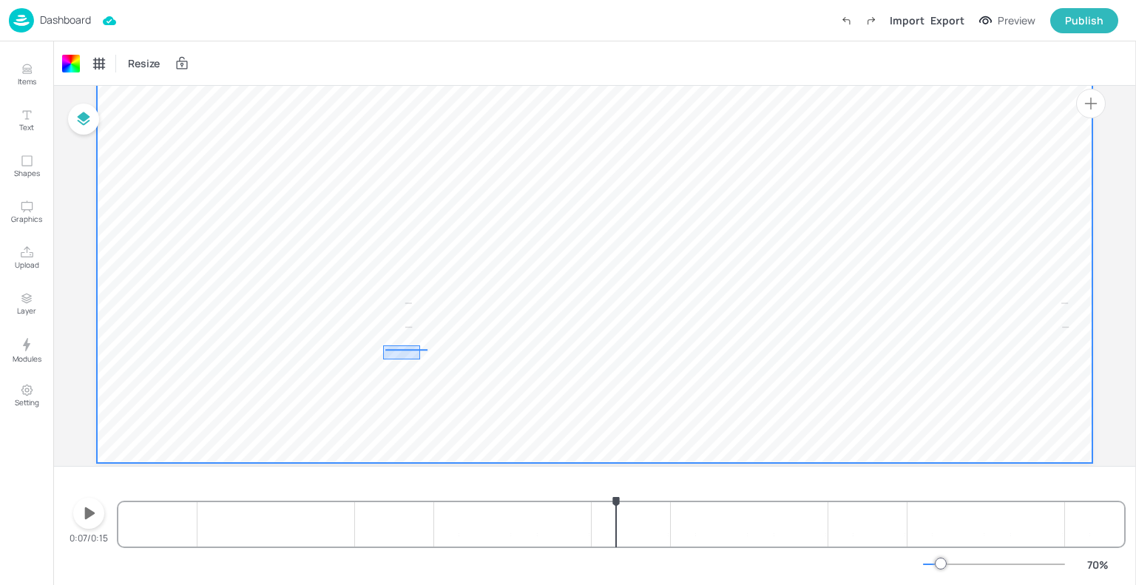
drag, startPoint x: 383, startPoint y: 346, endPoint x: 423, endPoint y: 360, distance: 42.4
click at [423, 360] on video at bounding box center [595, 183] width 996 height 560
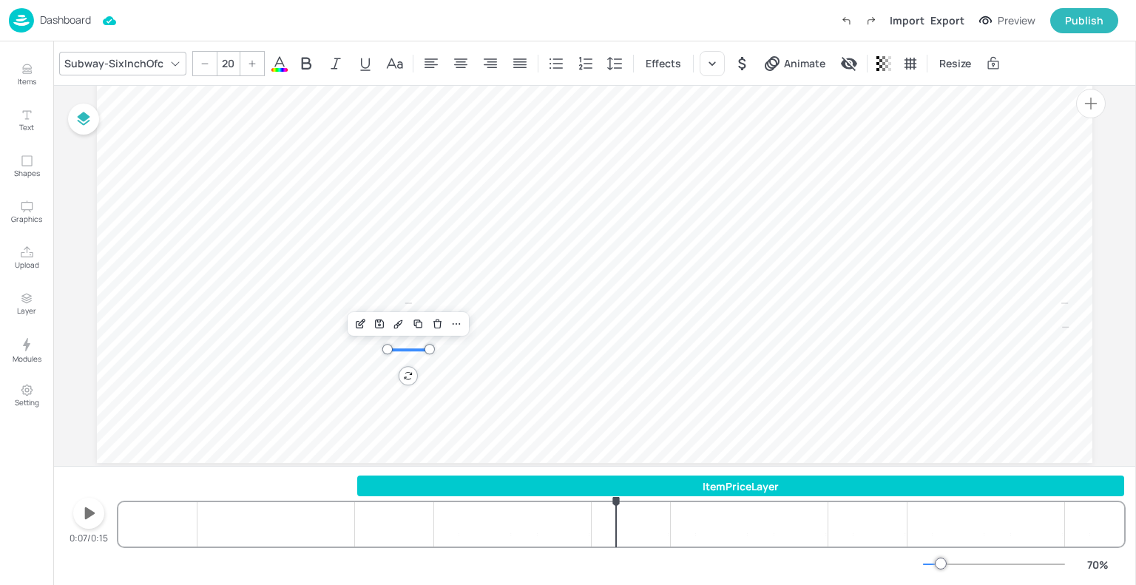
click at [115, 58] on div "Subway-SixInchOfc" at bounding box center [113, 63] width 105 height 21
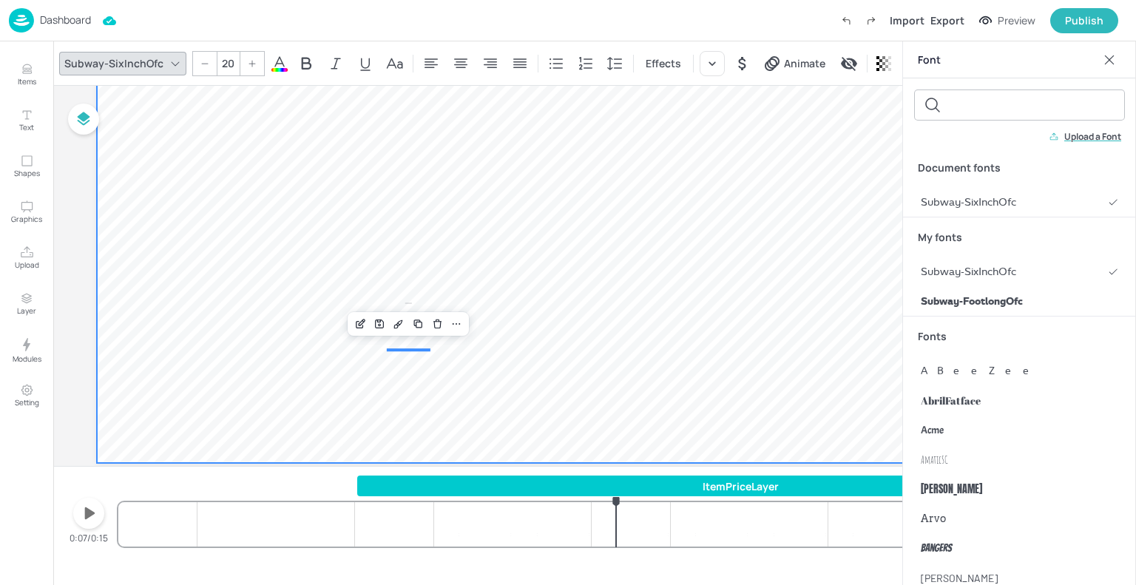
click at [266, 127] on video at bounding box center [595, 183] width 996 height 560
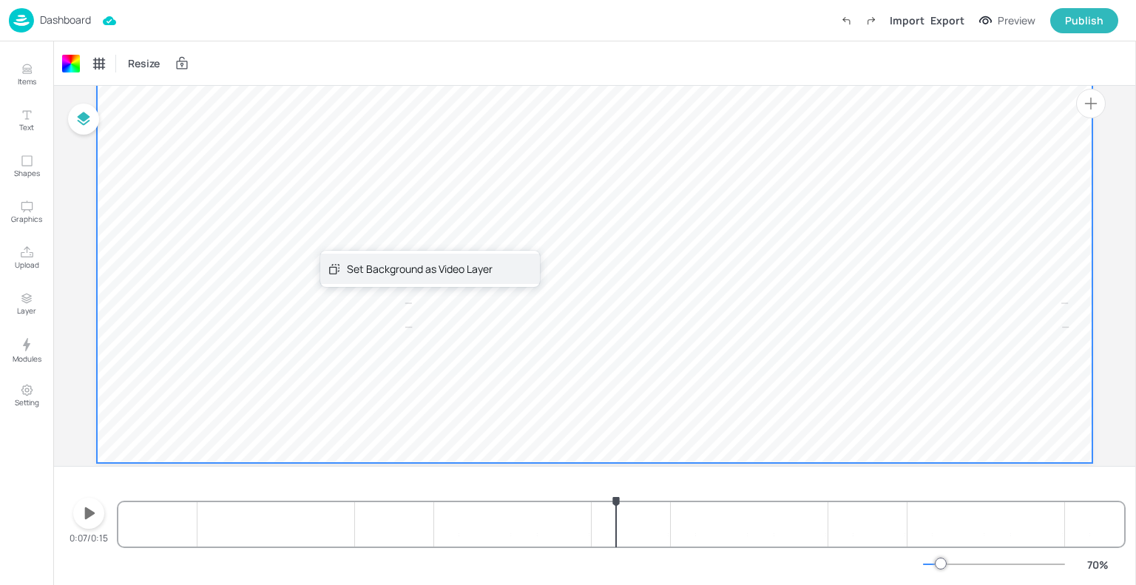
click at [355, 272] on div "Set Background as Video Layer" at bounding box center [420, 269] width 146 height 16
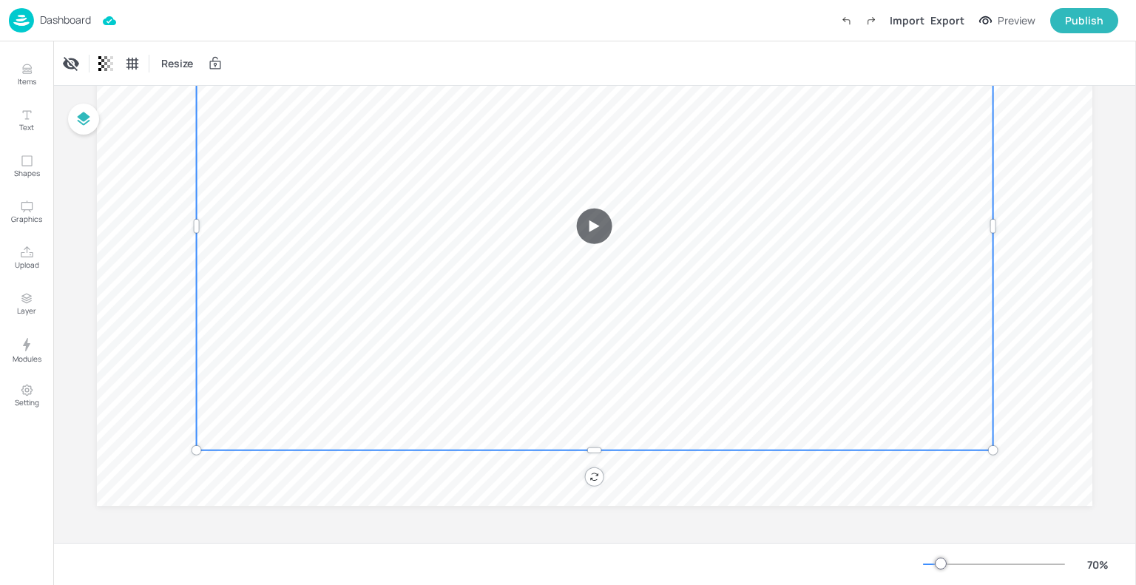
scroll to position [186, 0]
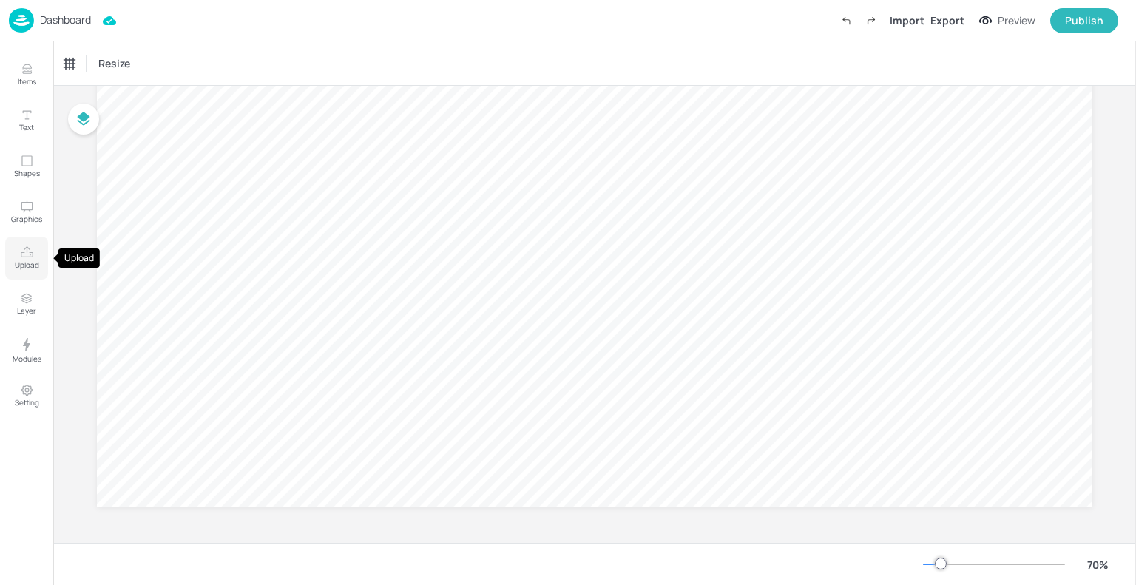
click at [24, 255] on icon "Upload" at bounding box center [27, 253] width 14 height 14
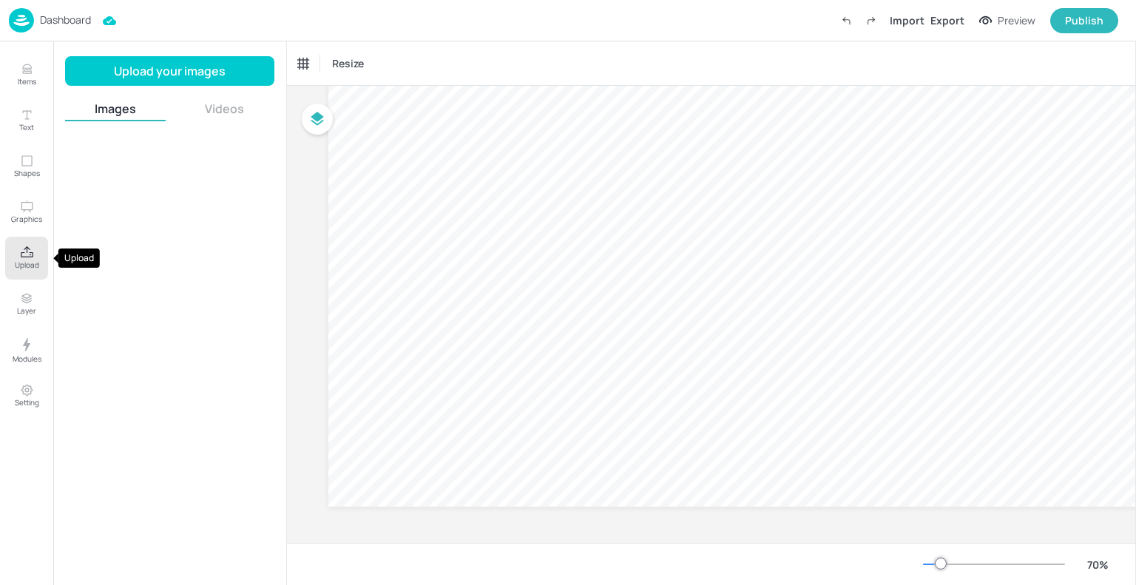
scroll to position [191, 0]
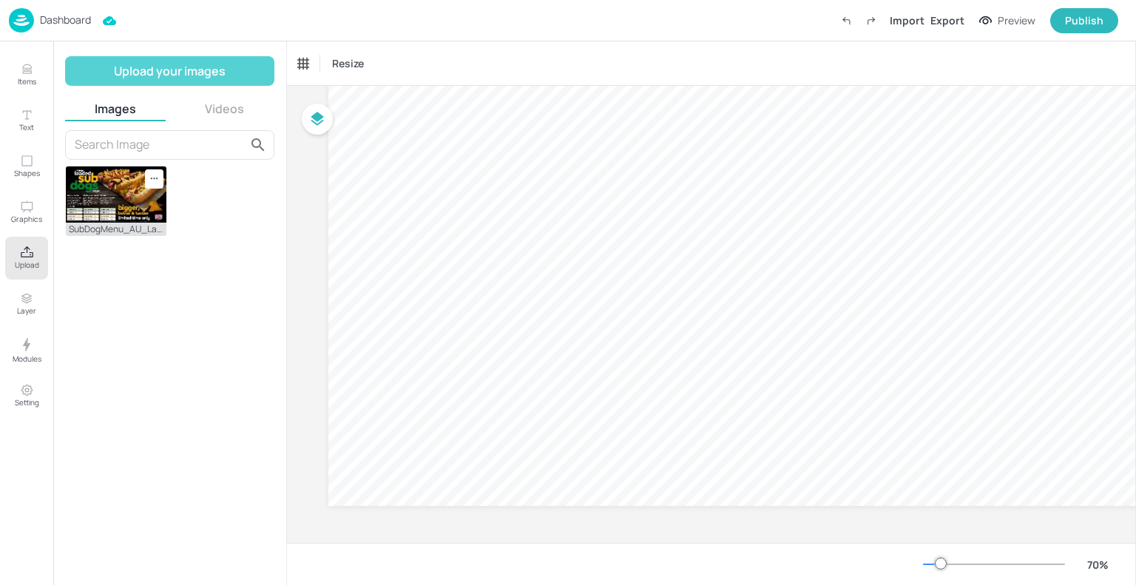
click at [137, 73] on button "Upload your images" at bounding box center [169, 71] width 209 height 30
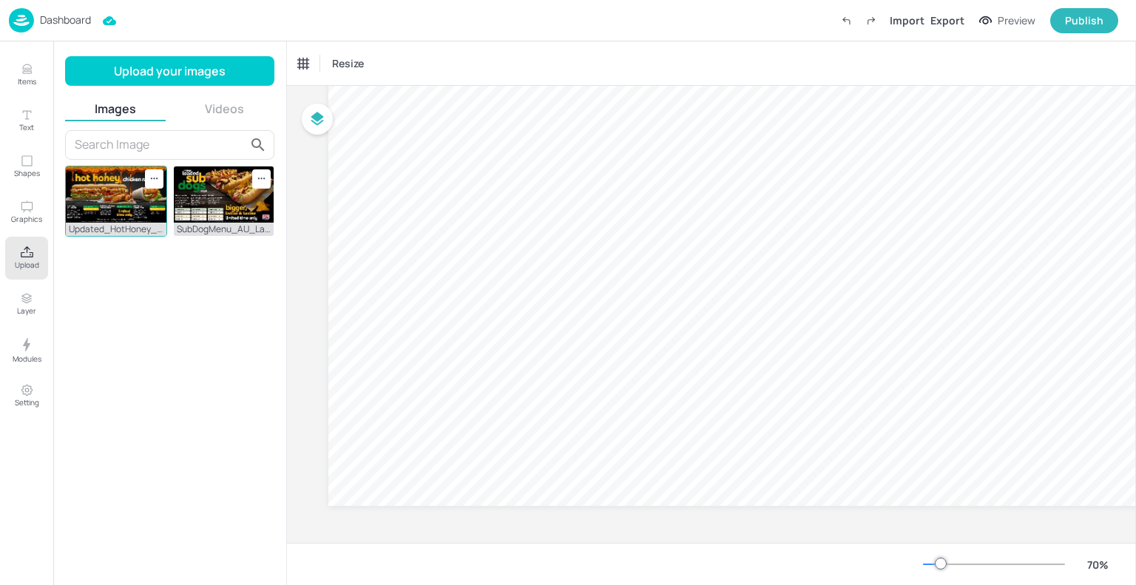
click at [113, 189] on img at bounding box center [116, 194] width 101 height 56
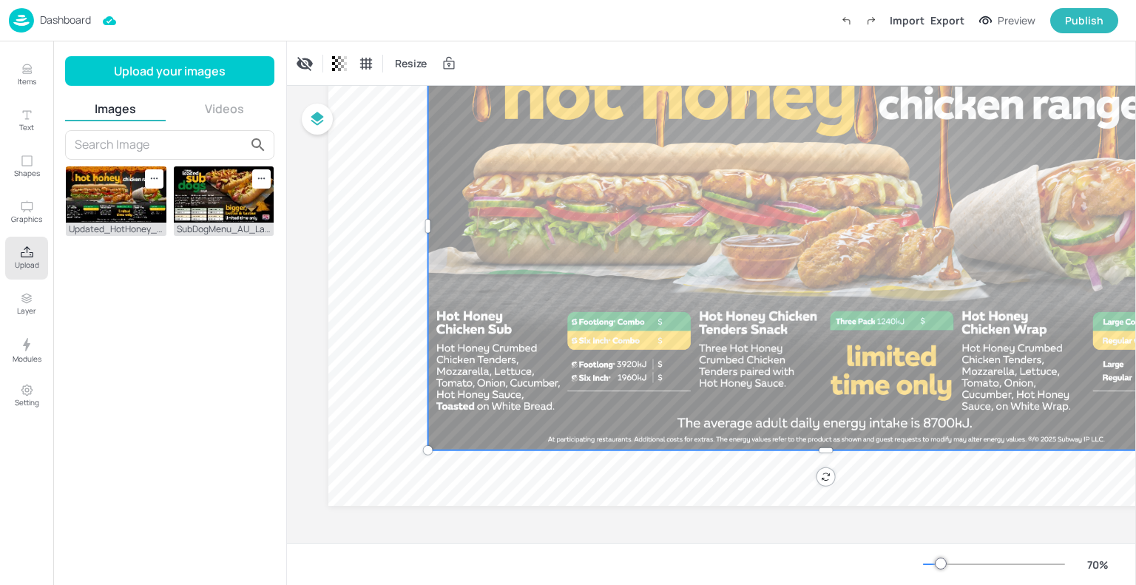
click at [540, 209] on div at bounding box center [826, 226] width 797 height 448
click at [535, 207] on div at bounding box center [826, 226] width 797 height 448
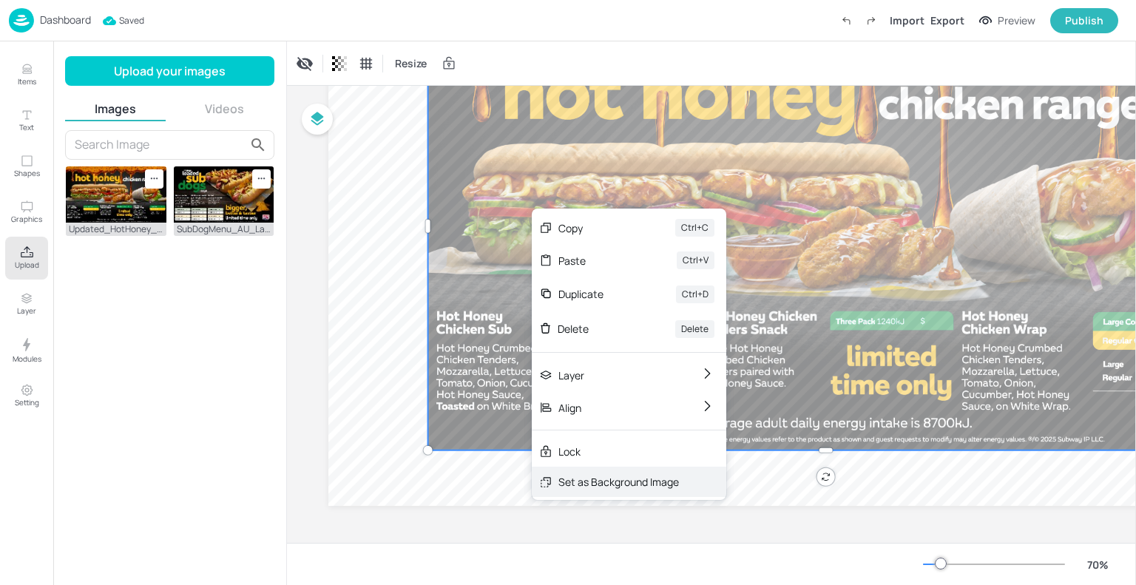
click at [607, 476] on div "Set as Background Image" at bounding box center [619, 482] width 121 height 16
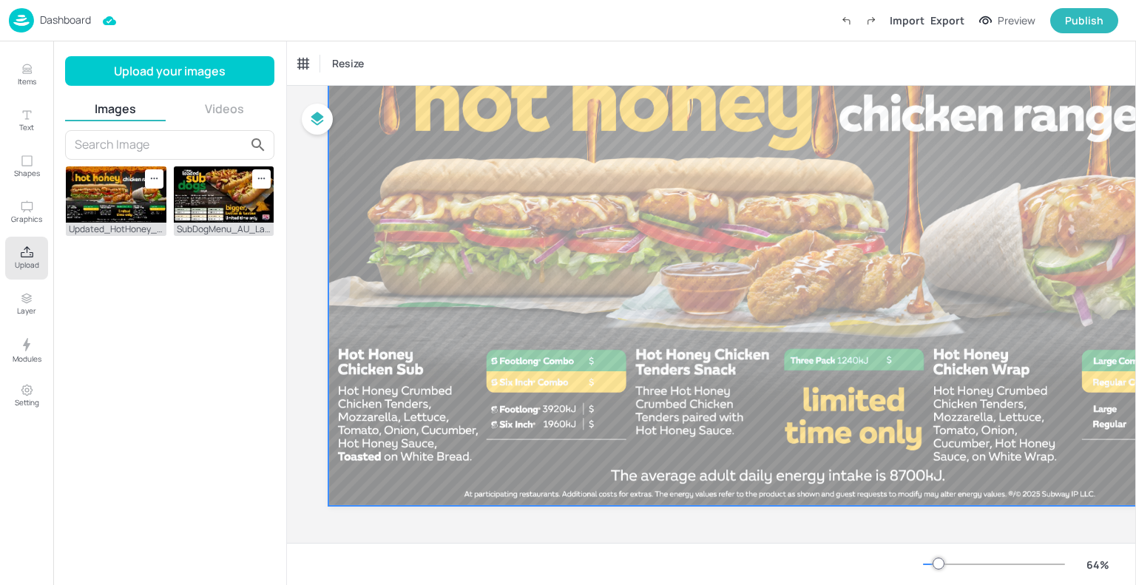
scroll to position [138, 0]
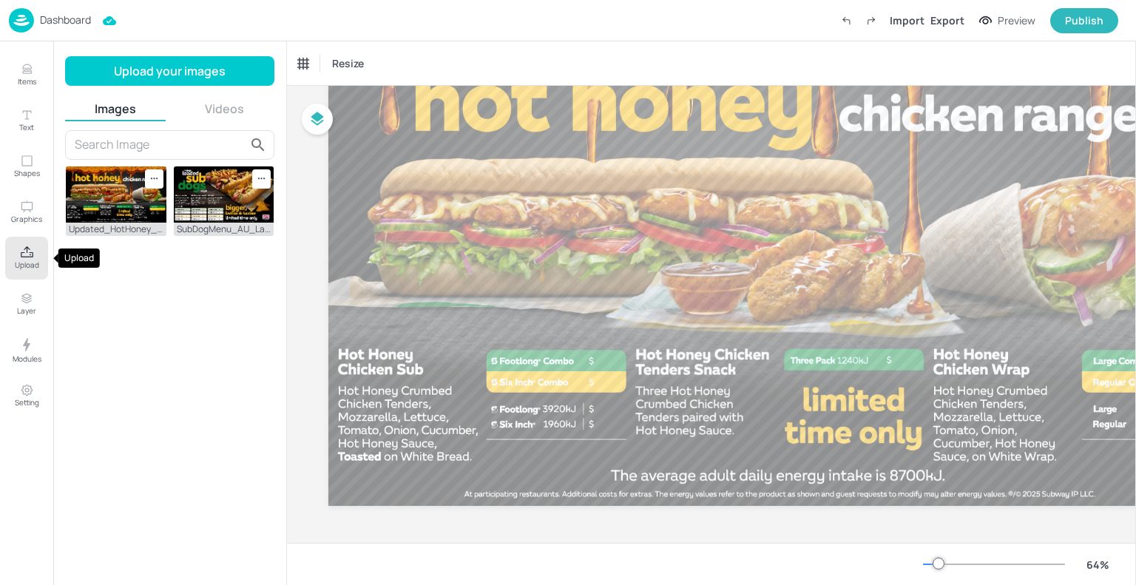
click at [21, 274] on button "Upload" at bounding box center [26, 258] width 43 height 43
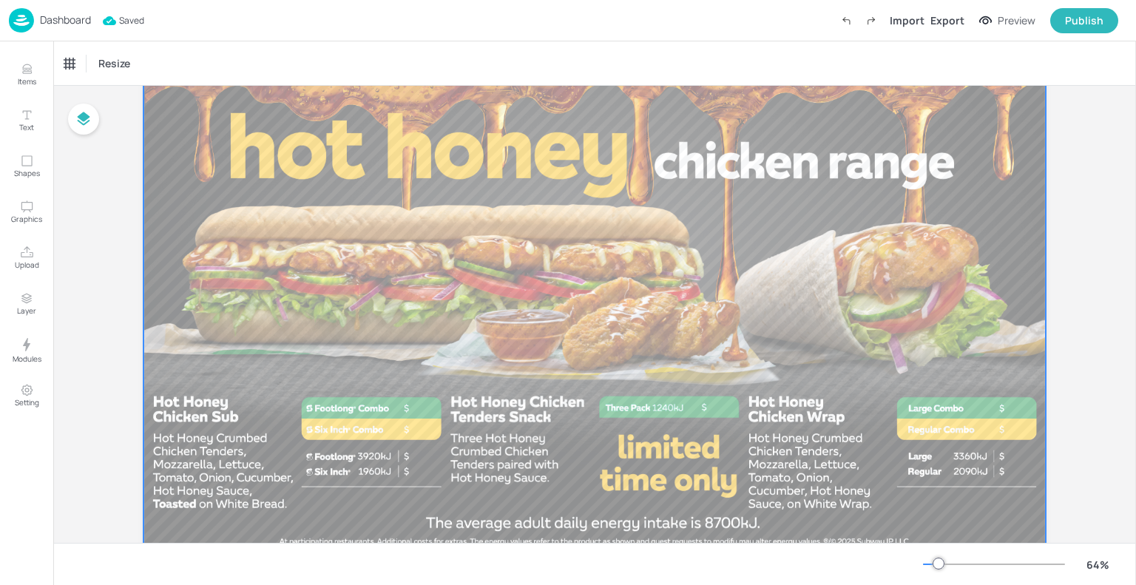
scroll to position [87, 0]
drag, startPoint x: 442, startPoint y: 365, endPoint x: 400, endPoint y: 505, distance: 146.5
click at [400, 505] on div at bounding box center [595, 301] width 903 height 508
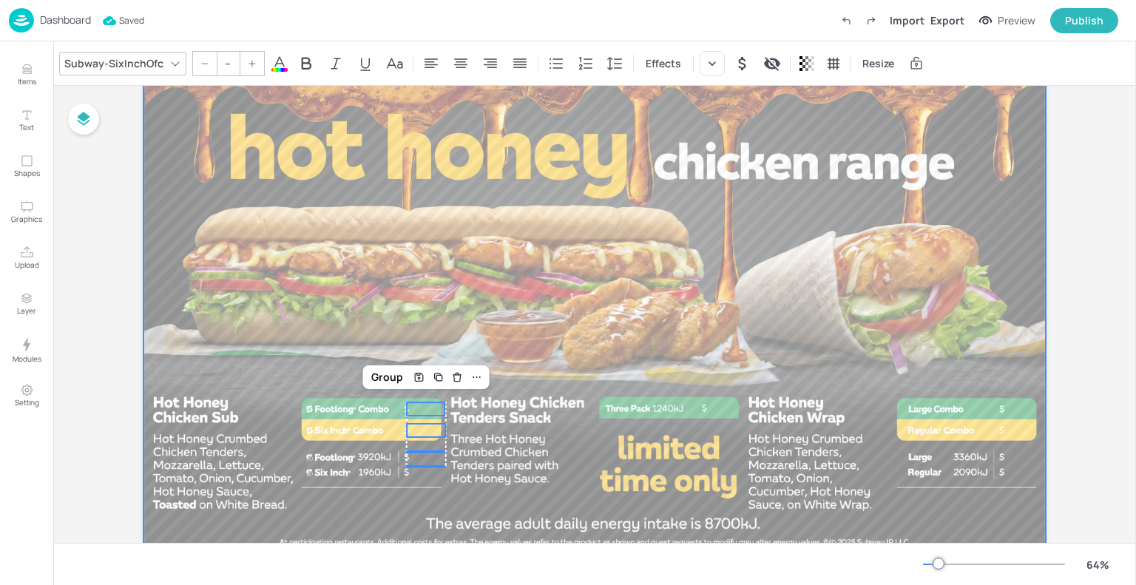
click at [453, 471] on div at bounding box center [595, 301] width 903 height 508
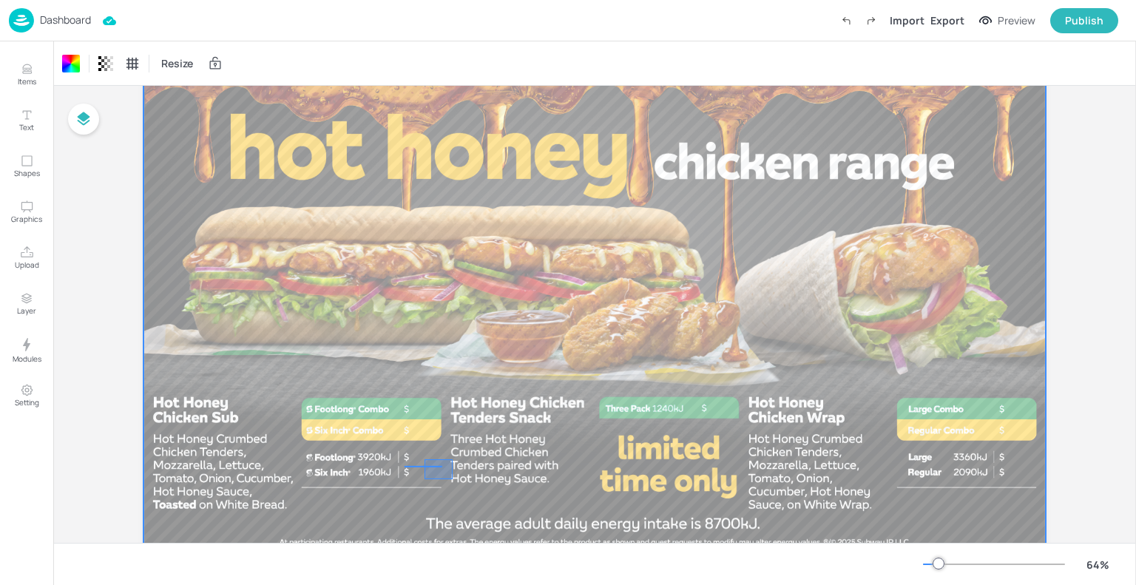
drag, startPoint x: 453, startPoint y: 459, endPoint x: 425, endPoint y: 479, distance: 34.5
click at [425, 479] on div at bounding box center [595, 301] width 903 height 508
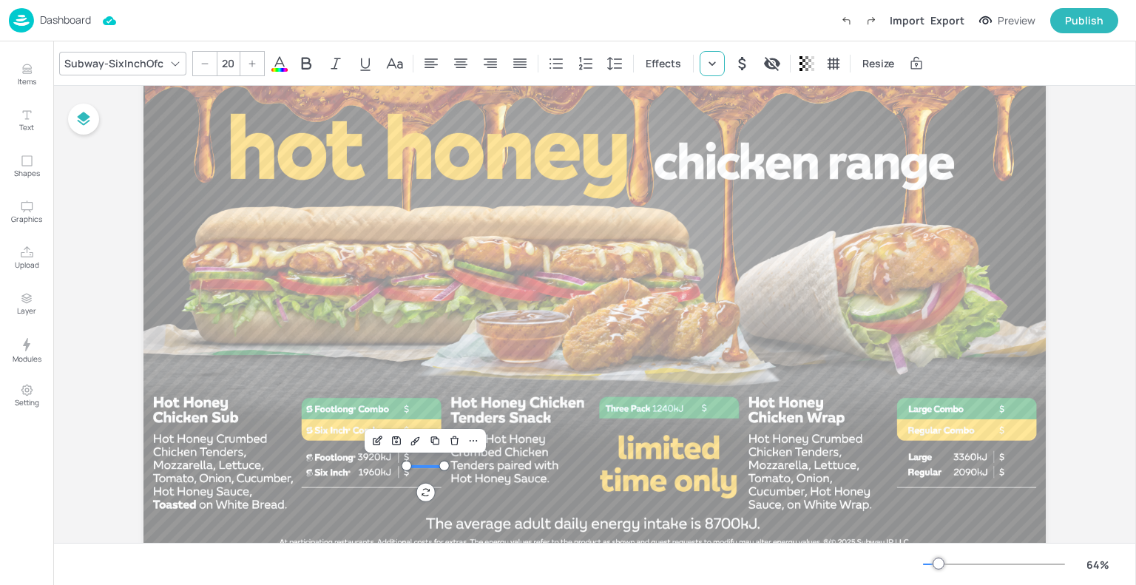
click at [705, 74] on div at bounding box center [712, 63] width 25 height 25
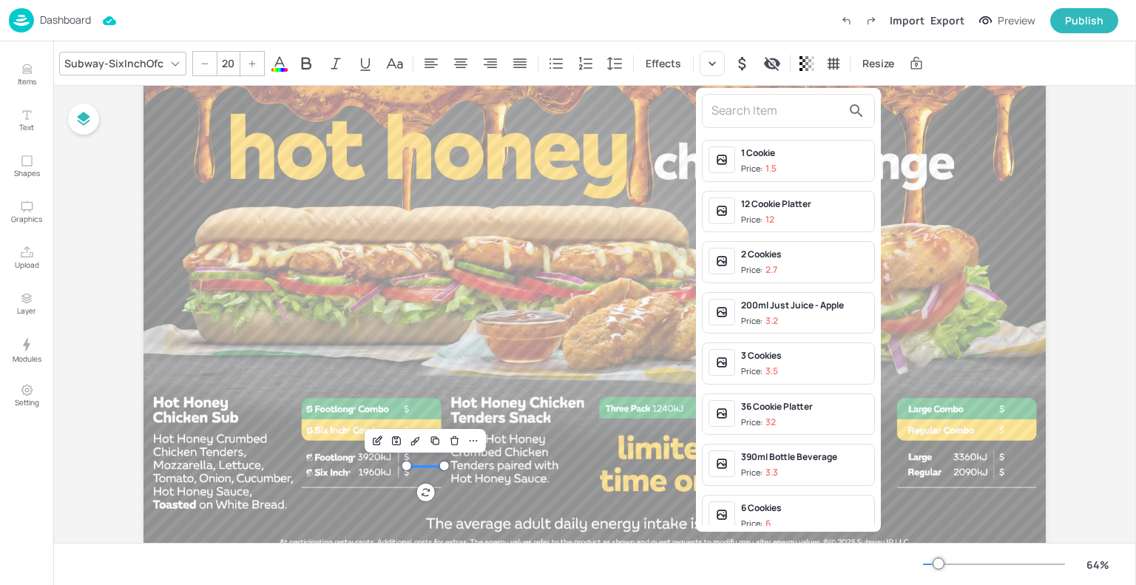
click at [737, 115] on input "text" at bounding box center [777, 111] width 130 height 24
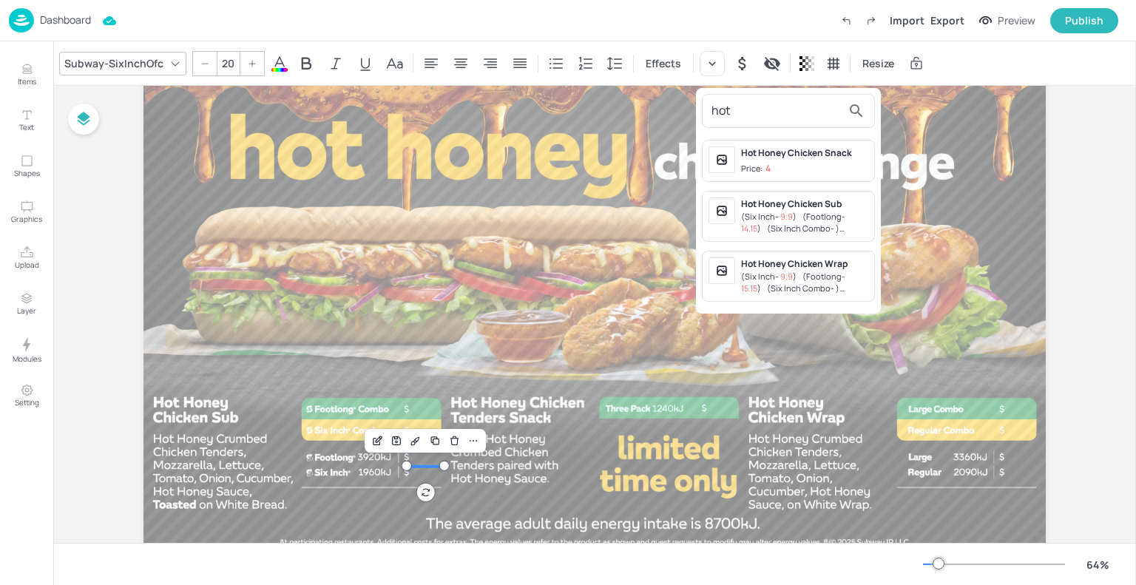
type input "hot"
click at [806, 220] on span "( Footlong - 14.15 )" at bounding box center [793, 223] width 104 height 24
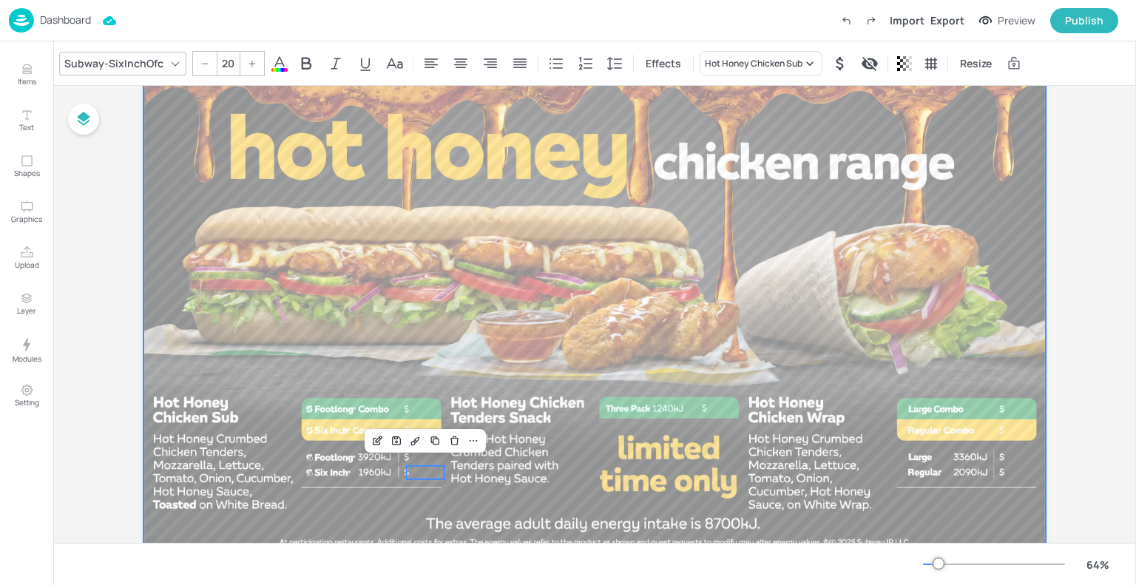
click at [491, 386] on div at bounding box center [595, 301] width 903 height 508
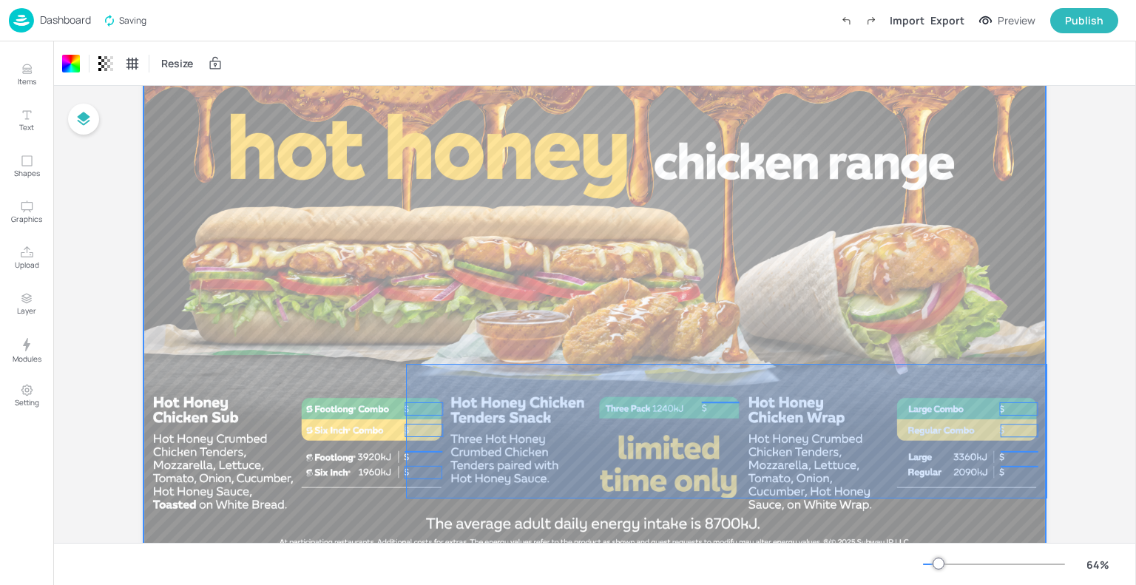
drag, startPoint x: 406, startPoint y: 363, endPoint x: 1049, endPoint y: 499, distance: 657.0
click at [1049, 499] on div "Board OTR-HHChickenRange-Landscape 9.9 0 0 0 0" at bounding box center [594, 295] width 985 height 592
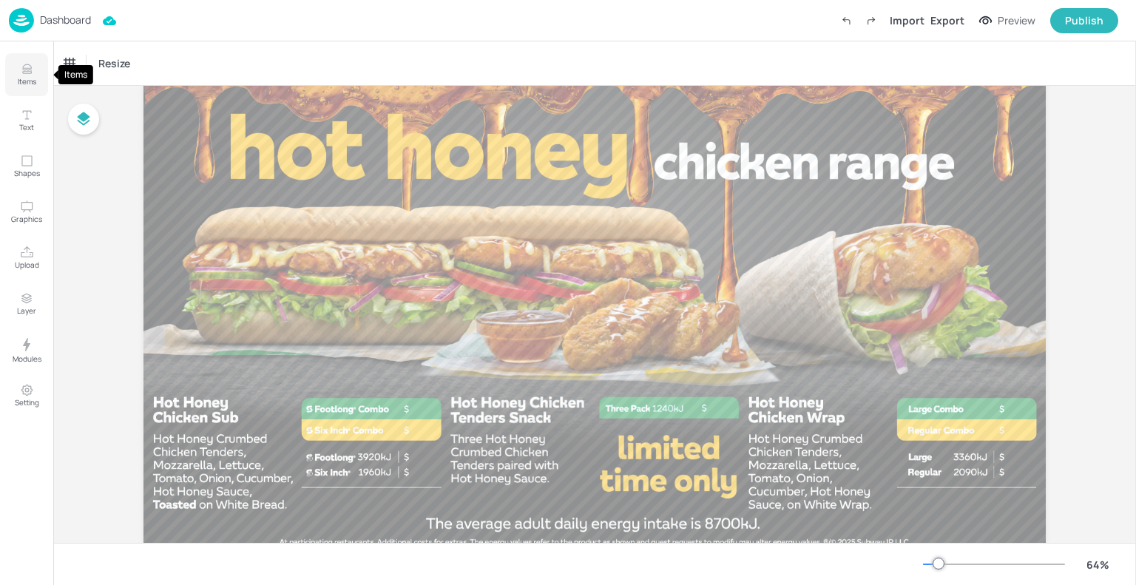
click at [34, 78] on p "Items" at bounding box center [27, 81] width 18 height 10
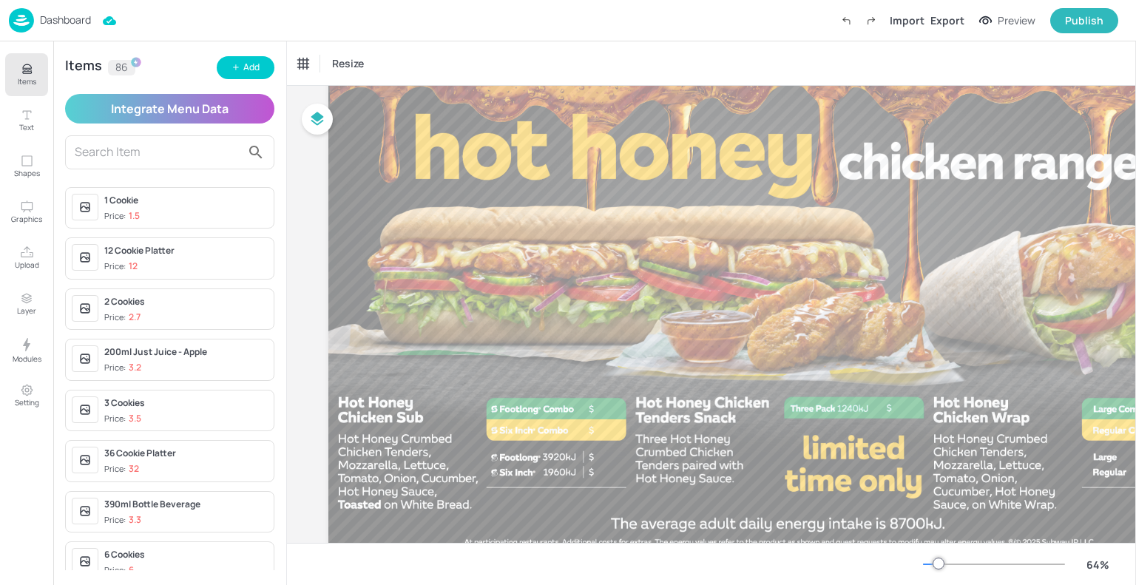
click at [154, 150] on input "text" at bounding box center [158, 153] width 166 height 24
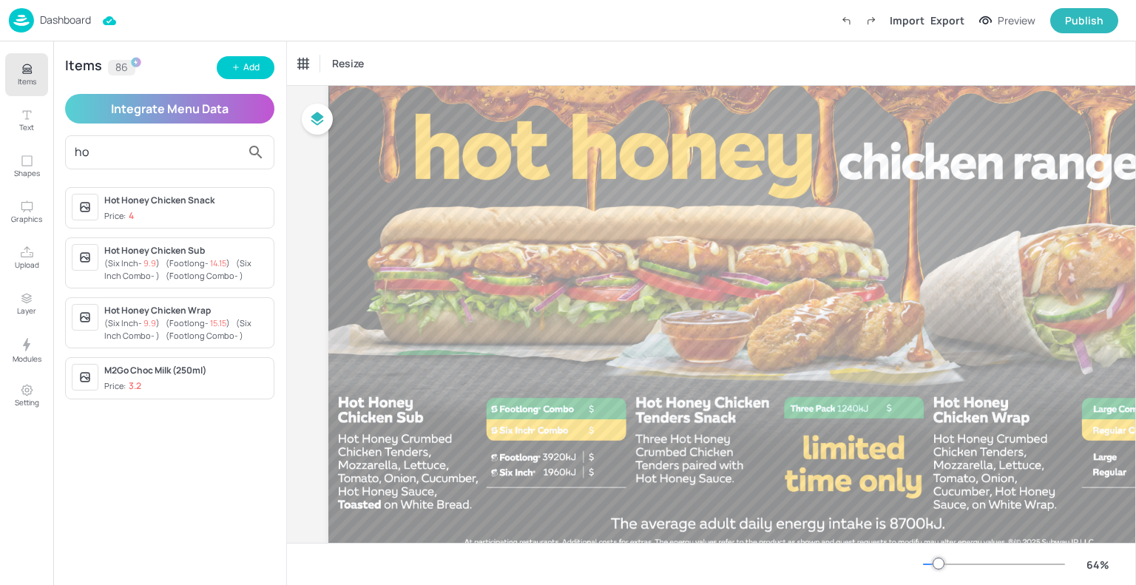
type input "ho"
click at [189, 264] on span "( Footlong - 14.15 )" at bounding box center [198, 262] width 64 height 11
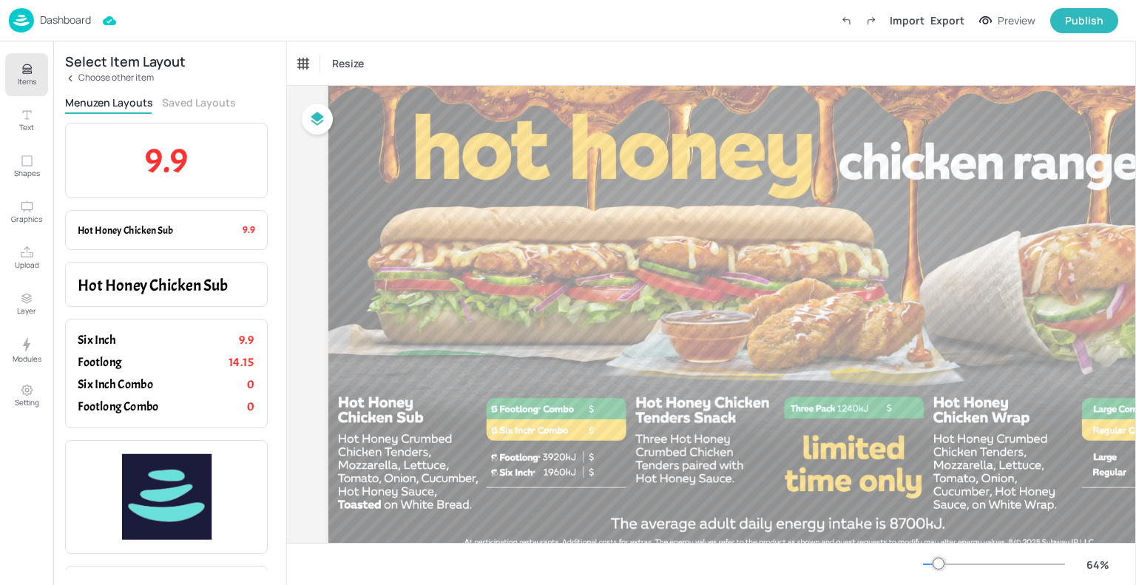
click at [56, 16] on p "Dashboard" at bounding box center [65, 20] width 51 height 10
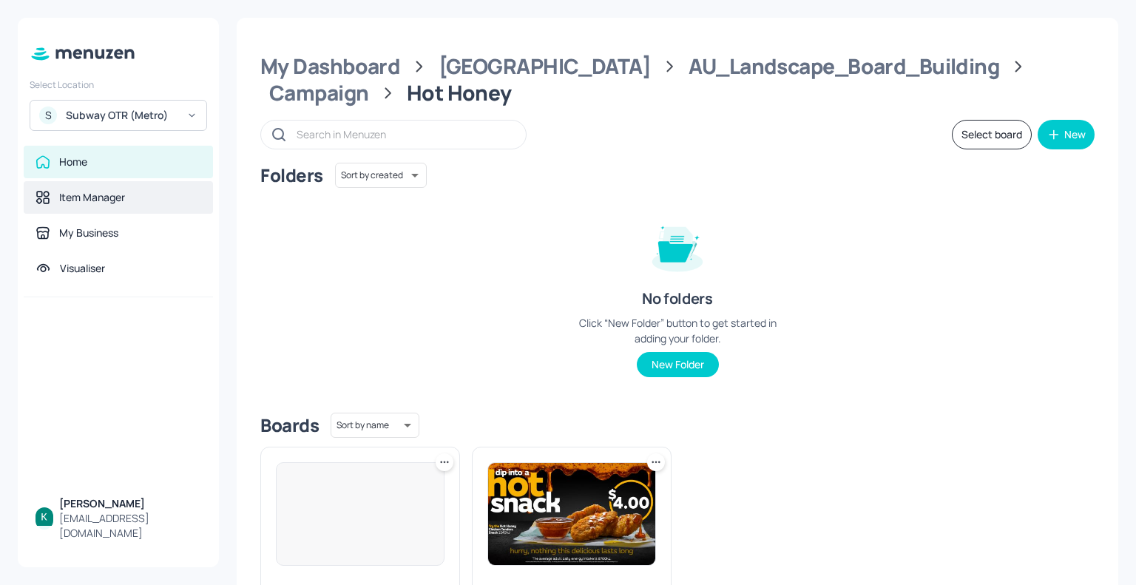
click at [116, 209] on div "Item Manager" at bounding box center [118, 197] width 189 height 33
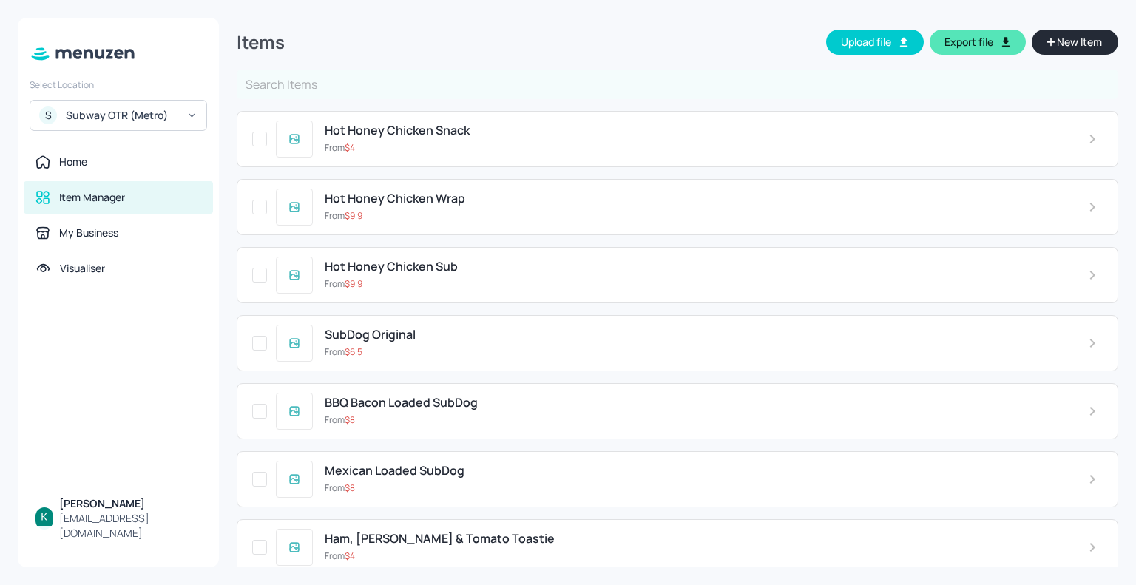
click at [417, 76] on input "text" at bounding box center [678, 85] width 882 height 30
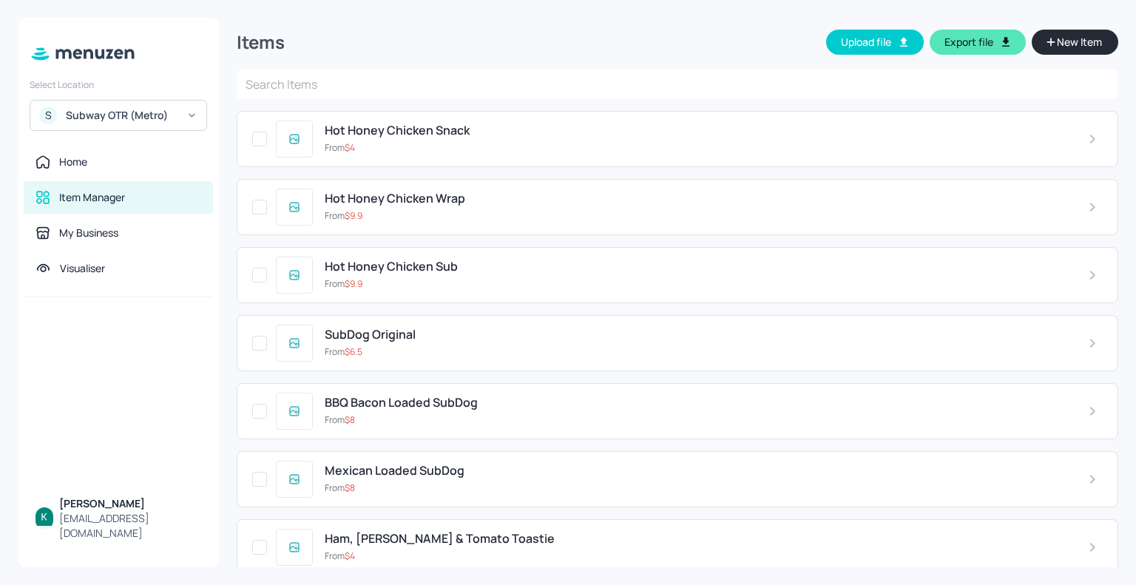
click at [403, 269] on span "Hot Honey Chicken Sub" at bounding box center [391, 267] width 133 height 14
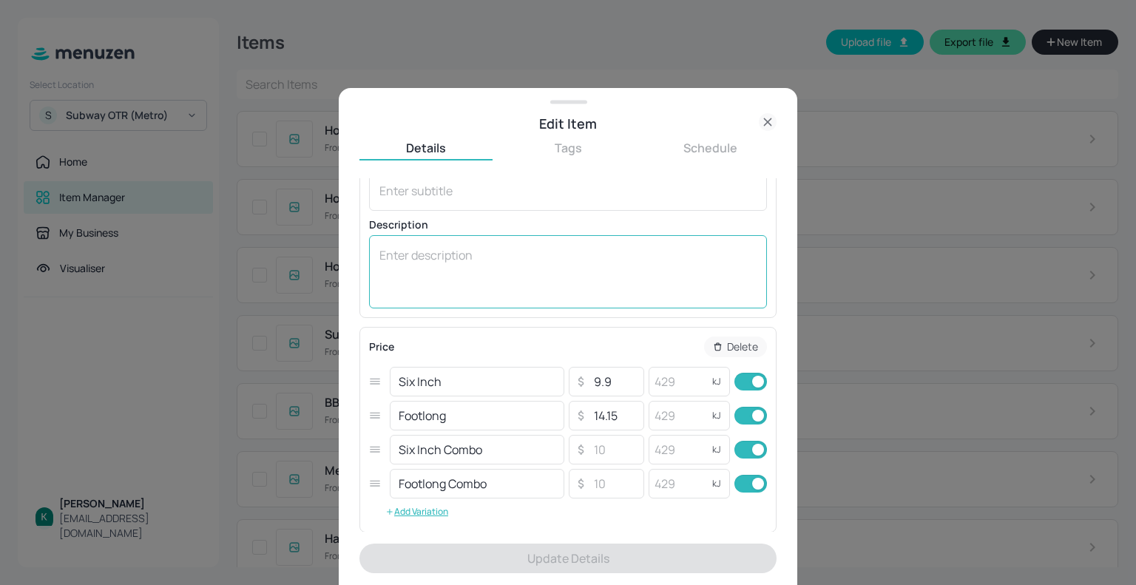
scroll to position [109, 0]
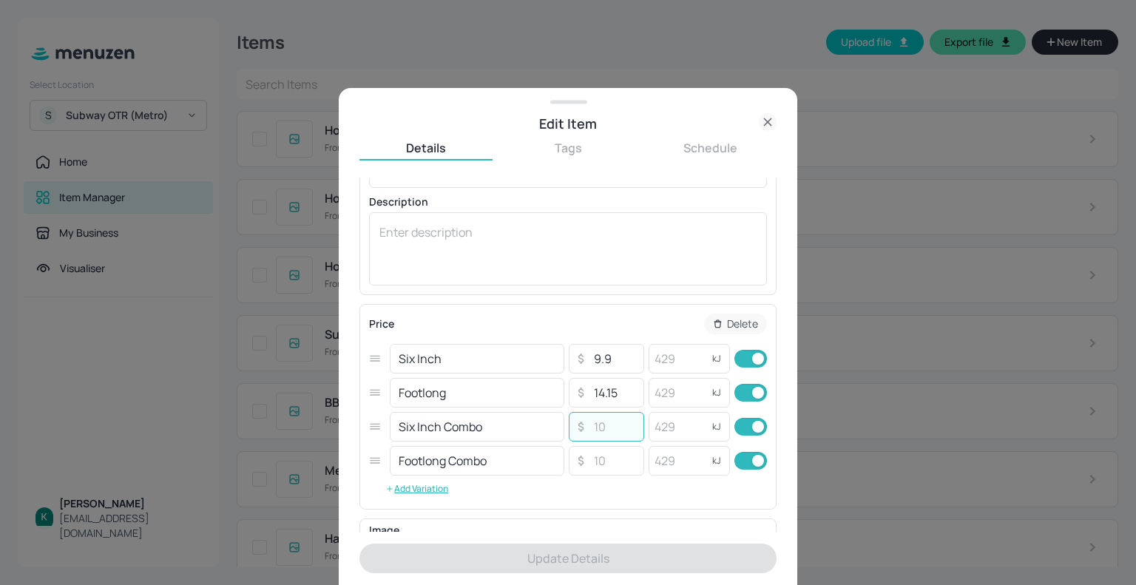
click at [616, 422] on input "number" at bounding box center [614, 427] width 52 height 30
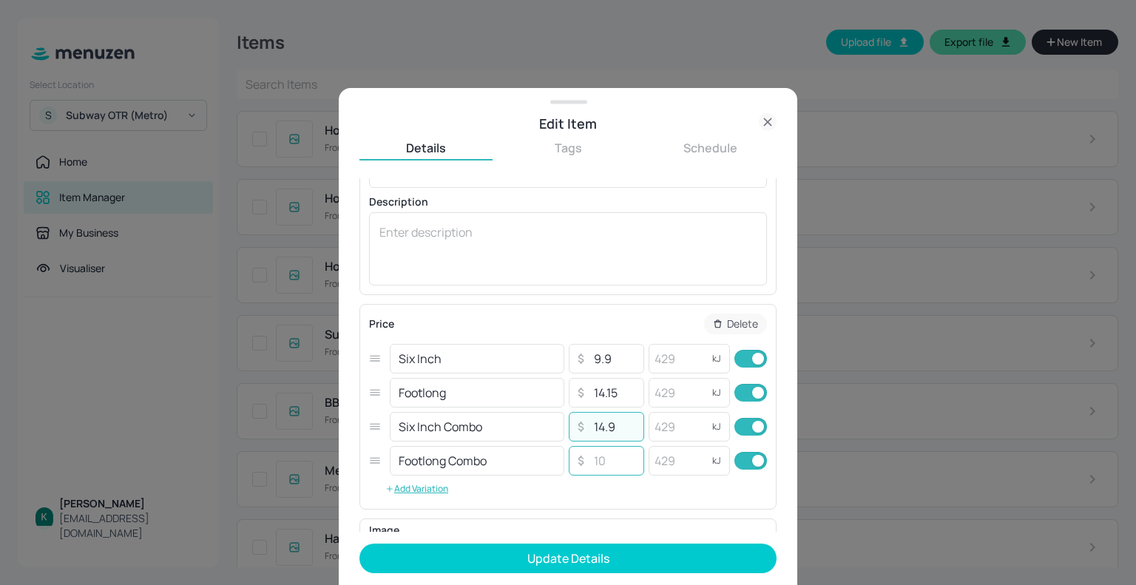
type input "14.9"
click at [619, 456] on input "number" at bounding box center [614, 461] width 52 height 30
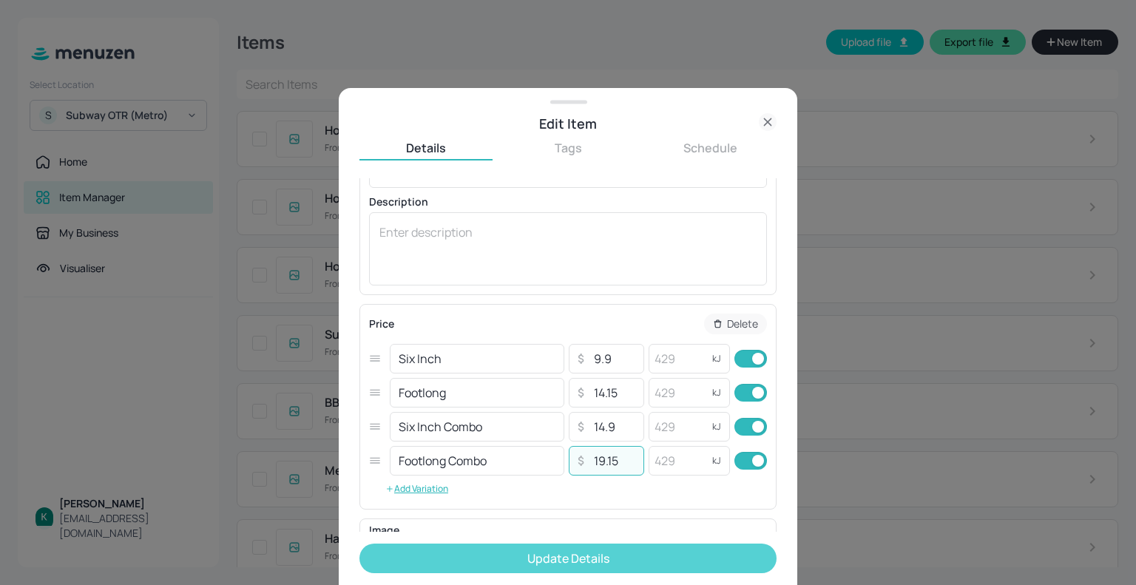
type input "19.15"
click at [607, 556] on button "Update Details" at bounding box center [568, 559] width 417 height 30
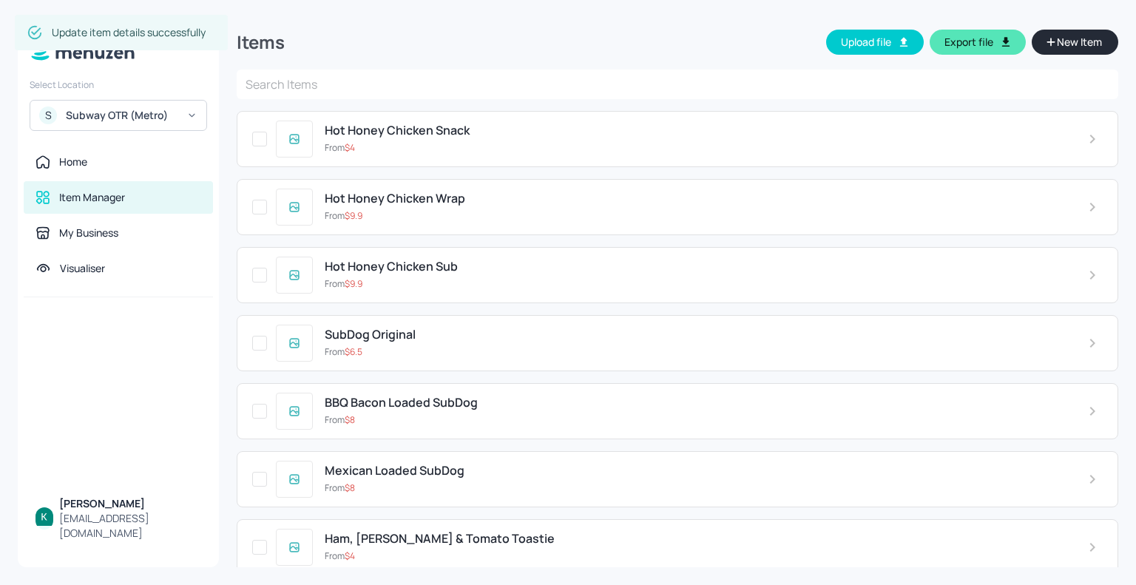
click at [445, 222] on div "Hot Honey Chicken Wrap From $ 9.9" at bounding box center [678, 207] width 882 height 56
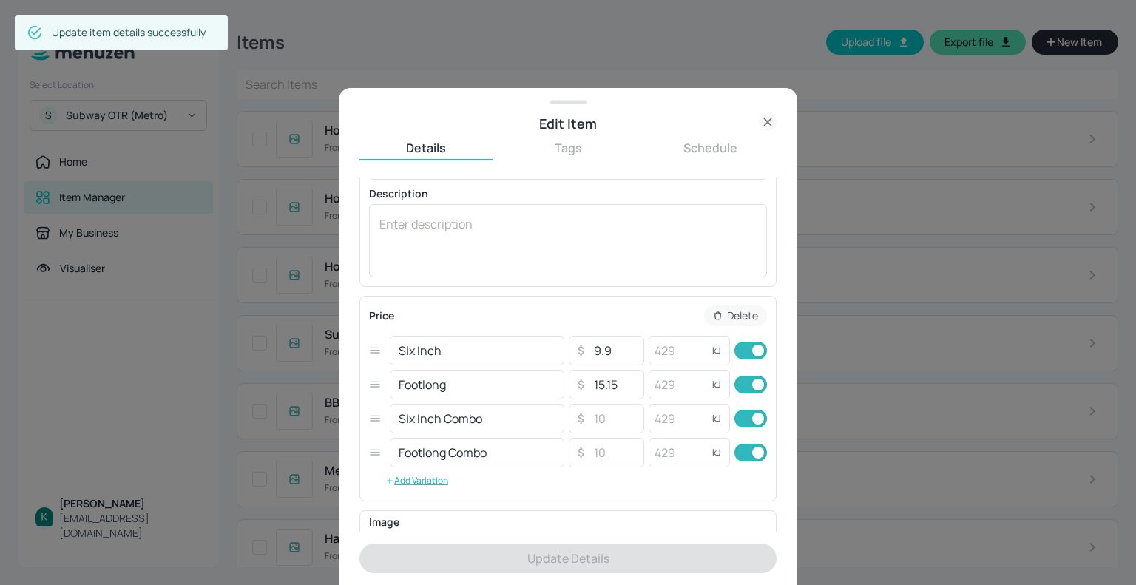
scroll to position [118, 0]
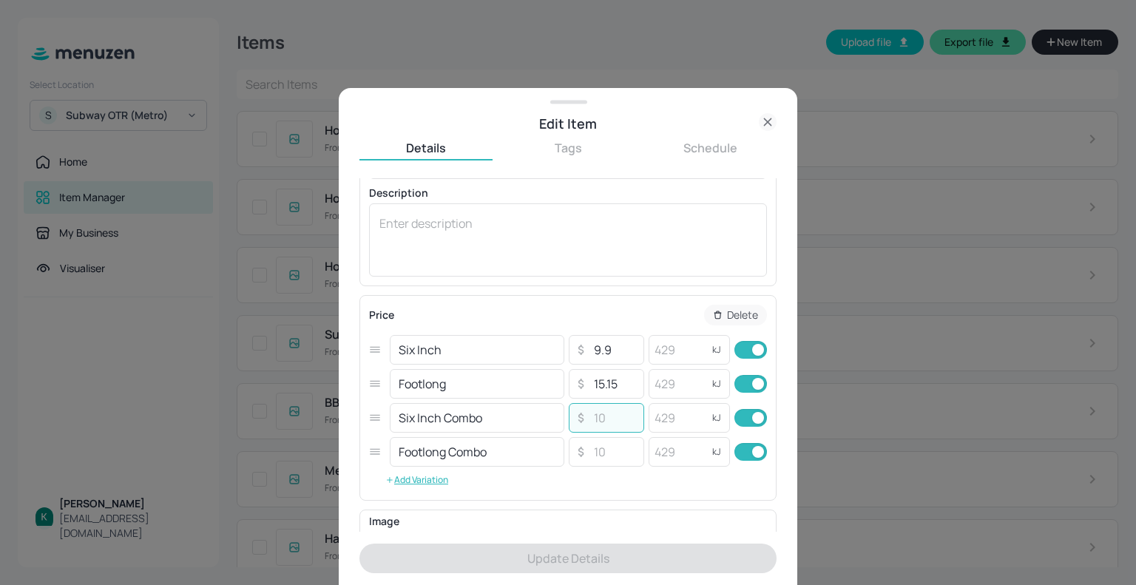
click at [619, 417] on input "number" at bounding box center [614, 418] width 52 height 30
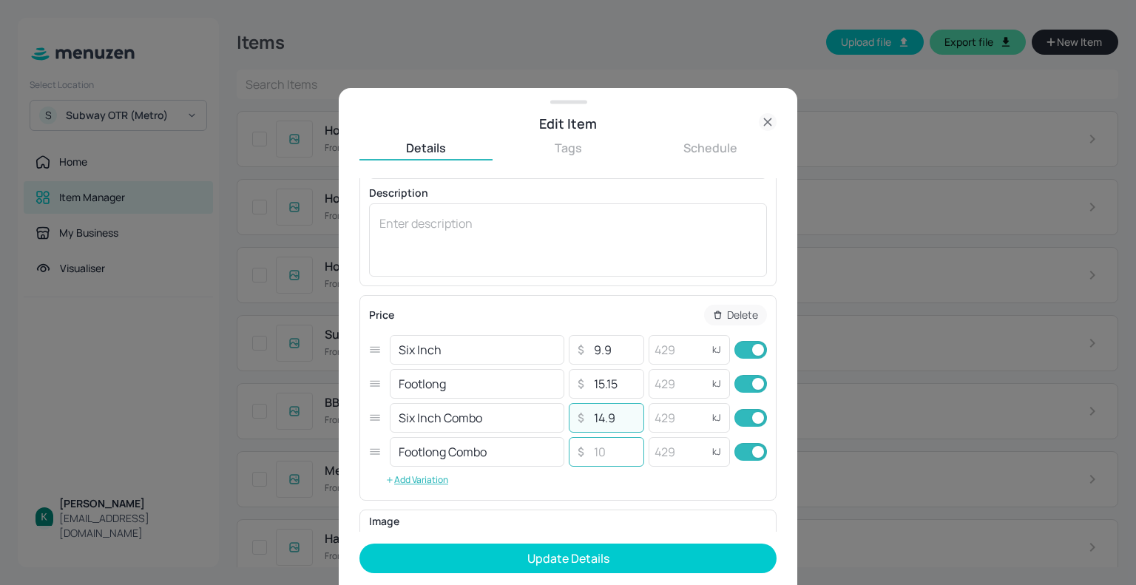
type input "14.9"
click at [610, 442] on input "number" at bounding box center [614, 452] width 52 height 30
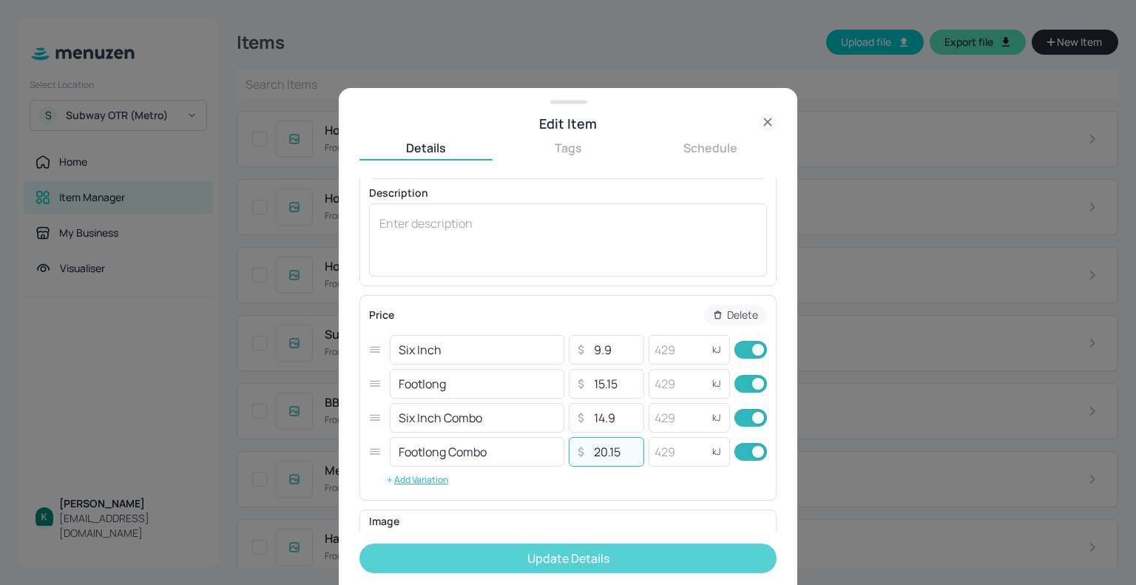
type input "20.15"
click at [605, 560] on button "Update Details" at bounding box center [568, 559] width 417 height 30
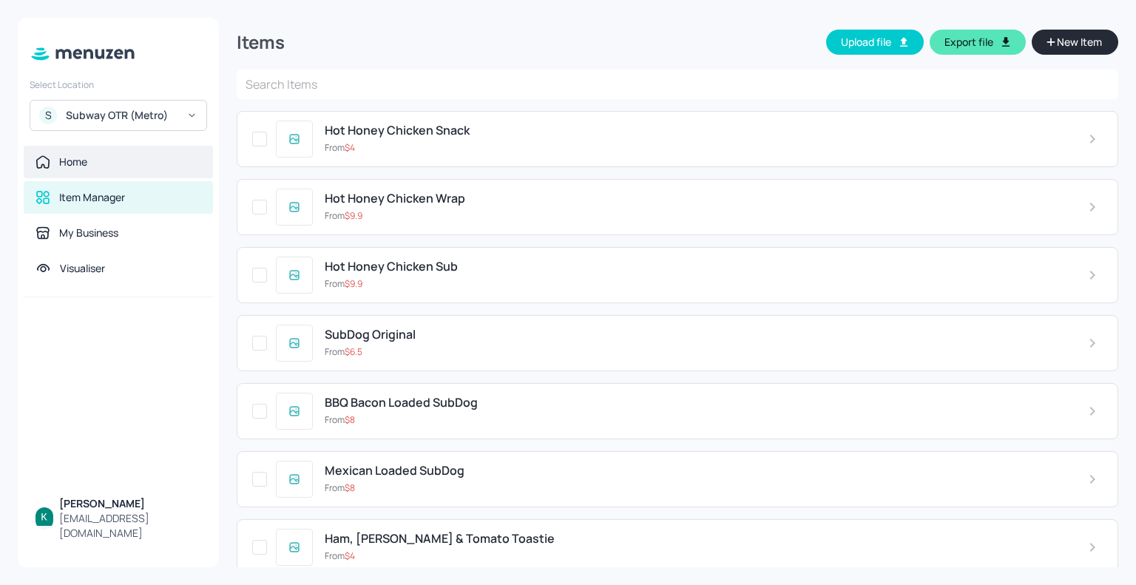
click at [117, 159] on div "Home" at bounding box center [119, 162] width 166 height 15
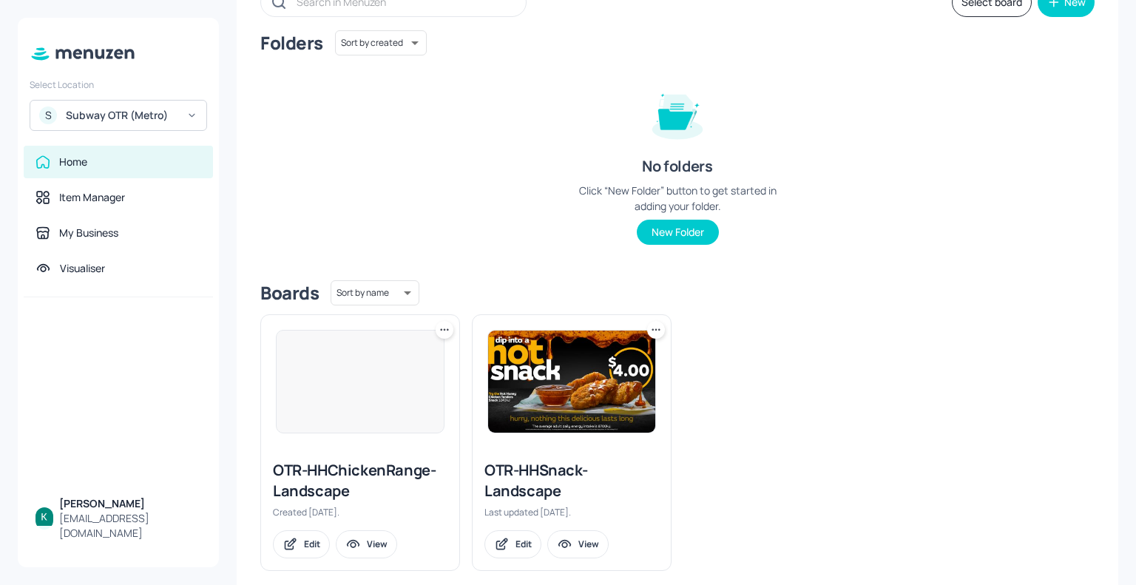
scroll to position [133, 0]
click at [346, 407] on div at bounding box center [360, 381] width 169 height 104
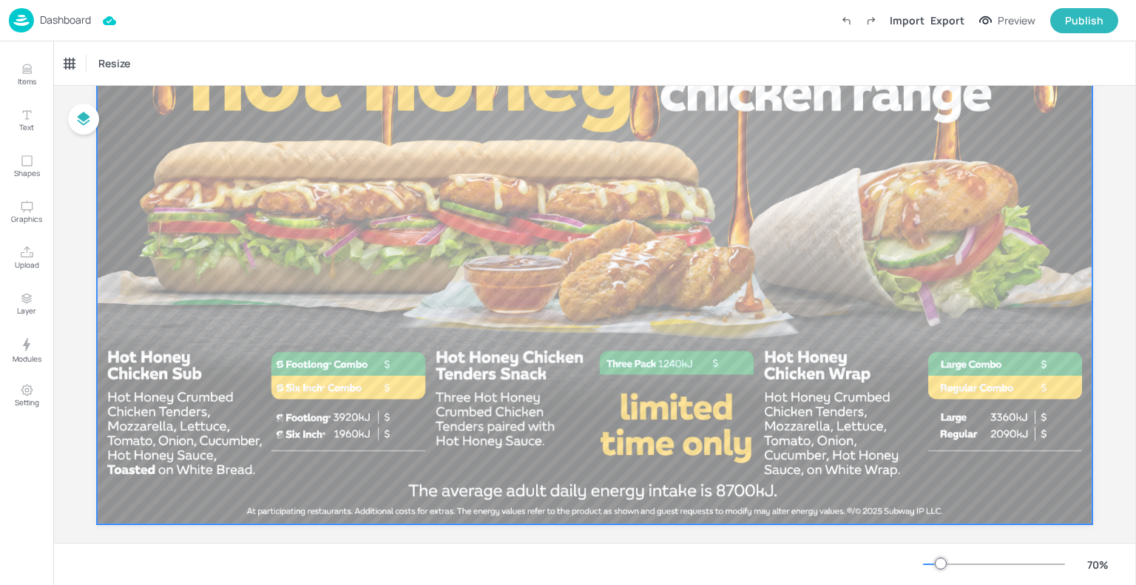
scroll to position [172, 0]
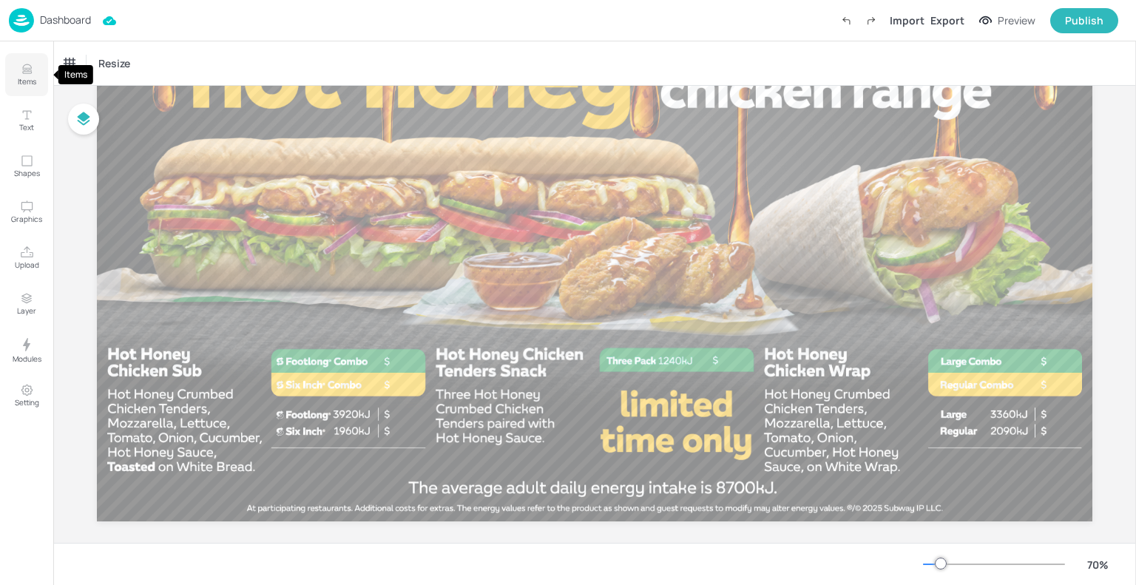
click at [29, 64] on icon "Items" at bounding box center [27, 69] width 14 height 14
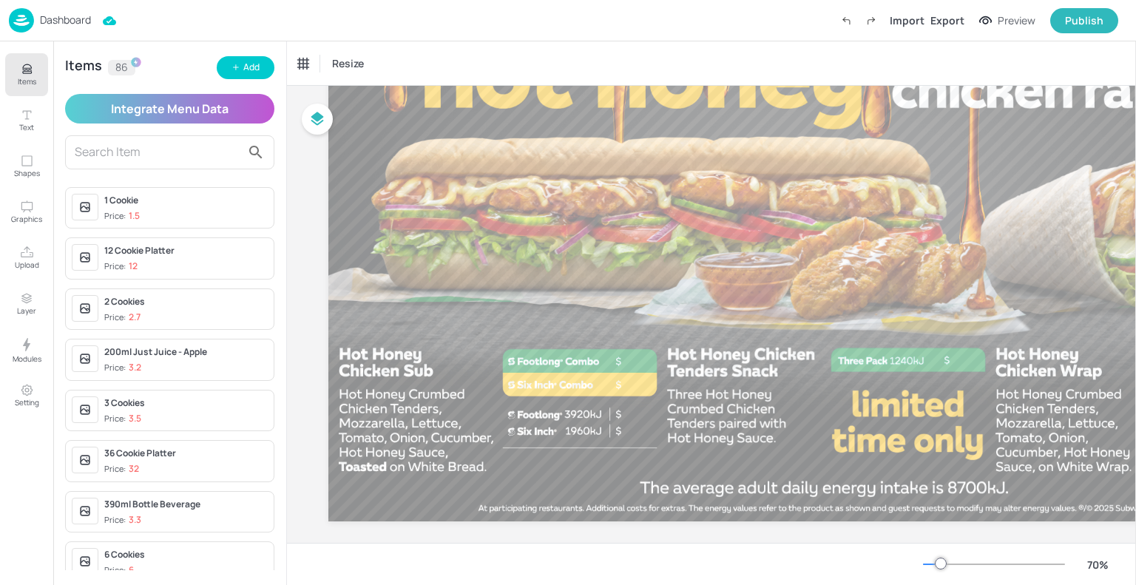
click at [152, 146] on input "text" at bounding box center [158, 153] width 166 height 24
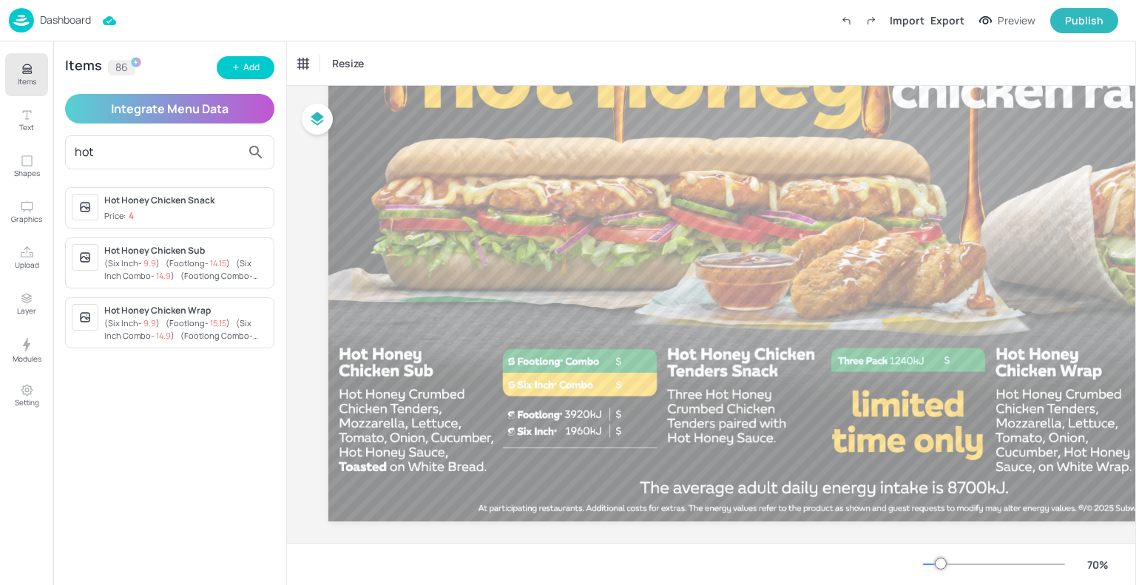
type input "hot"
click at [183, 270] on span "( Footlong Combo - 19.15 )" at bounding box center [178, 282] width 149 height 24
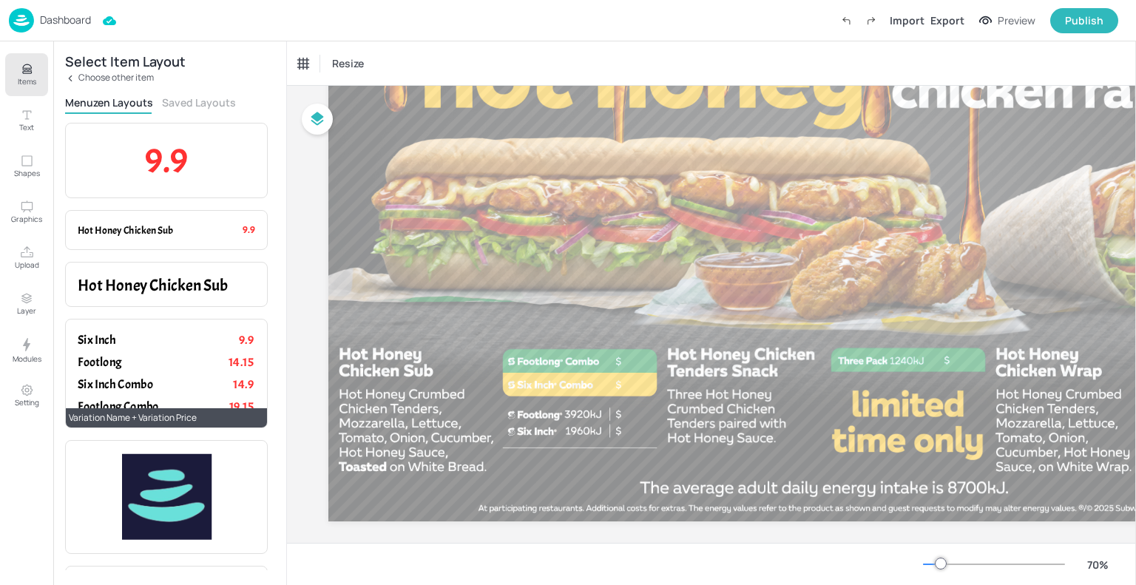
click at [184, 343] on p "Six Inch" at bounding box center [139, 339] width 122 height 17
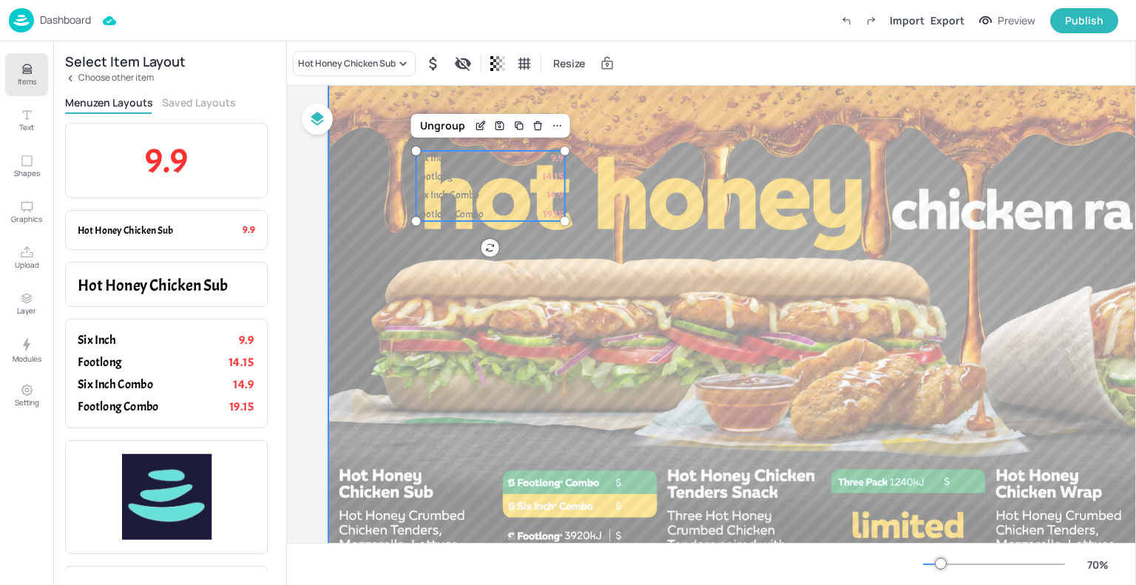
scroll to position [36, 0]
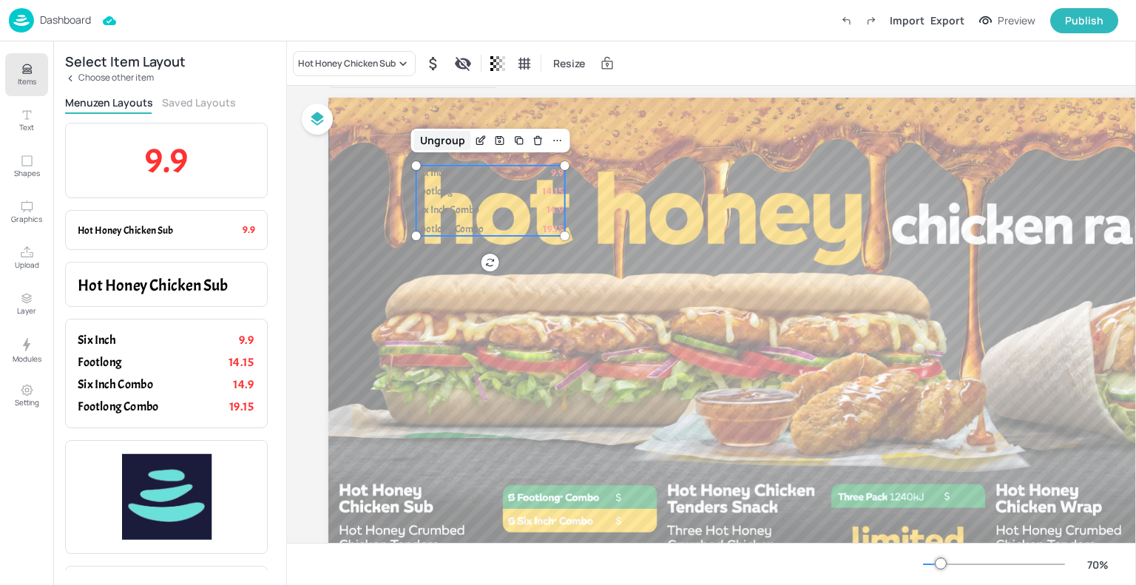
click at [452, 133] on div "Ungroup" at bounding box center [442, 140] width 57 height 19
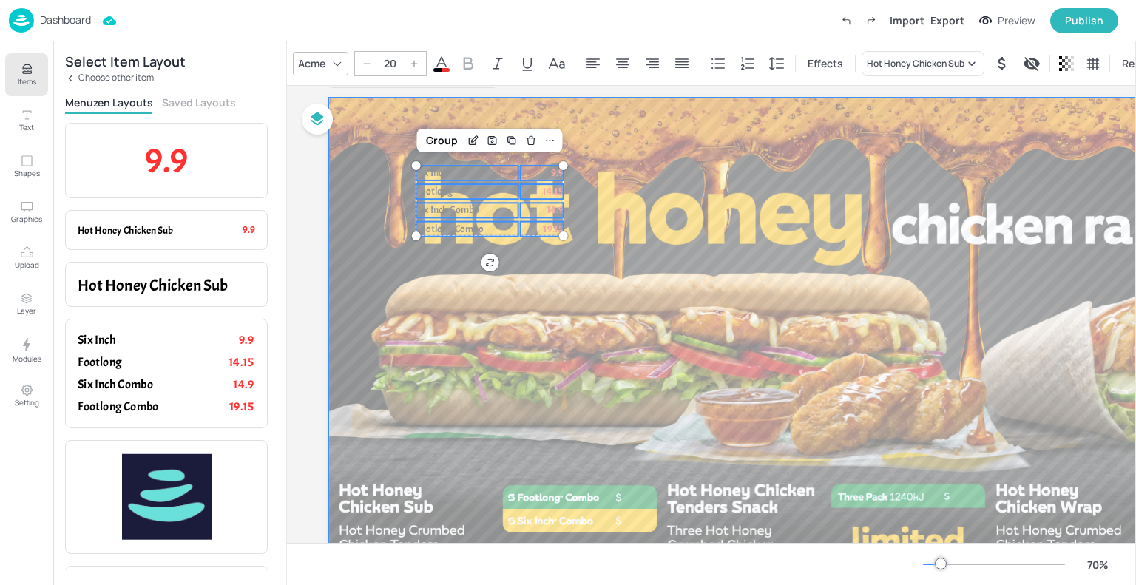
click at [381, 128] on div at bounding box center [826, 378] width 996 height 560
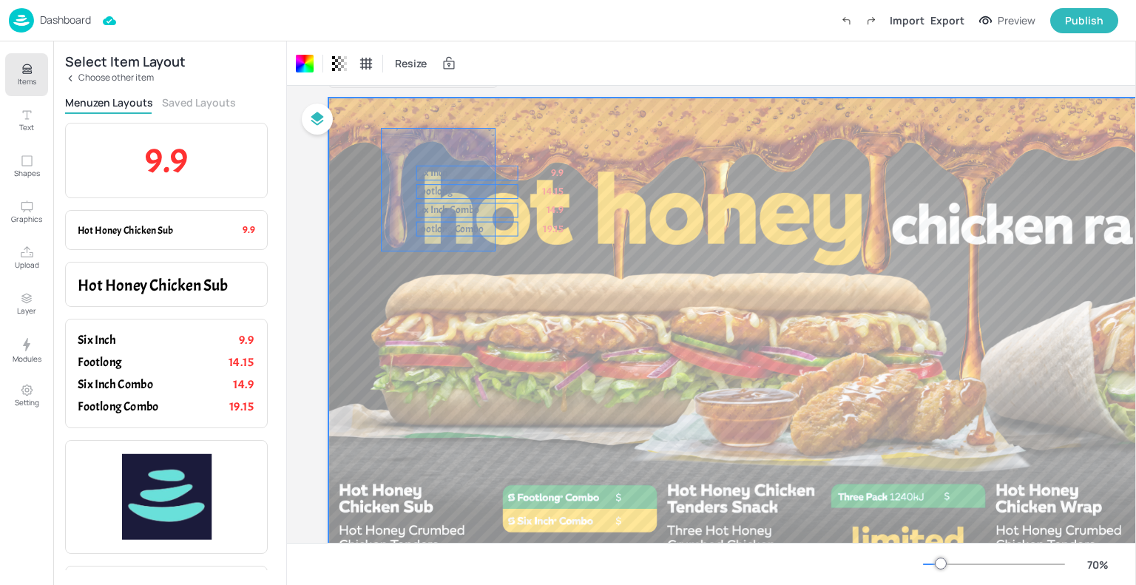
drag, startPoint x: 381, startPoint y: 128, endPoint x: 496, endPoint y: 252, distance: 169.1
click at [496, 252] on div at bounding box center [826, 378] width 996 height 560
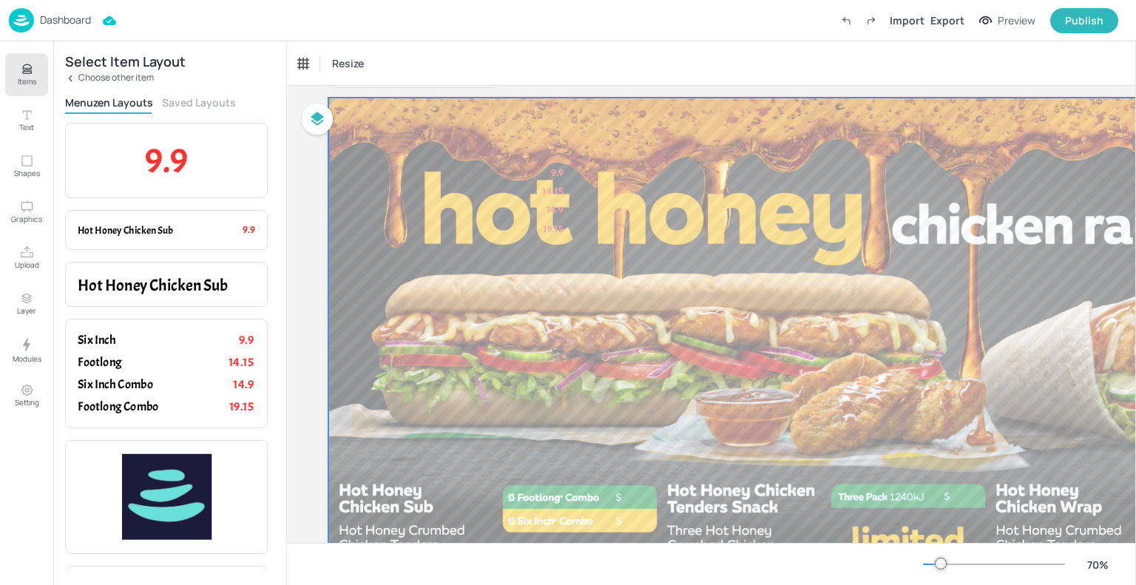
scroll to position [36, 5]
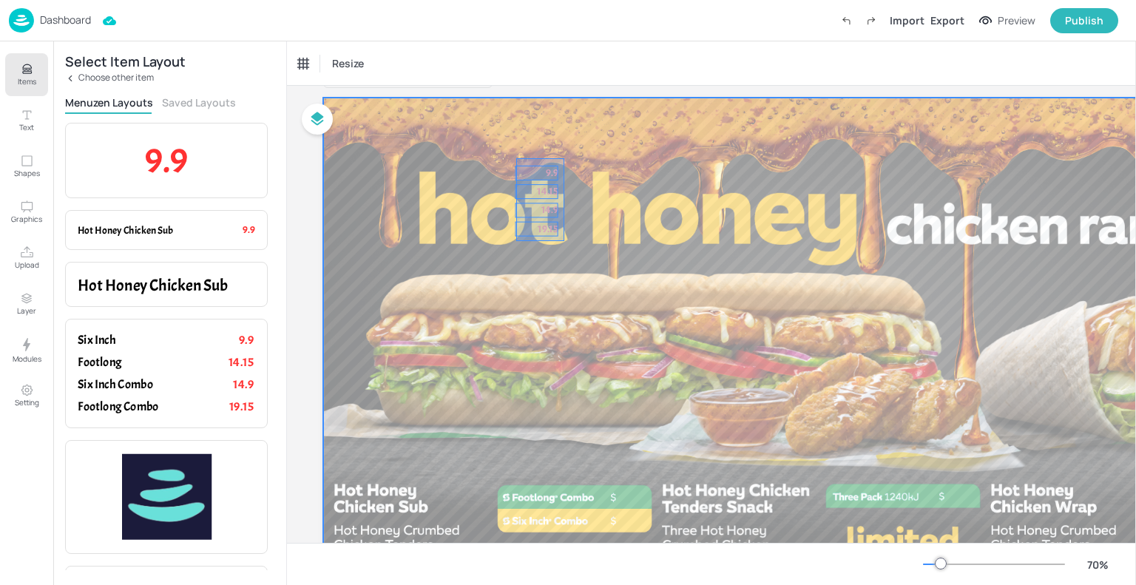
drag, startPoint x: 564, startPoint y: 158, endPoint x: 516, endPoint y: 251, distance: 104.2
click at [516, 251] on div at bounding box center [821, 378] width 996 height 560
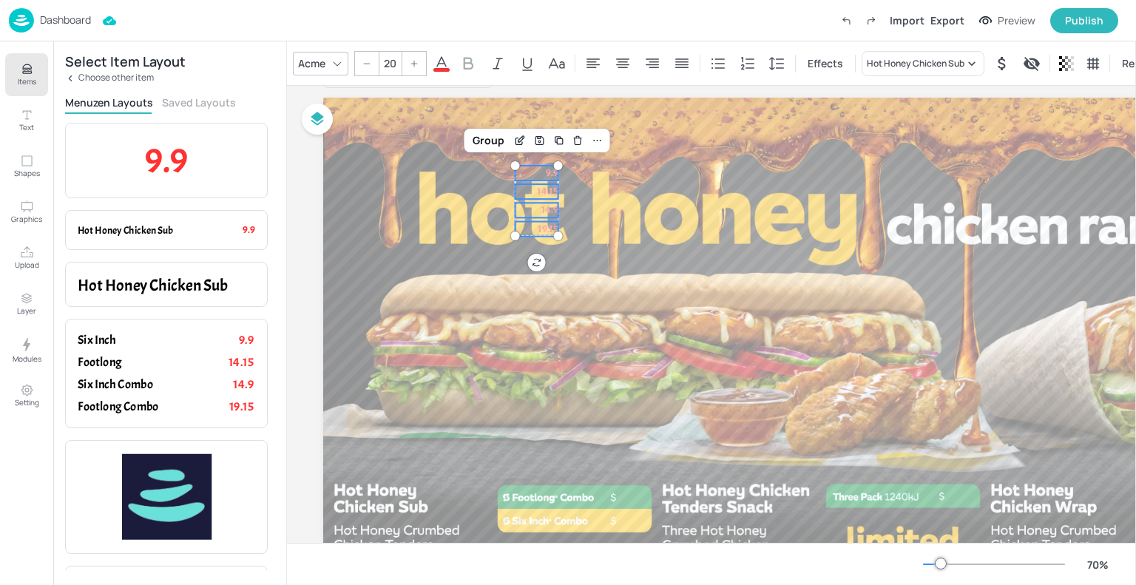
click at [436, 64] on icon at bounding box center [442, 64] width 18 height 18
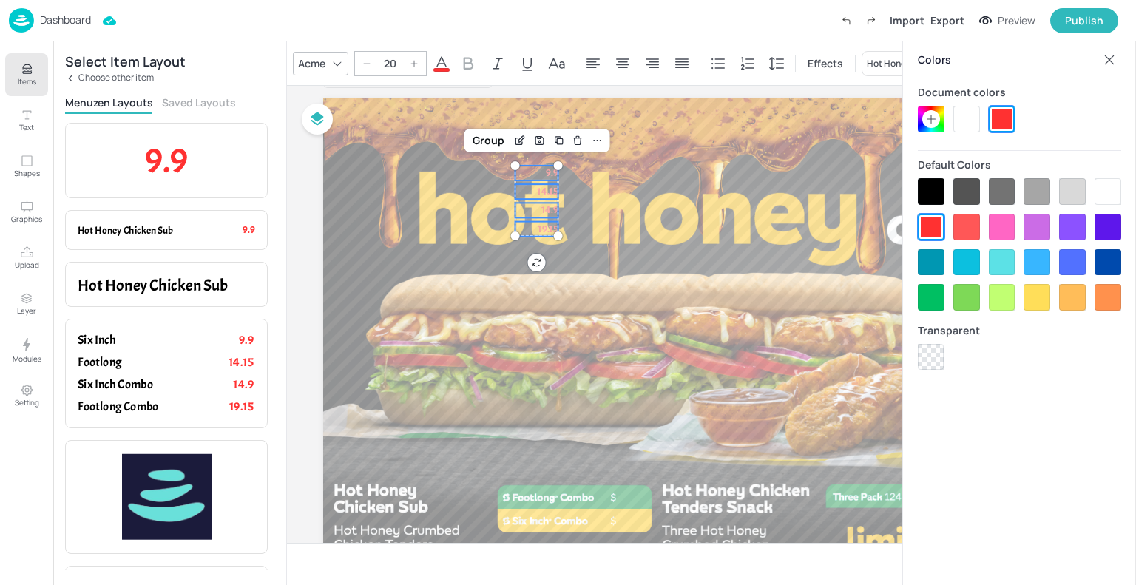
click at [980, 125] on div at bounding box center [967, 119] width 27 height 27
click at [328, 55] on div "Acme" at bounding box center [311, 63] width 33 height 21
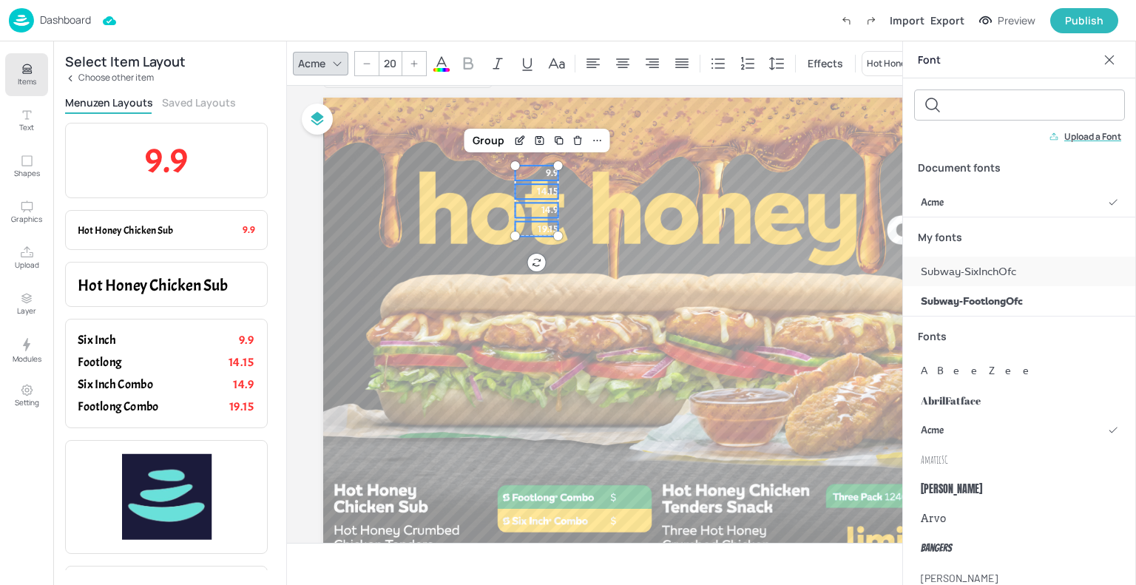
click at [970, 264] on span "Subway-SixInchOfc" at bounding box center [968, 272] width 95 height 16
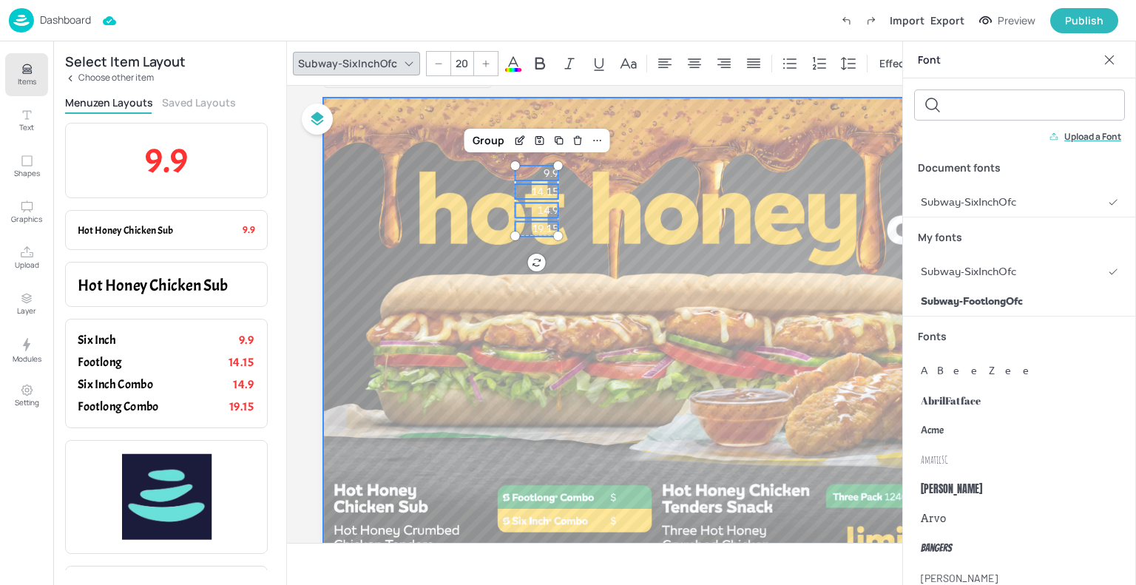
click at [637, 265] on div at bounding box center [821, 378] width 996 height 560
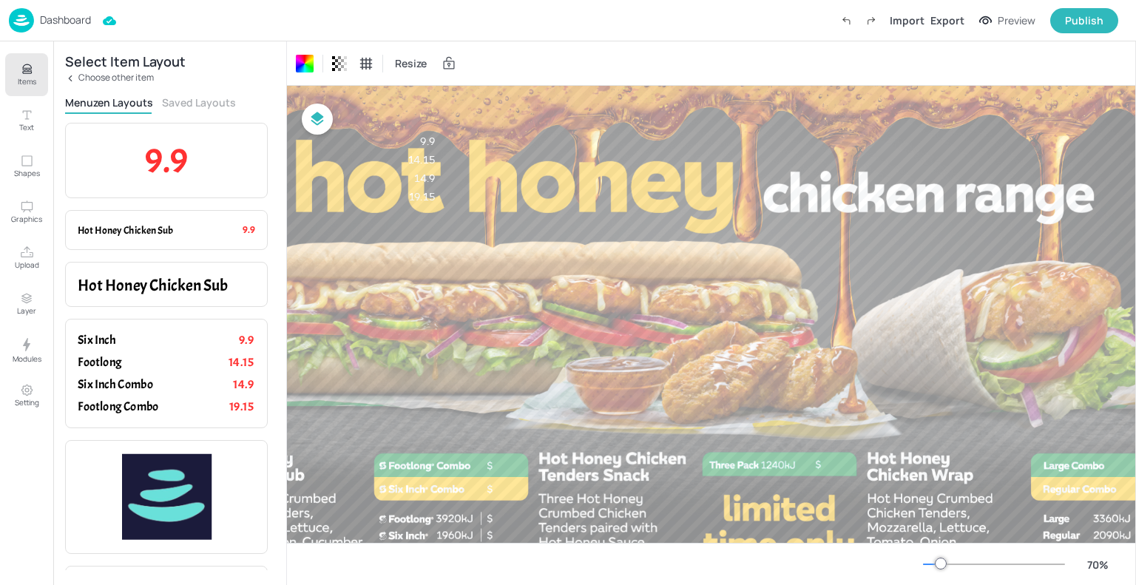
scroll to position [74, 129]
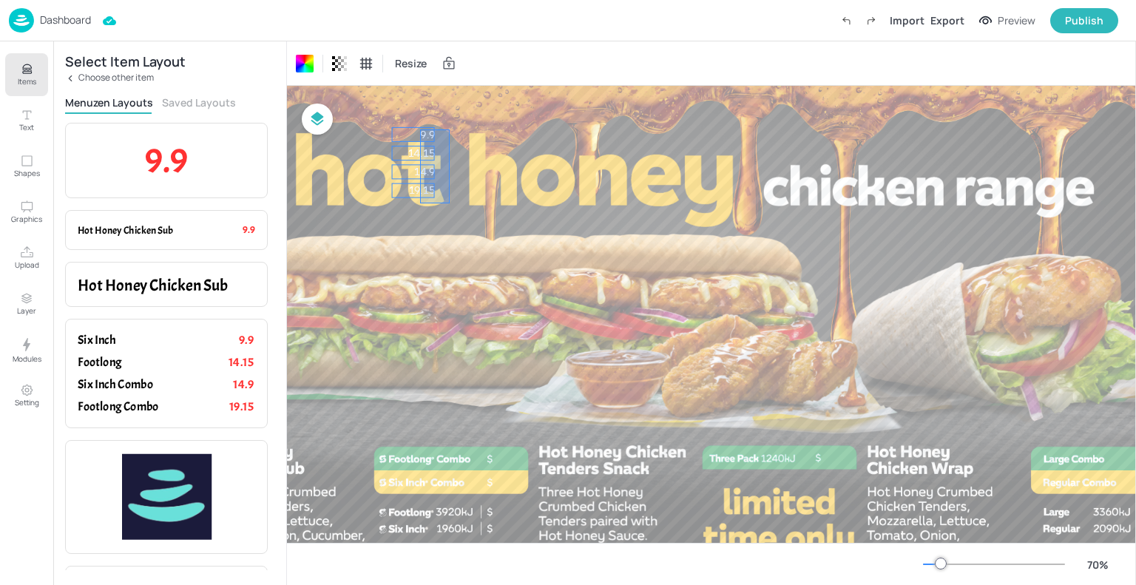
drag, startPoint x: 450, startPoint y: 129, endPoint x: 420, endPoint y: 204, distance: 80.4
click at [420, 204] on div at bounding box center [698, 339] width 996 height 560
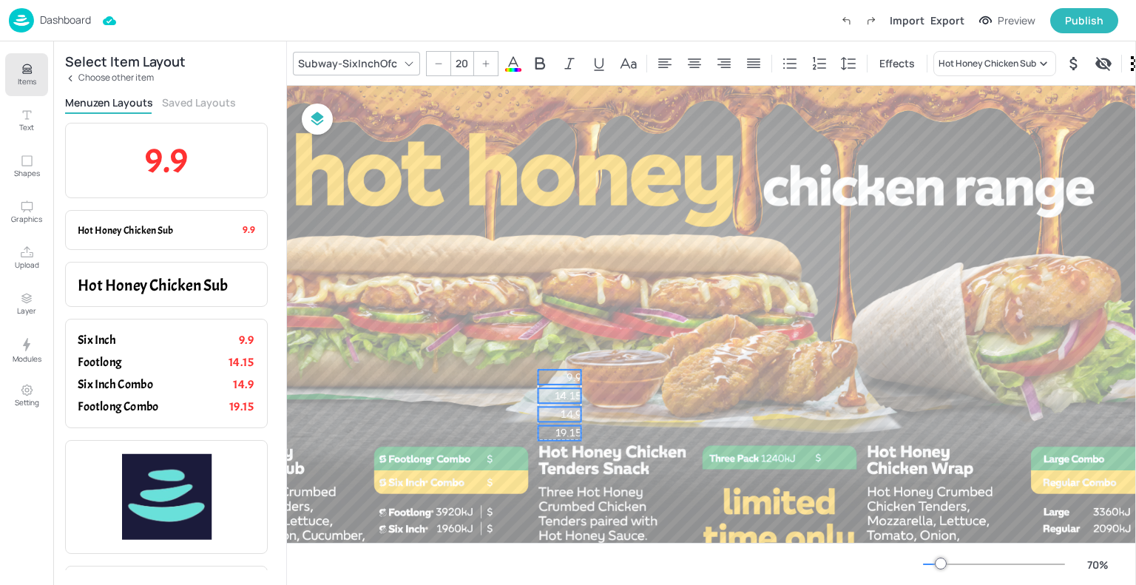
drag, startPoint x: 421, startPoint y: 148, endPoint x: 563, endPoint y: 391, distance: 281.8
click at [563, 391] on span "14.15" at bounding box center [568, 396] width 27 height 13
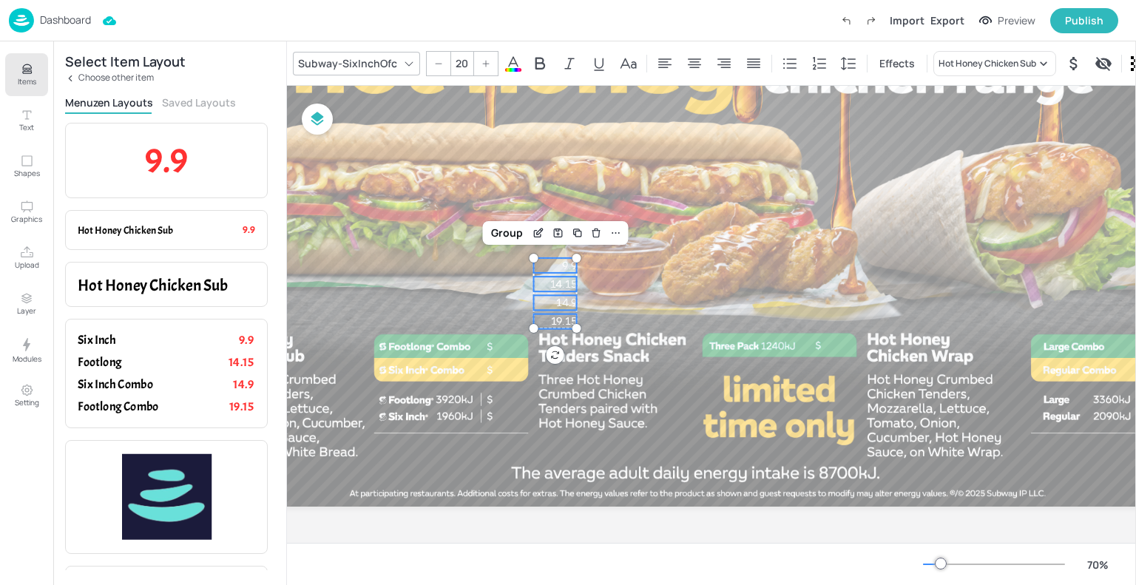
scroll to position [186, 129]
click at [28, 382] on button "Setting" at bounding box center [26, 395] width 43 height 43
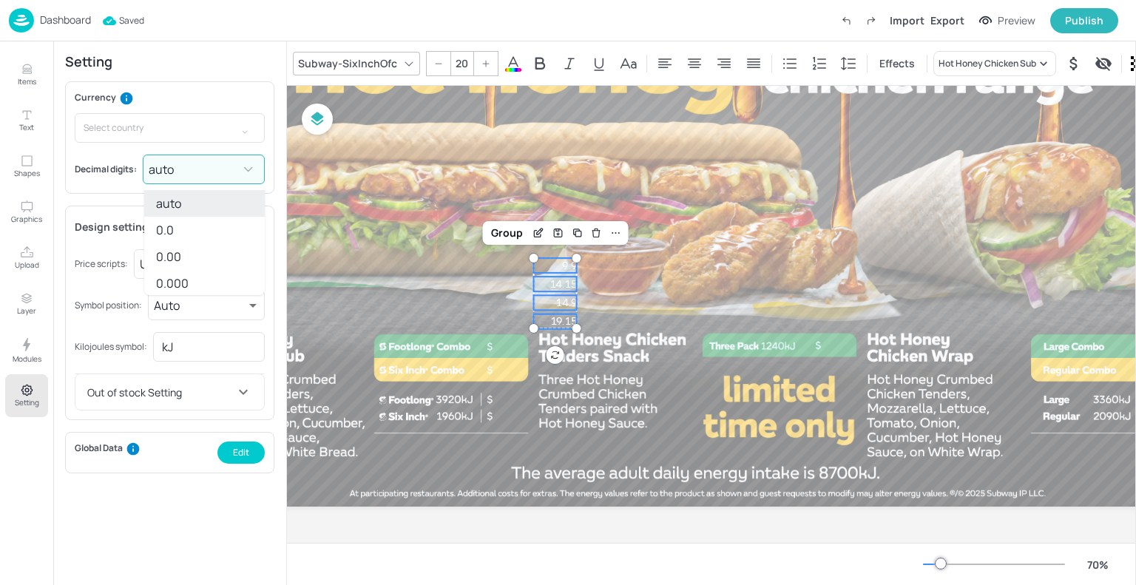
click at [208, 169] on body "Dashboard Saved Import Export Preview Publish Items Text Shapes Graphics Upload…" at bounding box center [568, 292] width 1136 height 585
click at [194, 252] on li "0.00" at bounding box center [204, 256] width 121 height 27
type input "2"
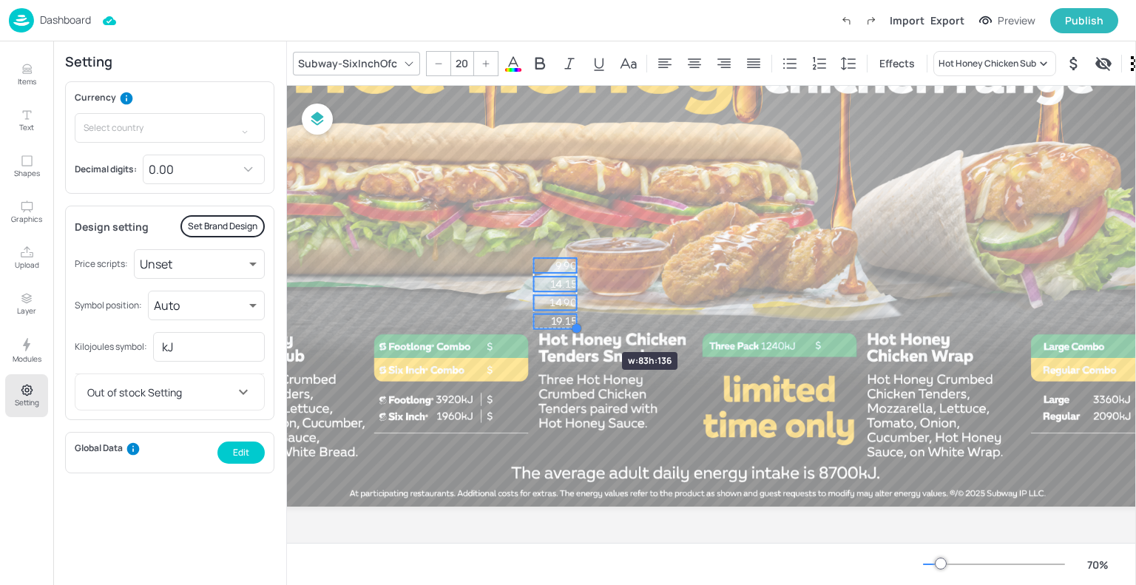
click at [578, 326] on div at bounding box center [577, 329] width 12 height 12
click at [577, 272] on div at bounding box center [577, 273] width 12 height 12
click at [577, 273] on div at bounding box center [577, 273] width 12 height 12
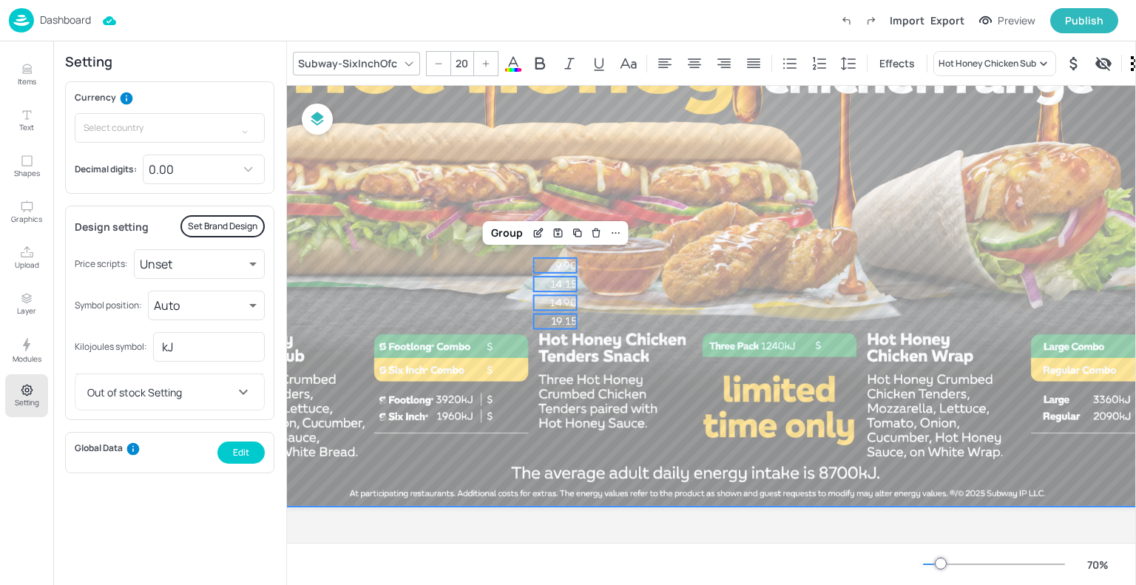
click at [587, 272] on div at bounding box center [698, 227] width 996 height 560
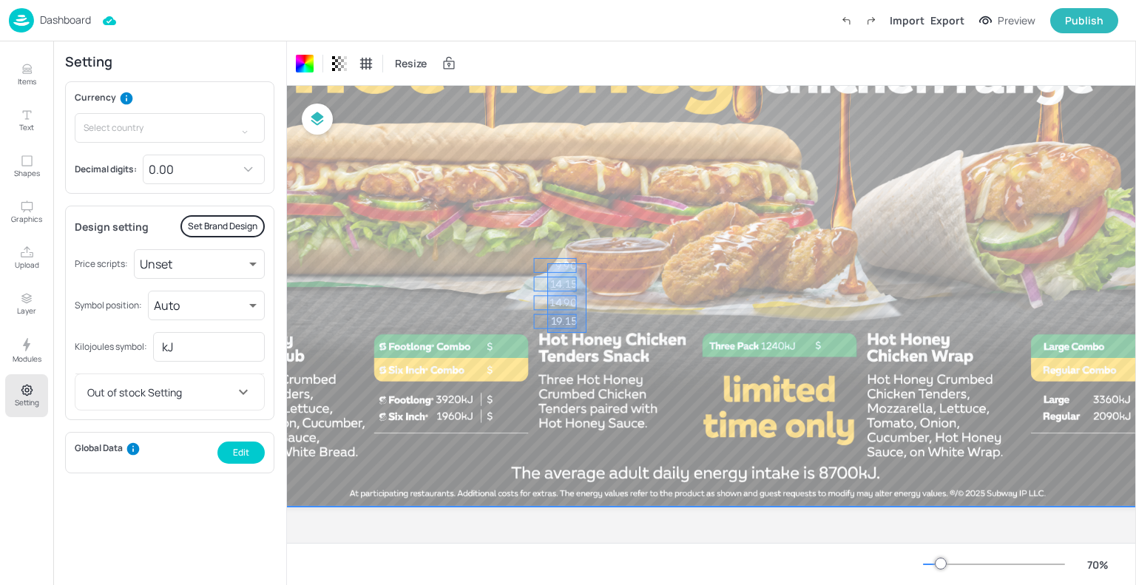
drag, startPoint x: 587, startPoint y: 263, endPoint x: 547, endPoint y: 333, distance: 80.5
click at [547, 333] on div at bounding box center [698, 227] width 996 height 560
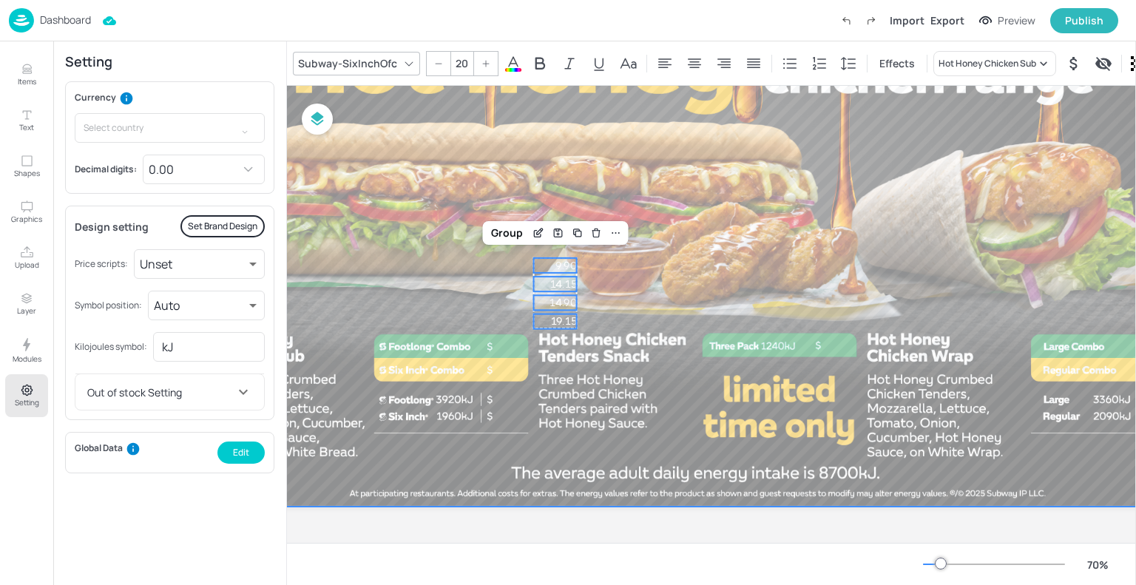
click at [608, 277] on div at bounding box center [698, 227] width 996 height 560
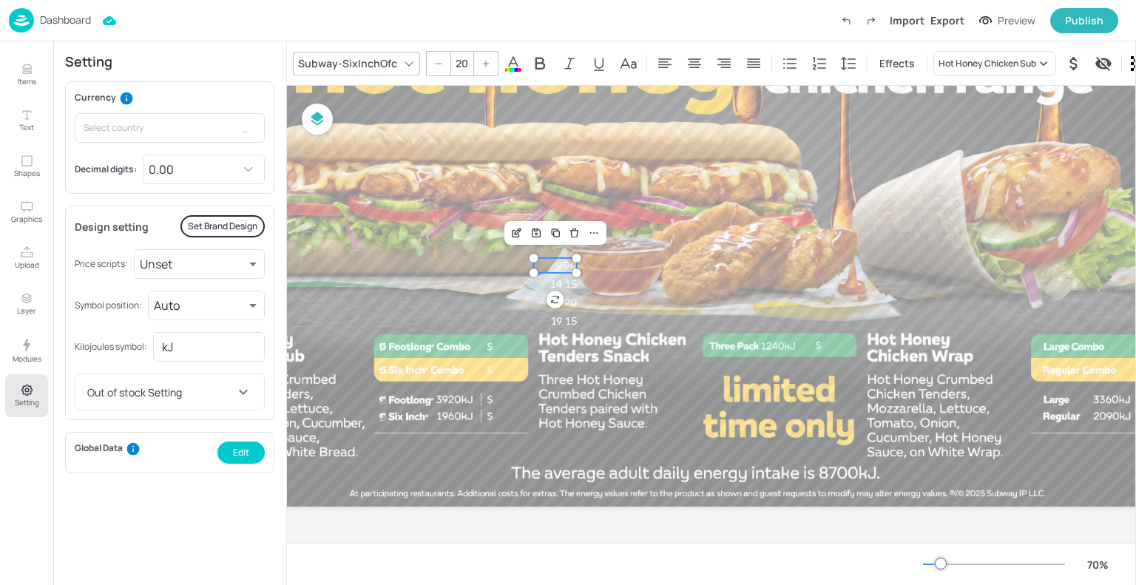
click at [568, 260] on span "9.90" at bounding box center [566, 265] width 21 height 13
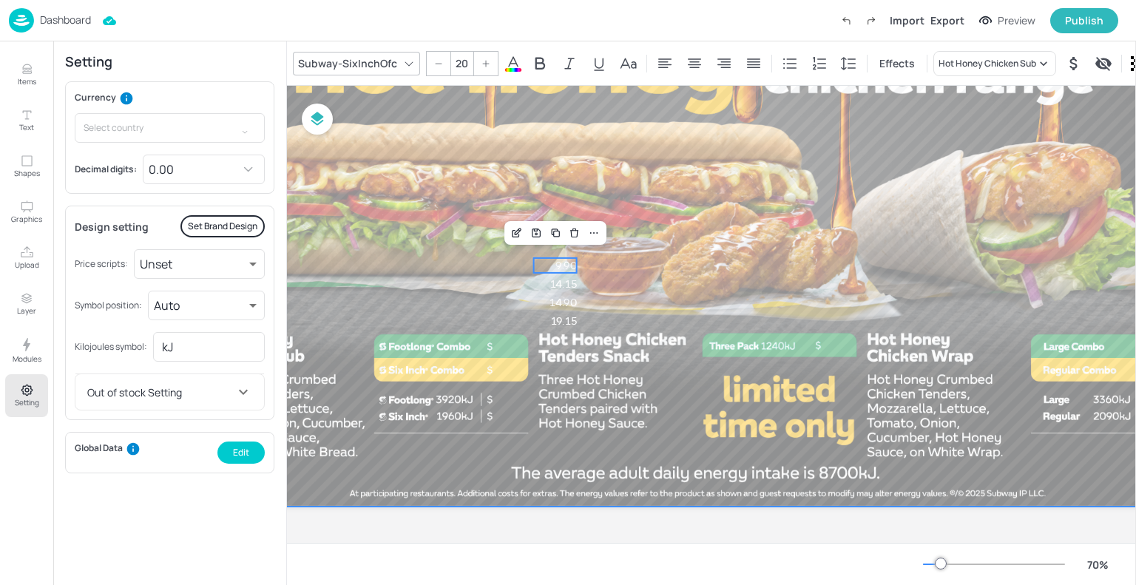
click at [642, 240] on div at bounding box center [698, 227] width 996 height 560
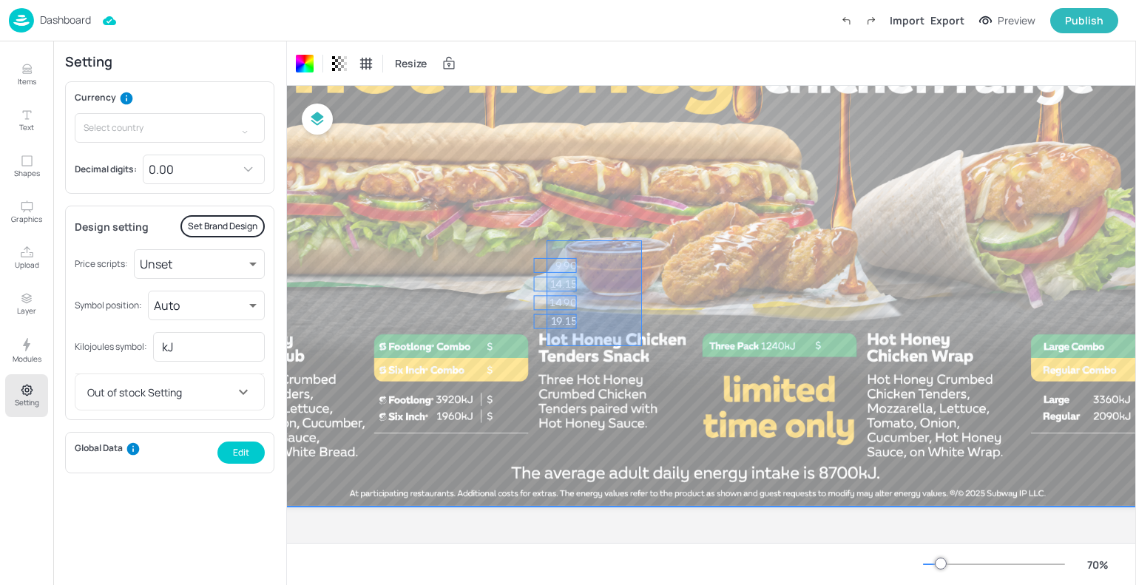
drag, startPoint x: 642, startPoint y: 240, endPoint x: 545, endPoint y: 347, distance: 144.6
click at [545, 347] on div at bounding box center [698, 227] width 996 height 560
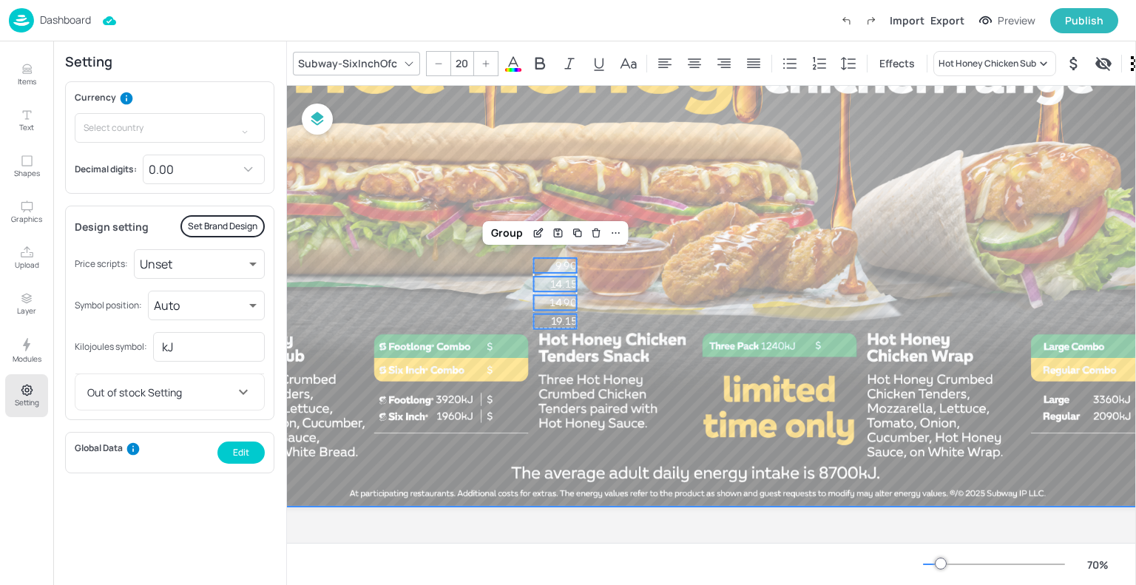
click at [645, 265] on div at bounding box center [698, 227] width 996 height 560
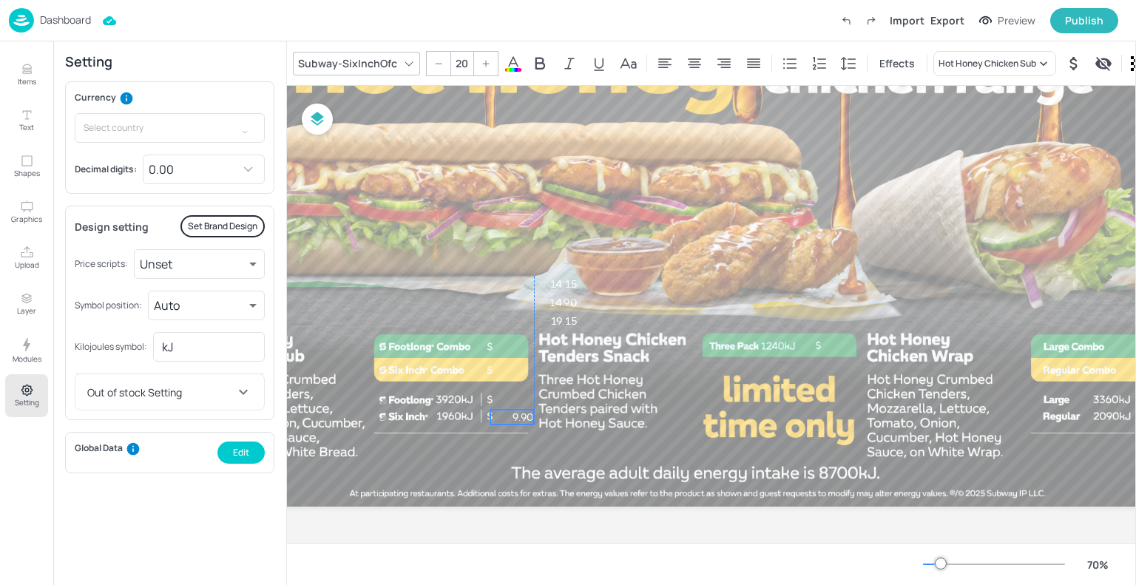
drag, startPoint x: 556, startPoint y: 269, endPoint x: 512, endPoint y: 420, distance: 158.0
click at [513, 420] on span "9.90" at bounding box center [523, 417] width 21 height 13
click at [697, 52] on div at bounding box center [695, 64] width 24 height 24
click at [715, 55] on icon at bounding box center [724, 64] width 18 height 18
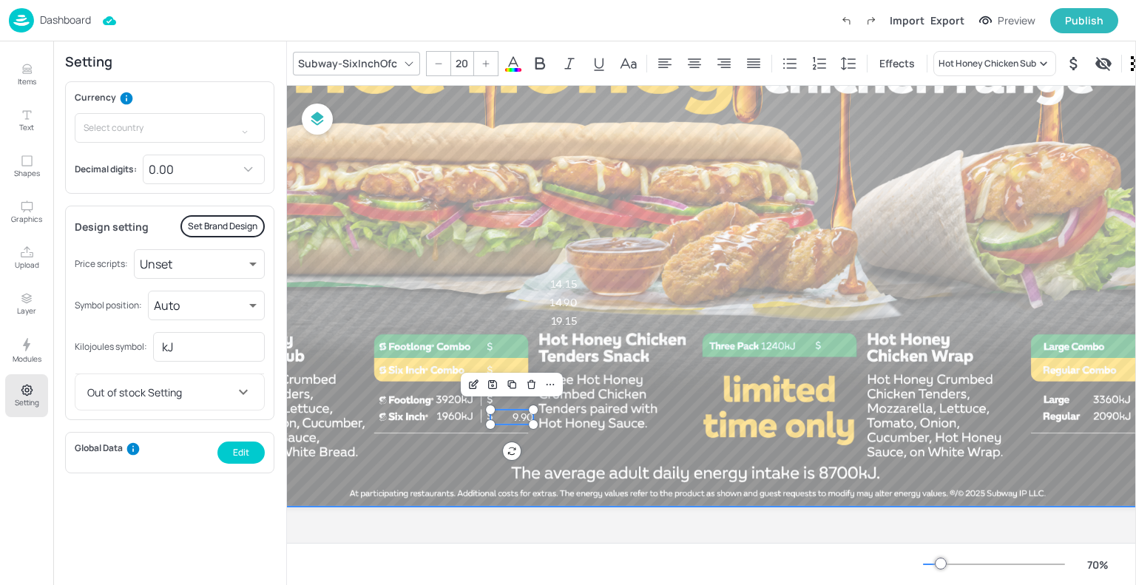
click at [686, 257] on div at bounding box center [698, 227] width 996 height 560
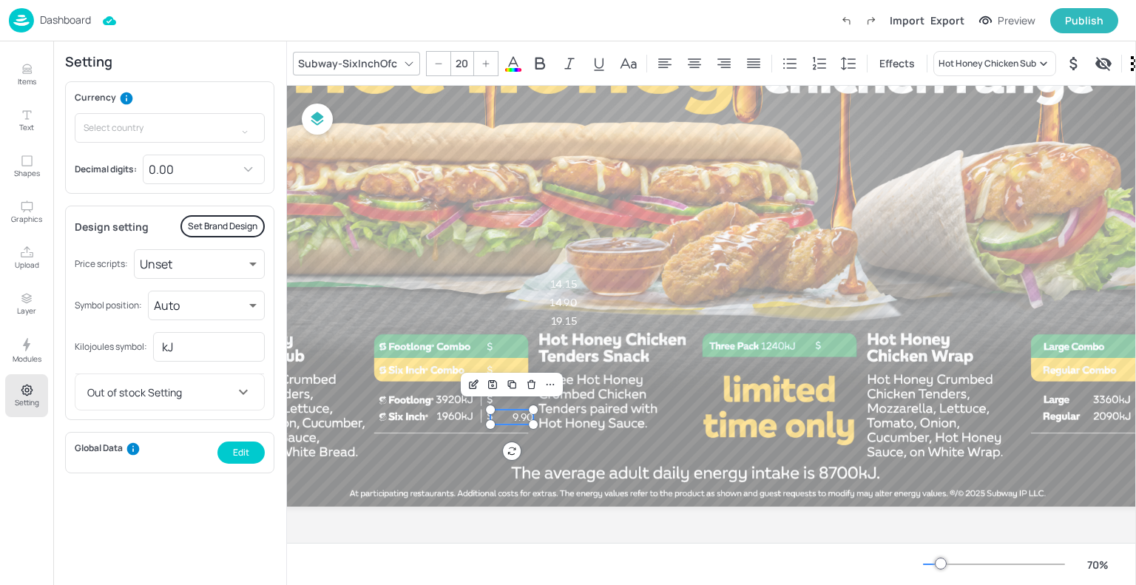
click at [531, 419] on div "9.90 14.15 14.90 19.15" at bounding box center [698, 227] width 996 height 560
click at [531, 423] on div at bounding box center [534, 425] width 12 height 12
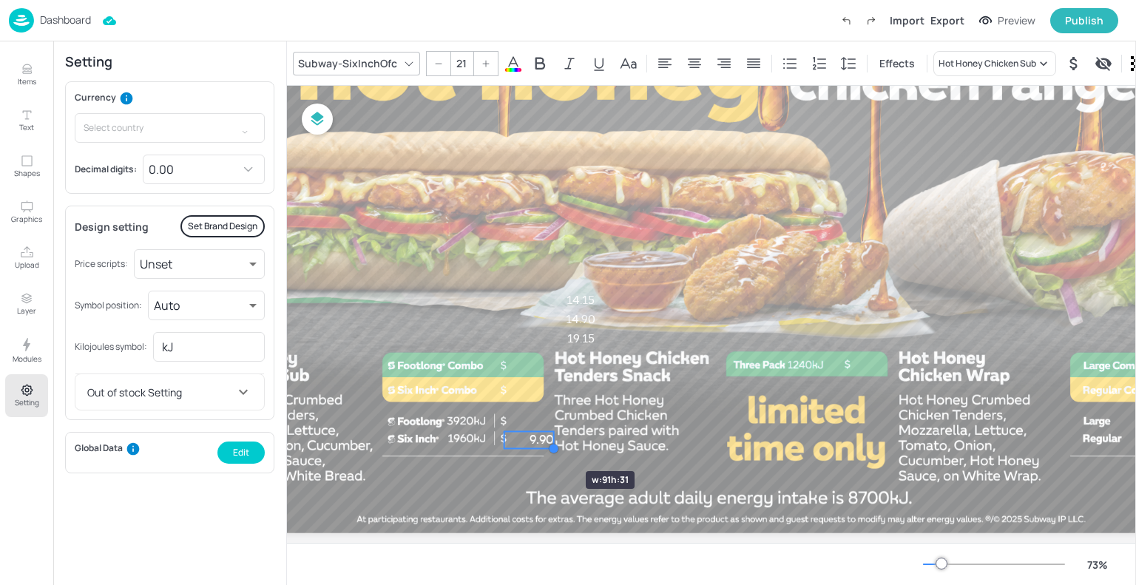
type input "21.9"
